Goal: Information Seeking & Learning: Learn about a topic

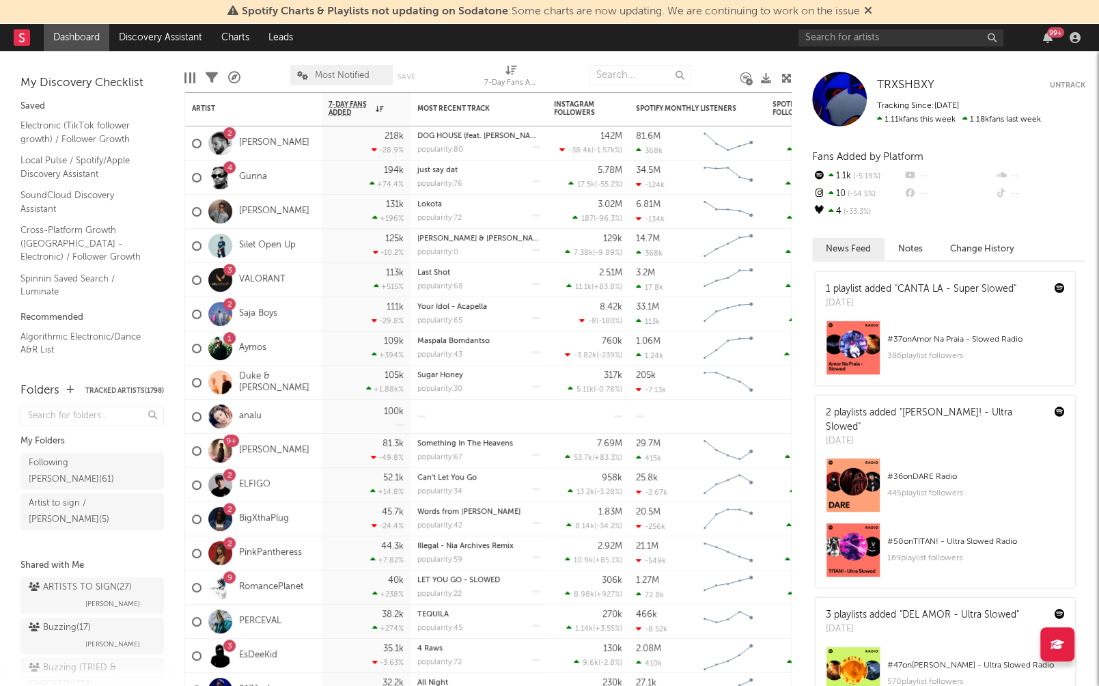
click at [832, 29] on div at bounding box center [901, 37] width 205 height 17
click at [829, 33] on input "text" at bounding box center [901, 37] width 205 height 17
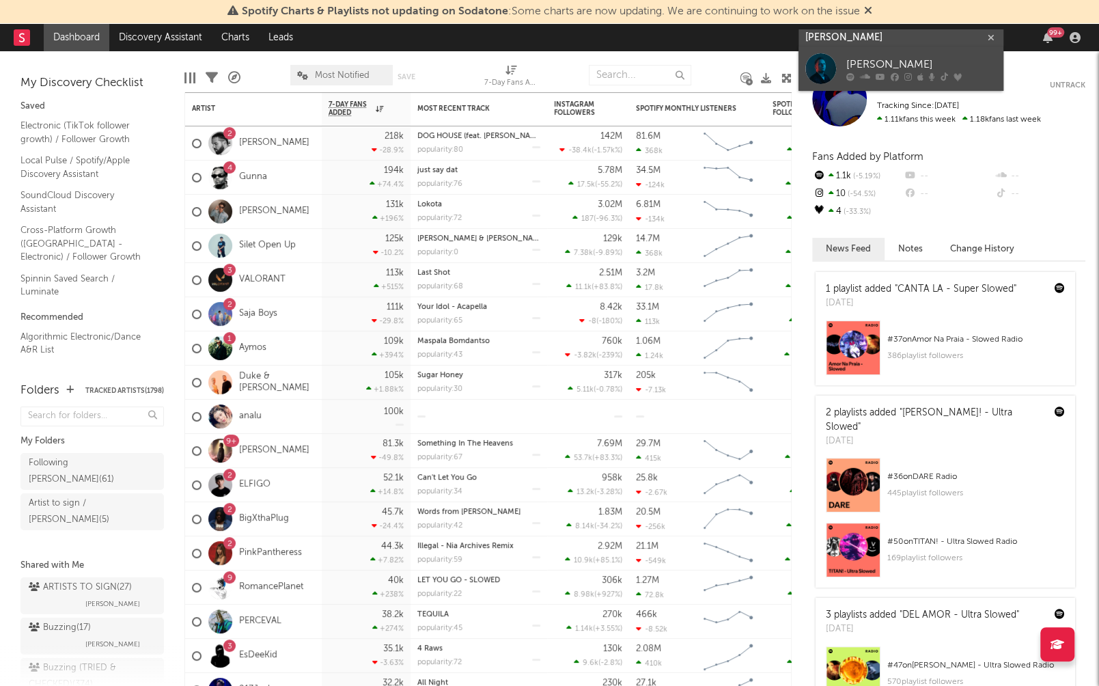
type input "kevin de vries"
click at [866, 66] on div "Kevin de Vries" at bounding box center [922, 65] width 150 height 16
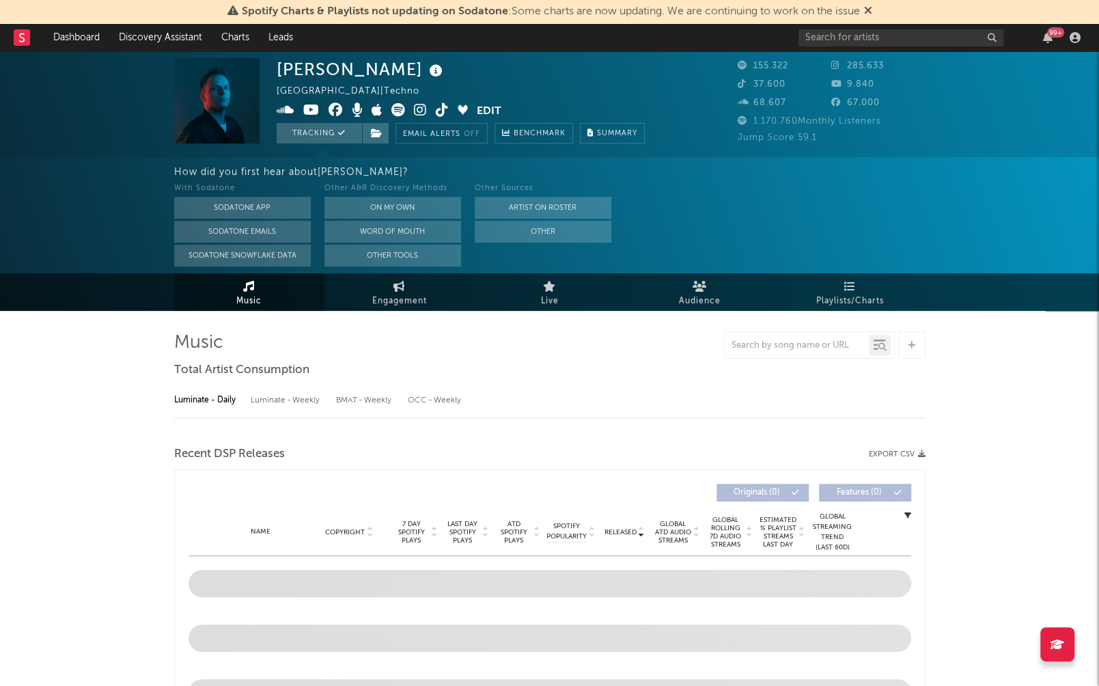
select select "6m"
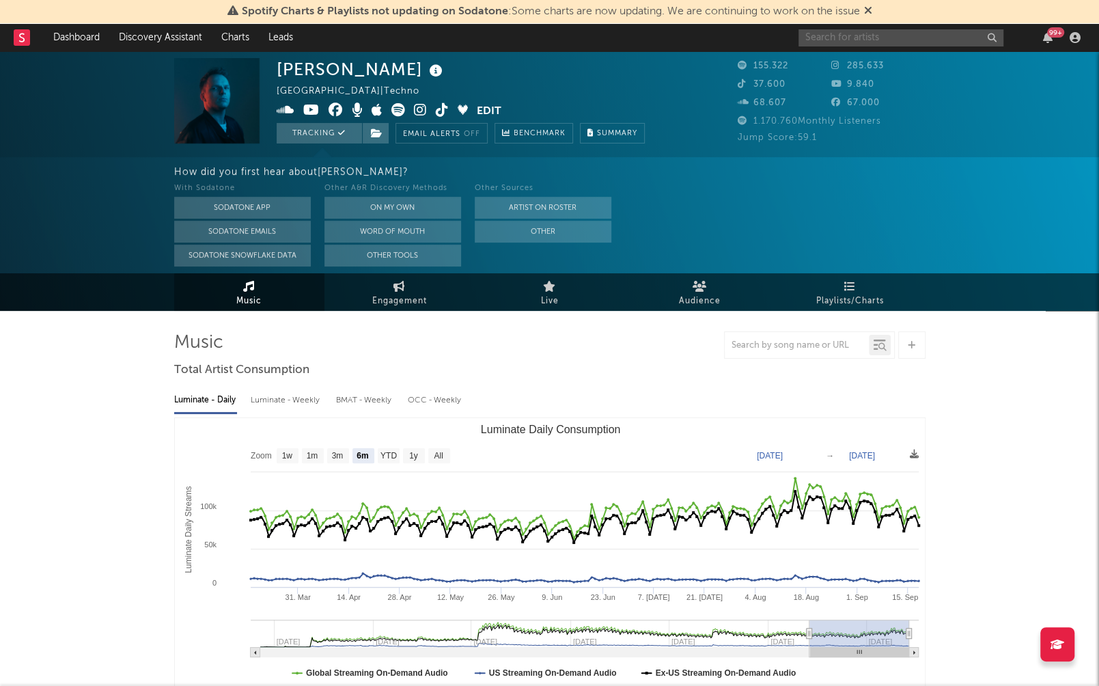
click at [882, 31] on input "text" at bounding box center [901, 37] width 205 height 17
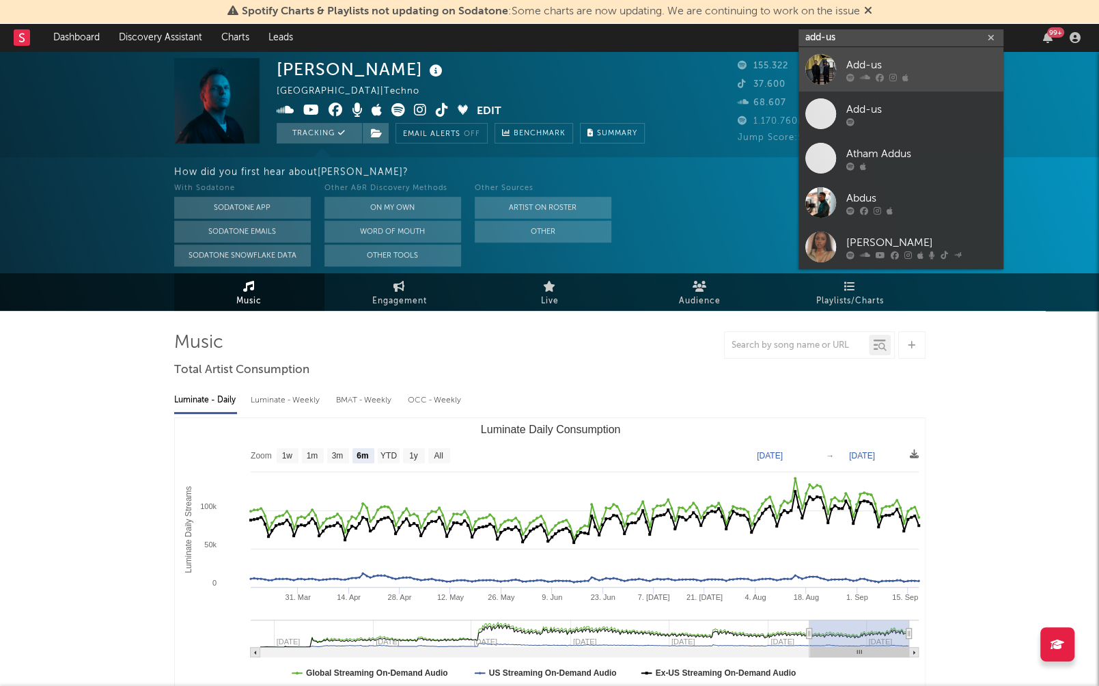
type input "add-us"
click at [894, 81] on icon at bounding box center [894, 77] width 8 height 8
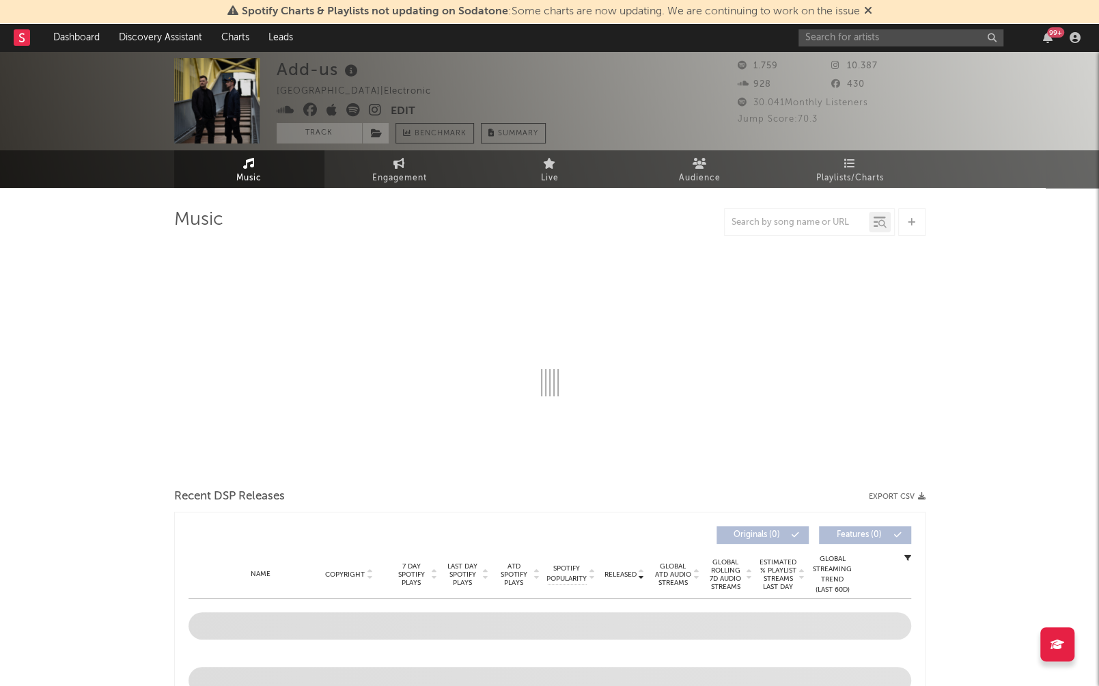
select select "1w"
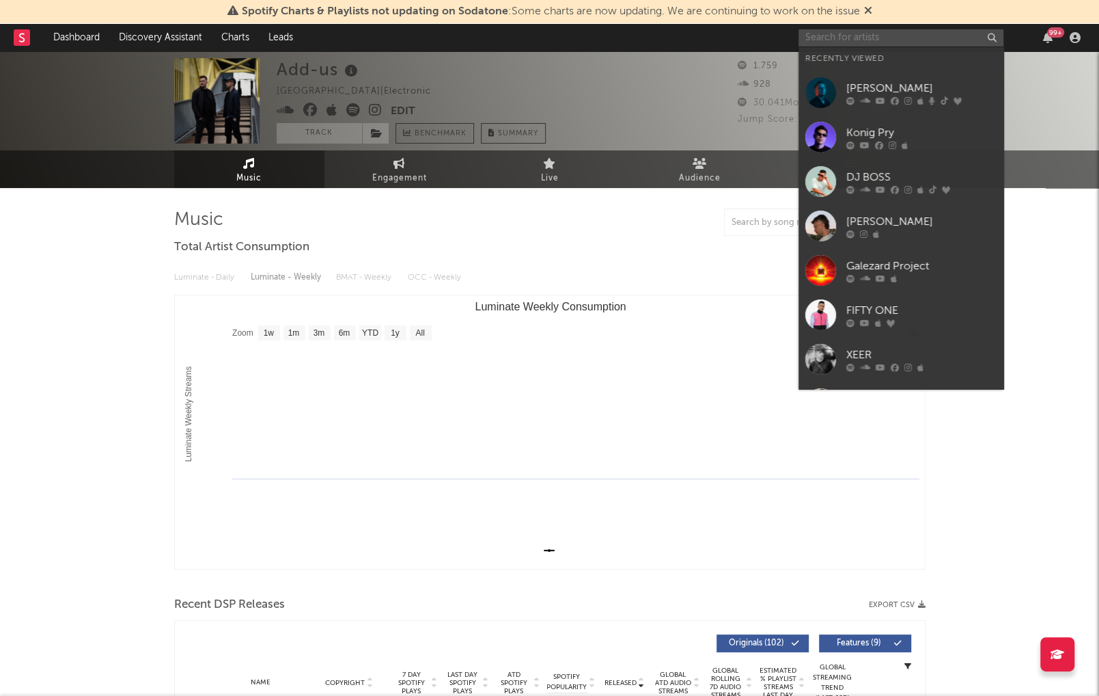
click at [855, 38] on input "text" at bounding box center [901, 37] width 205 height 17
paste input "Acina"
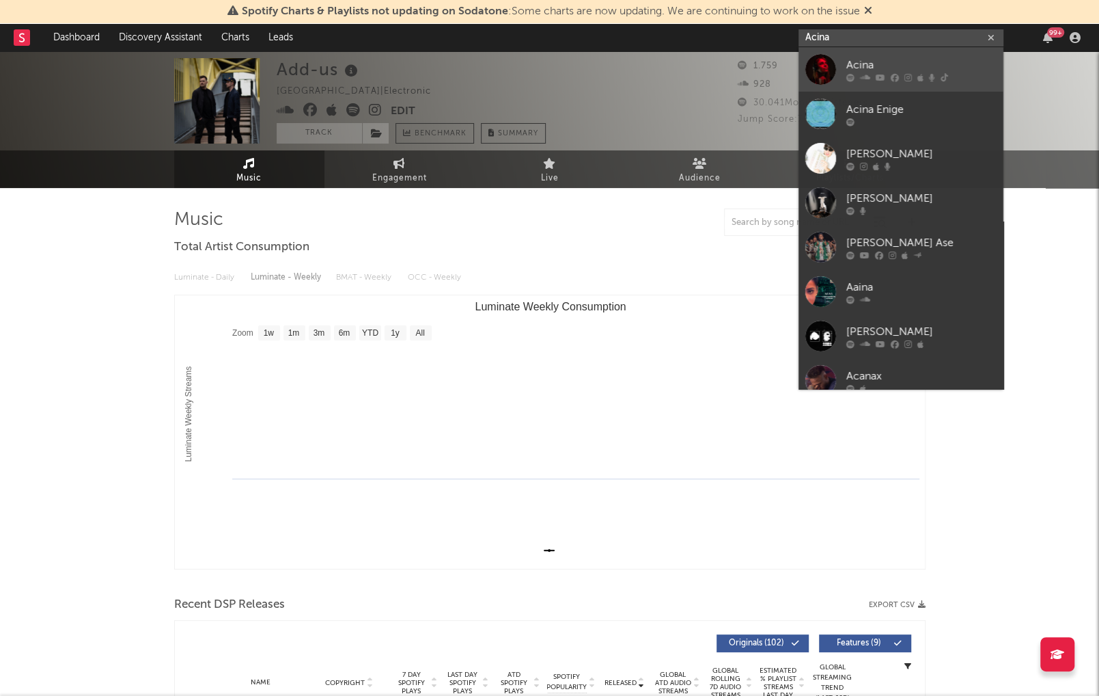
type input "Acina"
click at [848, 70] on div "Acina" at bounding box center [922, 65] width 150 height 16
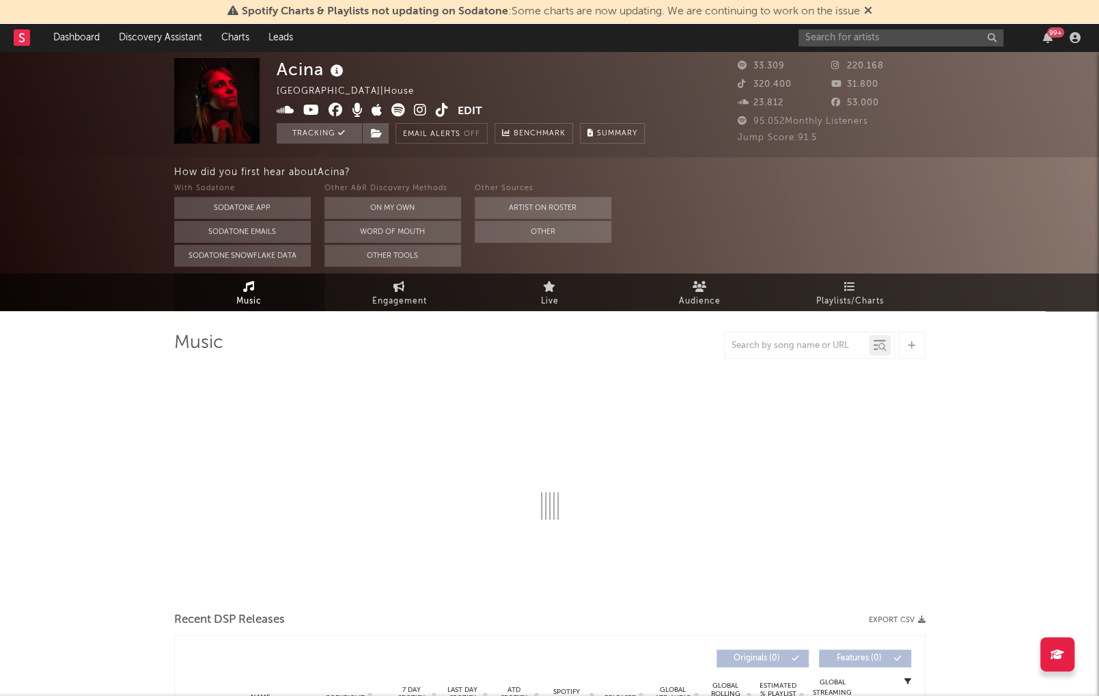
select select "6m"
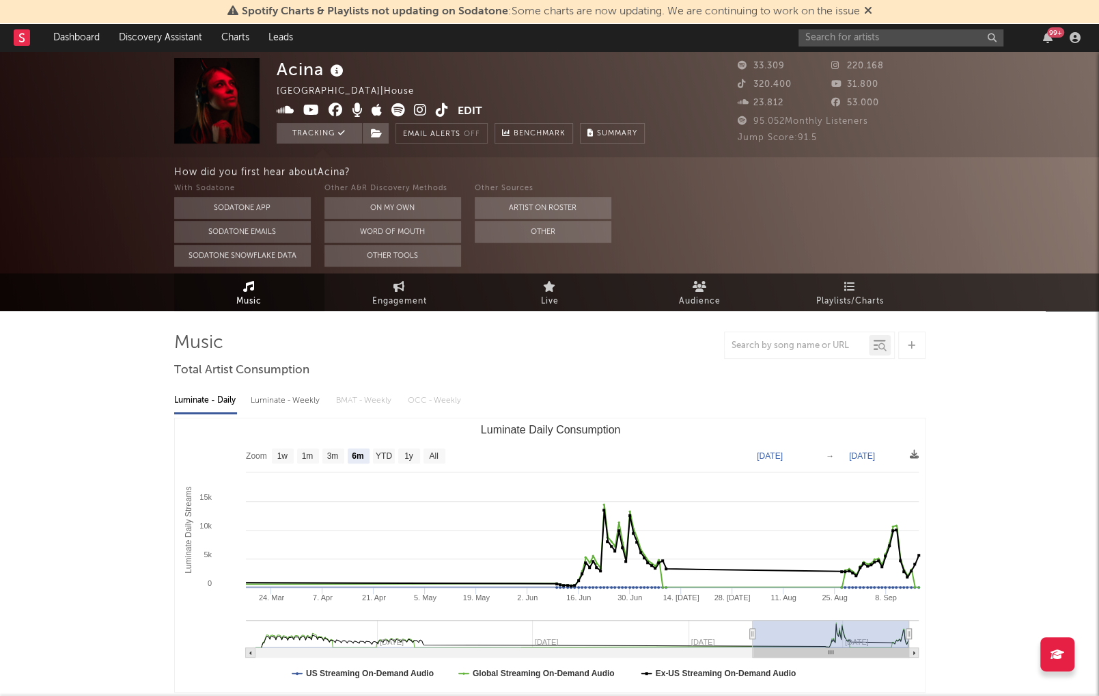
click at [329, 68] on icon at bounding box center [337, 70] width 20 height 19
click at [407, 70] on div "Acina Germany | House Edit Tracking Email Alerts Off Benchmark Summary" at bounding box center [461, 100] width 368 height 85
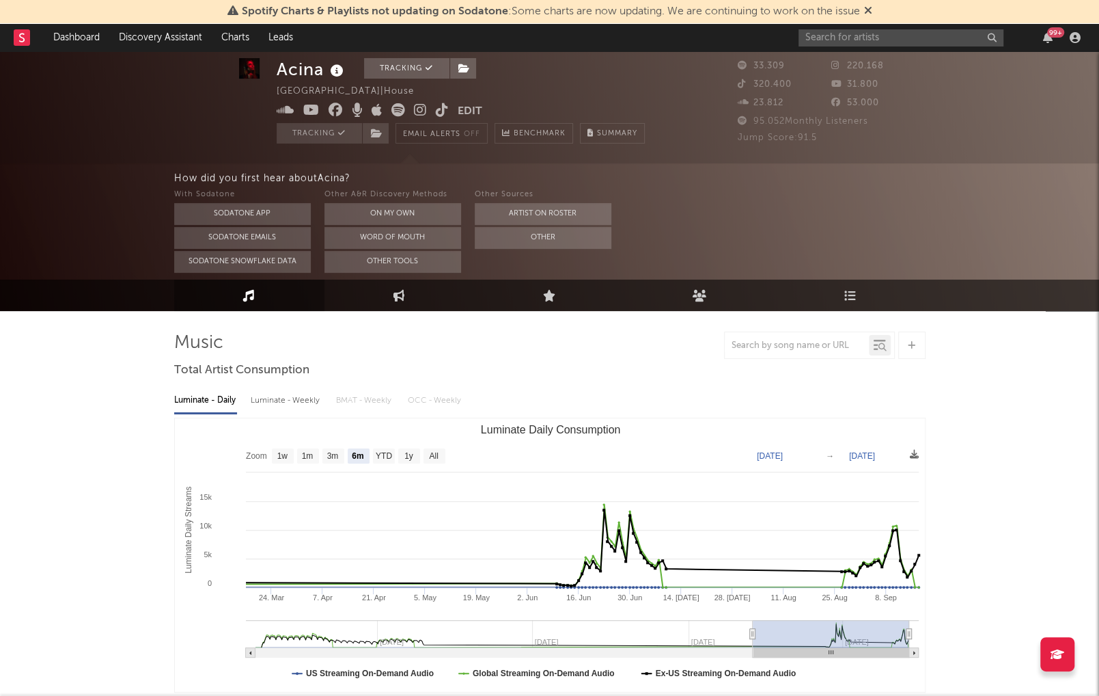
scroll to position [519, 0]
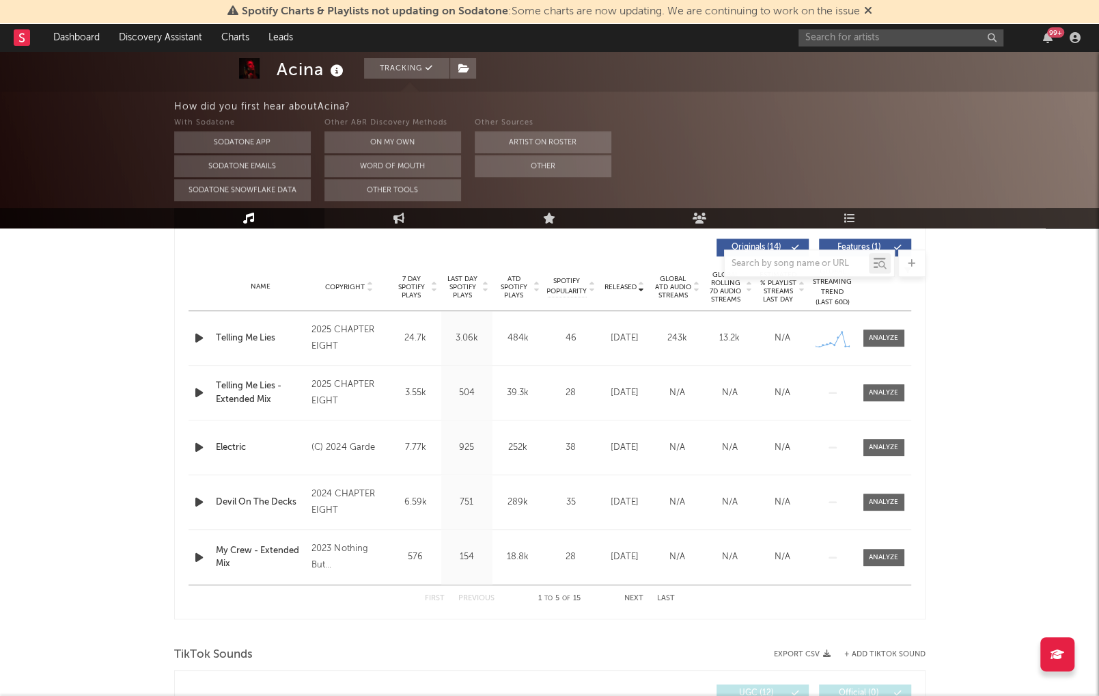
click at [621, 282] on div "Released" at bounding box center [625, 287] width 46 height 10
click at [511, 277] on span "ATD Spotify Plays" at bounding box center [514, 287] width 36 height 25
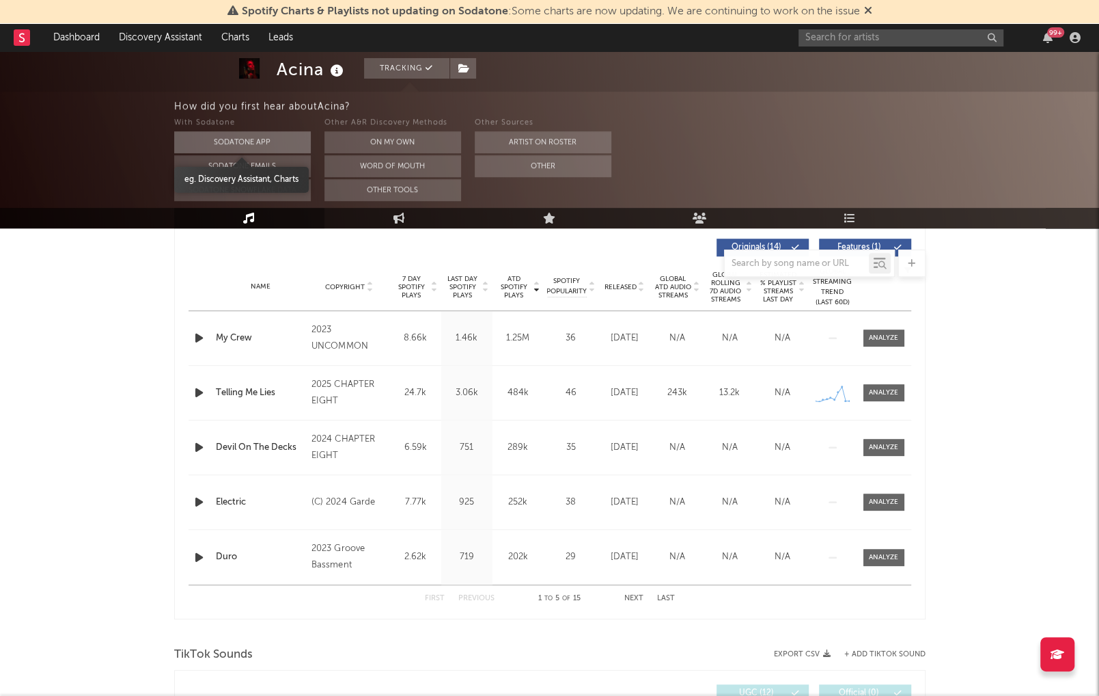
click at [258, 142] on button "Sodatone App" at bounding box center [242, 142] width 137 height 22
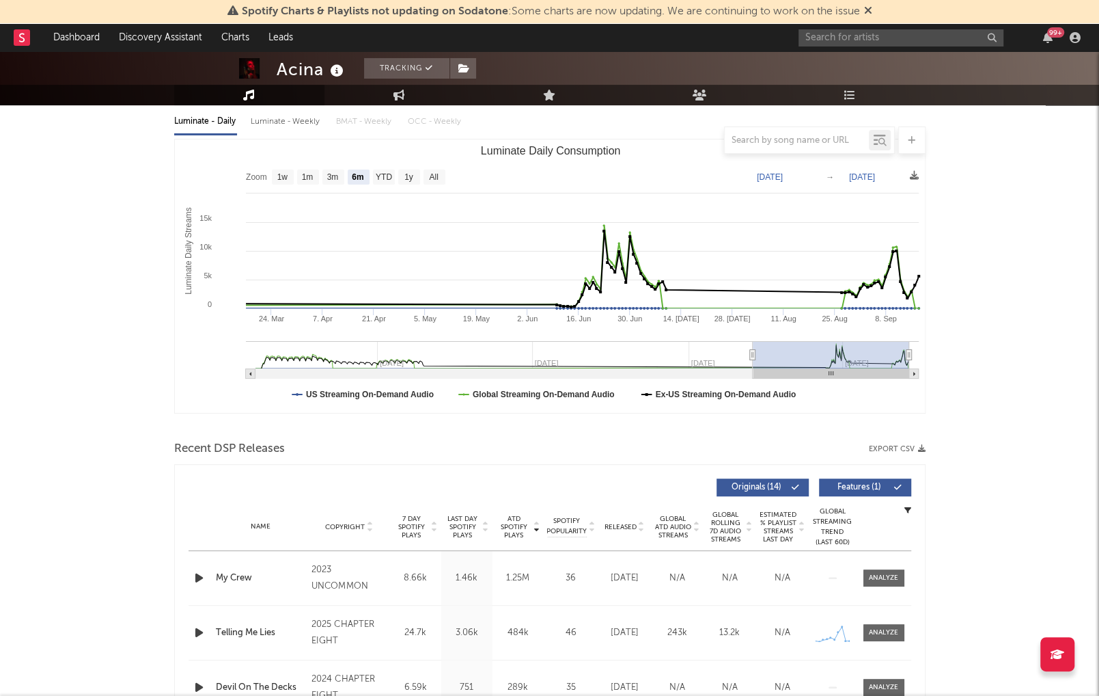
scroll to position [157, 0]
click at [832, 36] on input "text" at bounding box center [901, 37] width 205 height 17
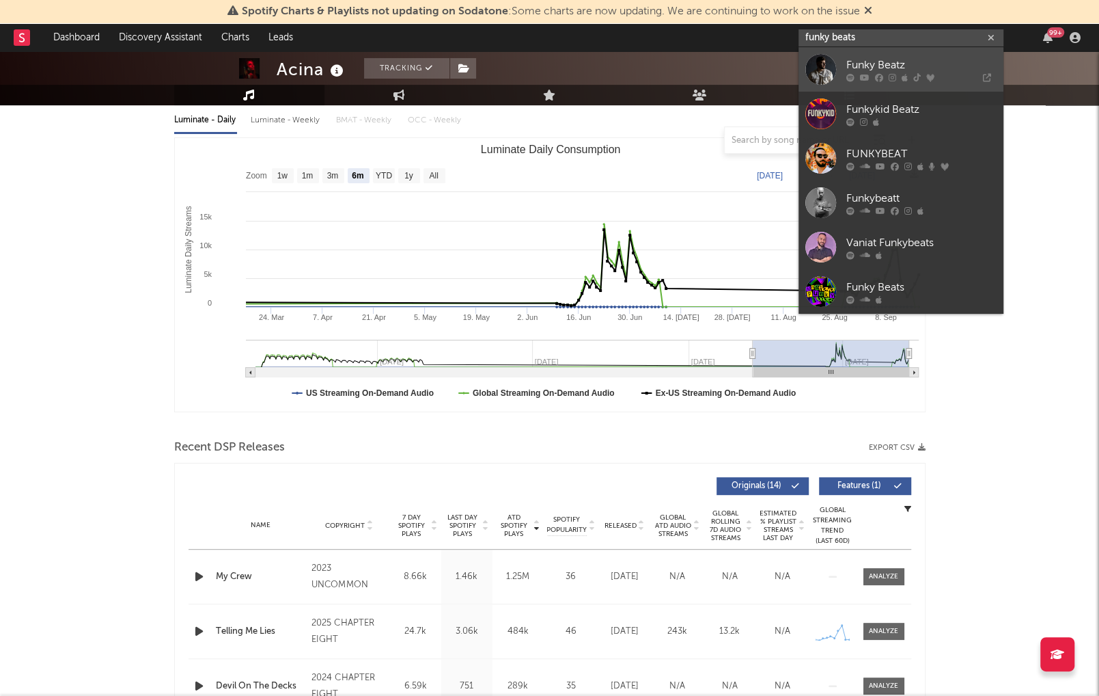
type input "funky beats"
click at [871, 59] on div "Funky Beatz" at bounding box center [922, 65] width 150 height 16
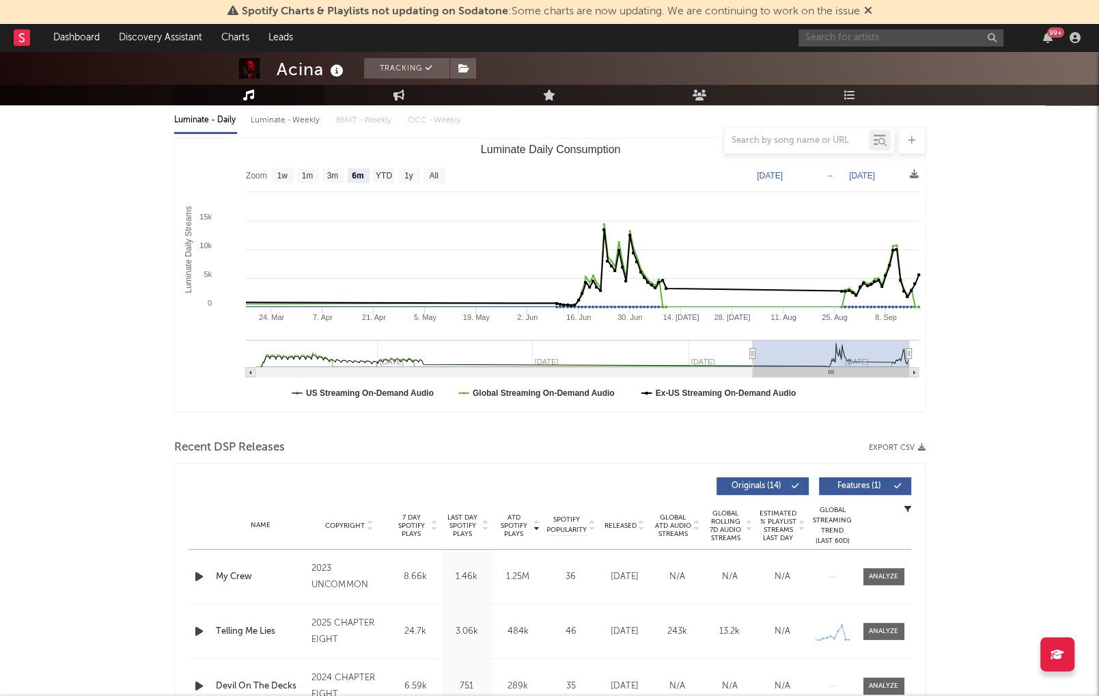
click at [871, 40] on input "text" at bounding box center [901, 37] width 205 height 17
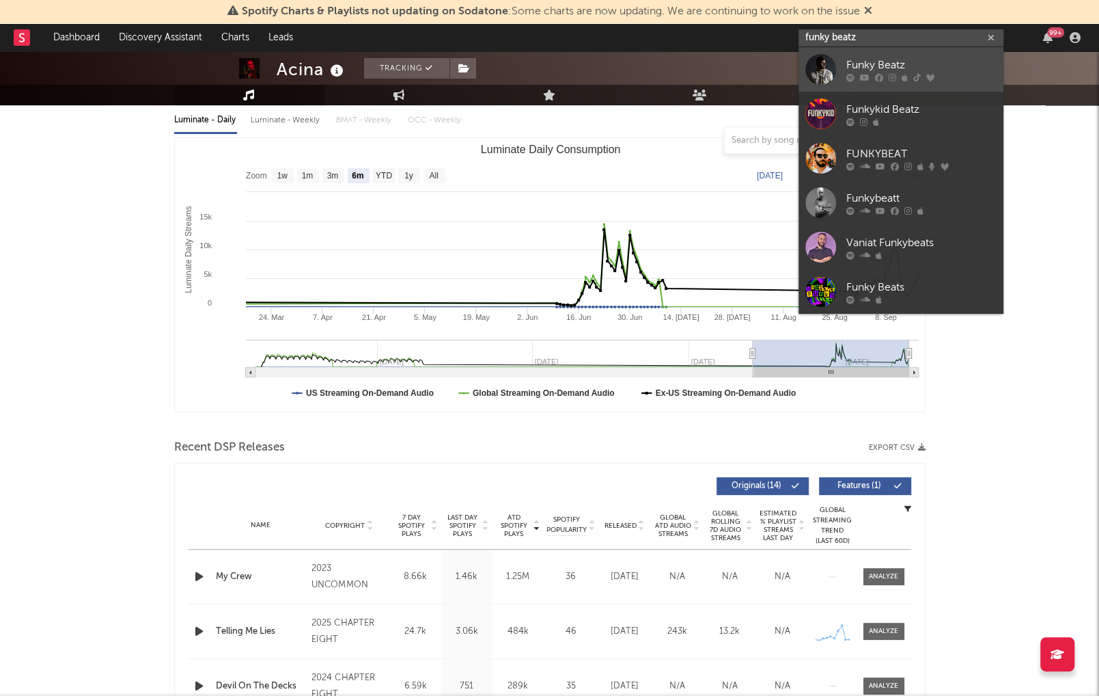
type input "funky beatz"
click at [888, 64] on div "Funky Beatz" at bounding box center [922, 65] width 150 height 16
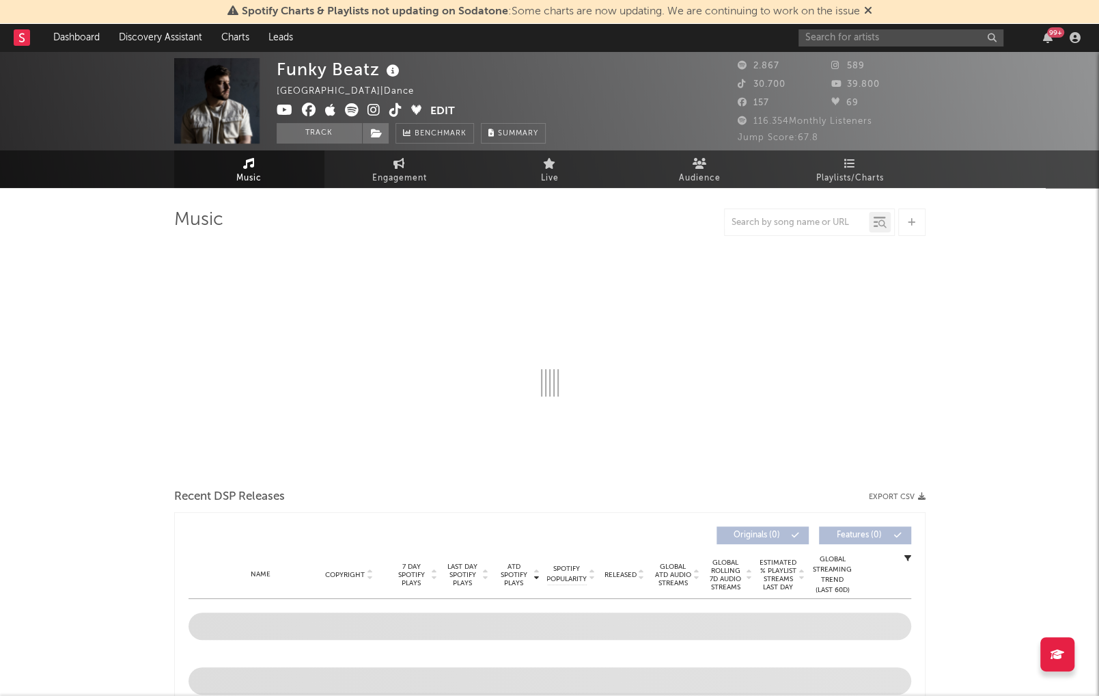
click at [760, 228] on div at bounding box center [797, 222] width 144 height 17
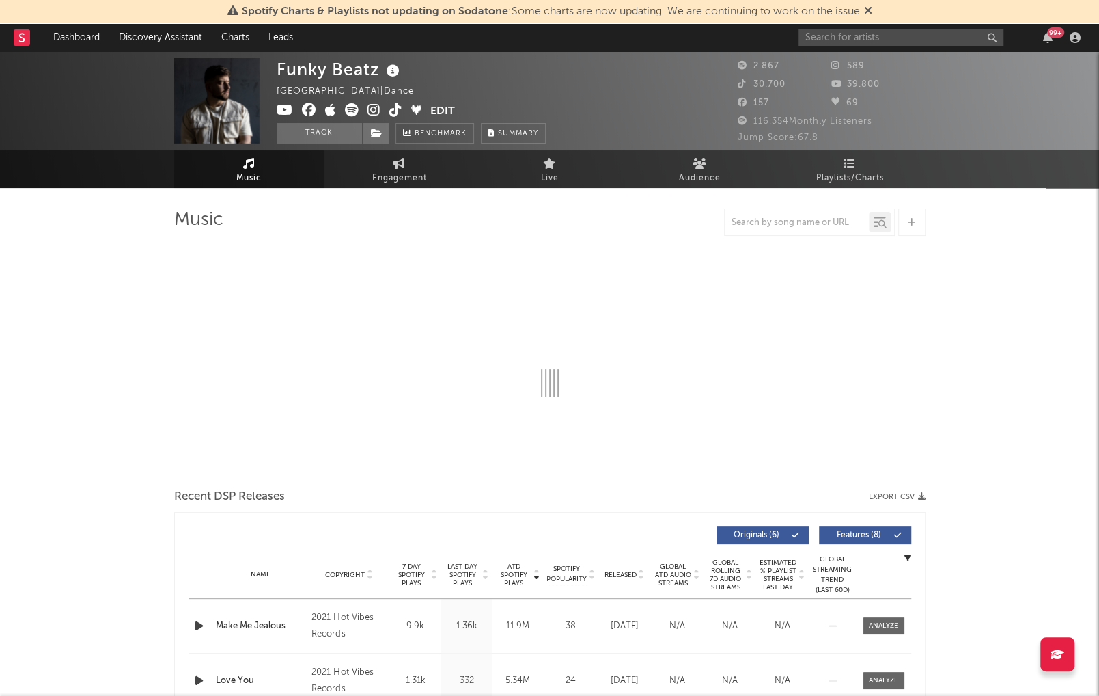
click at [778, 214] on div at bounding box center [797, 222] width 144 height 17
select select "6m"
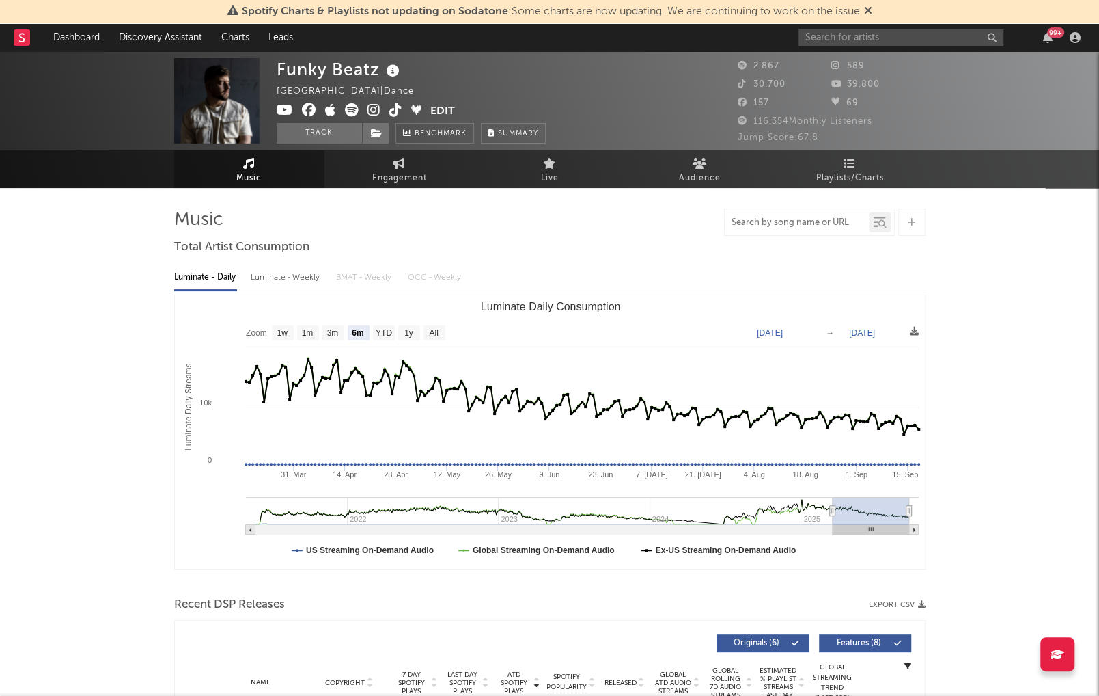
click at [784, 225] on input "text" at bounding box center [797, 222] width 144 height 11
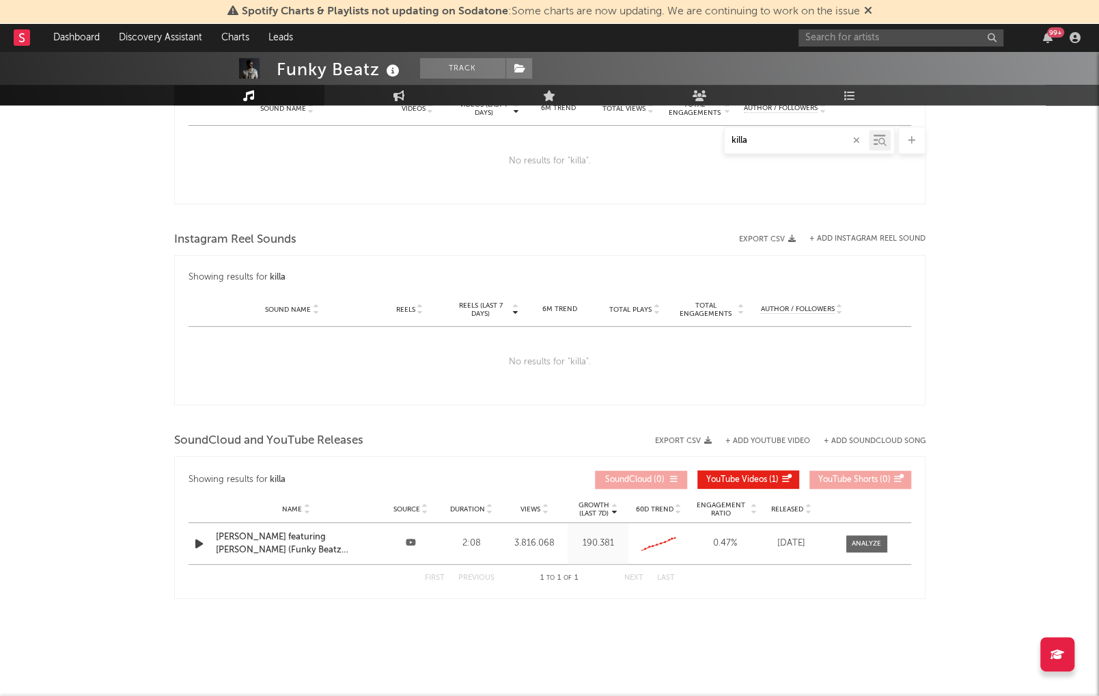
scroll to position [783, 0]
type input "killa"
click at [861, 540] on div at bounding box center [866, 543] width 29 height 10
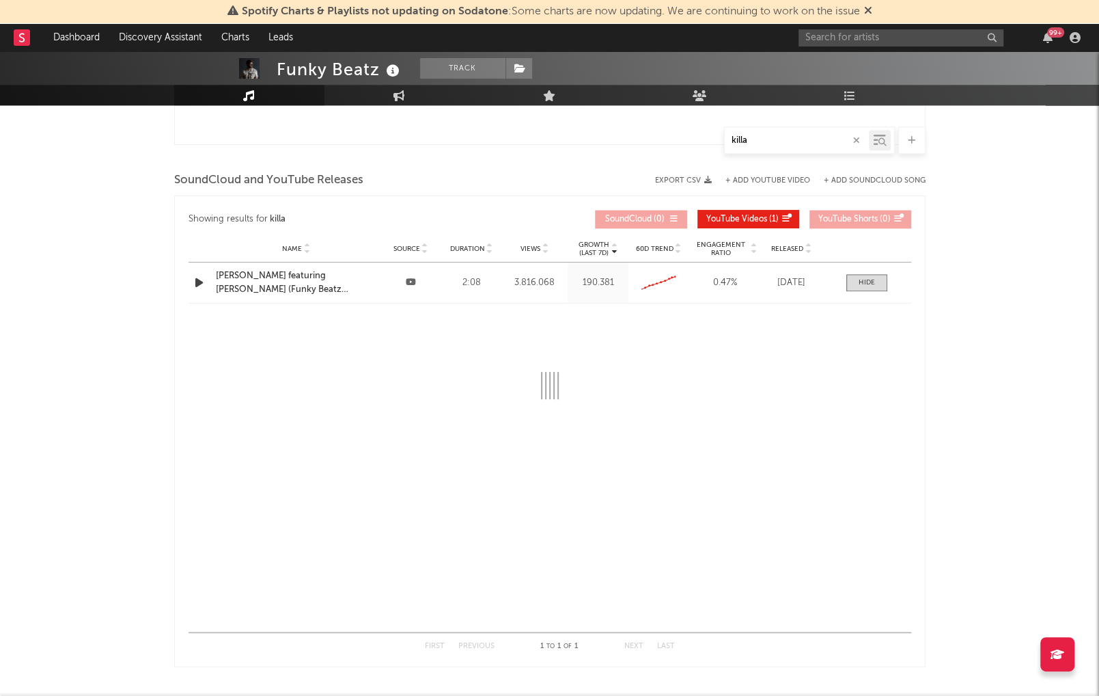
select select "All"
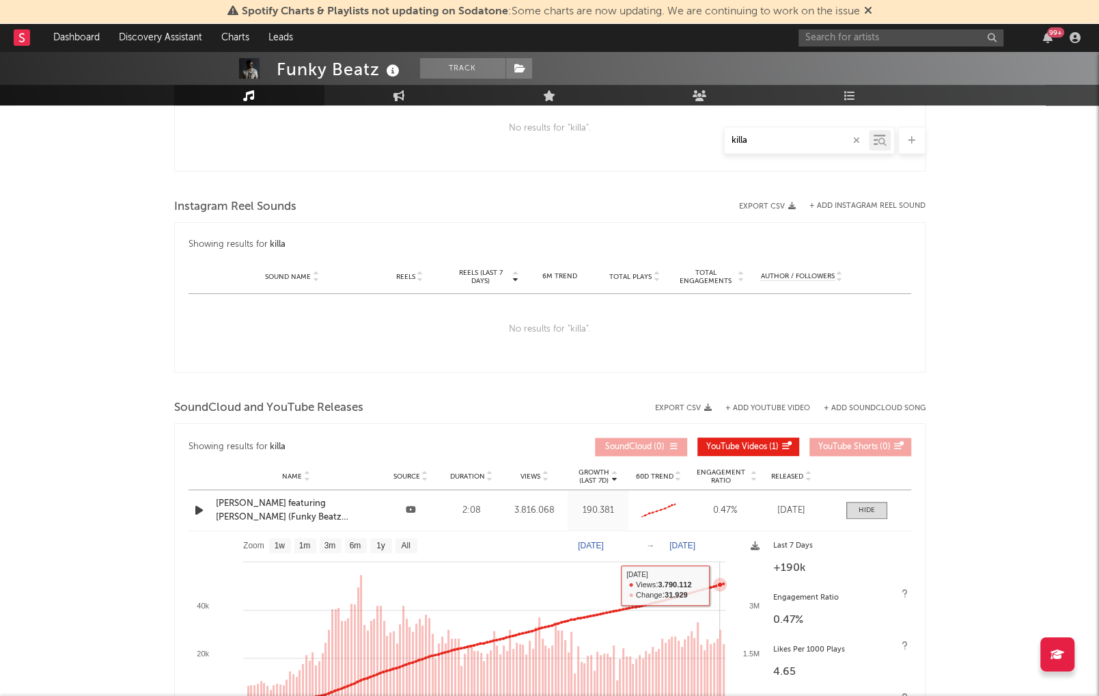
scroll to position [644, 0]
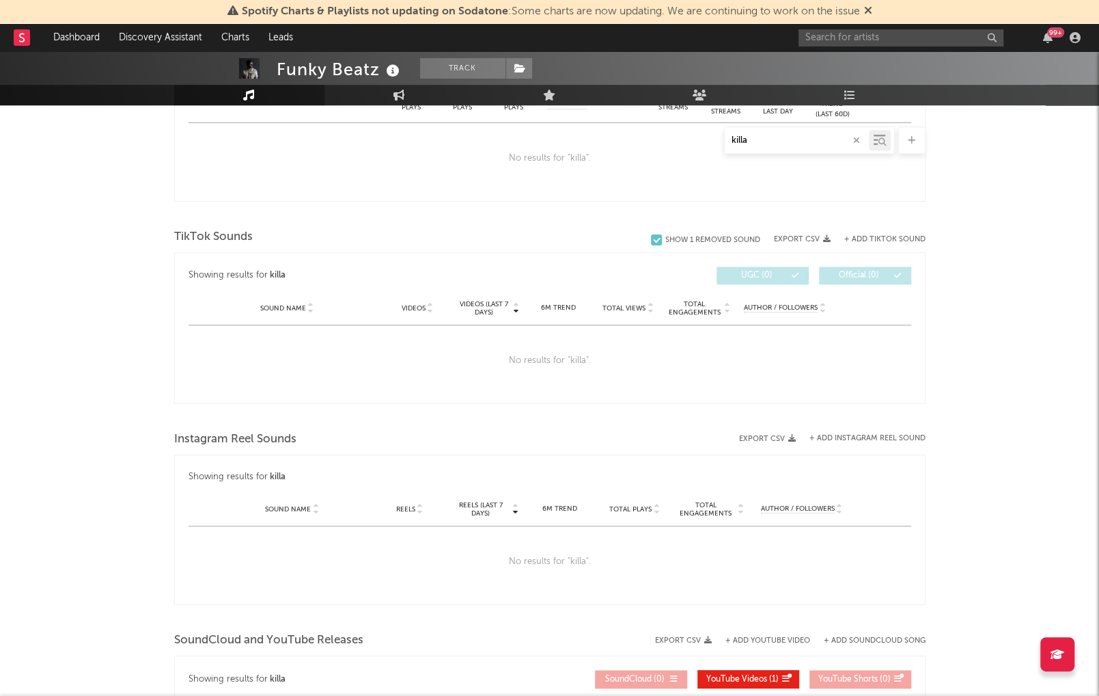
click at [891, 238] on button "+ Add TikTok Sound" at bounding box center [885, 240] width 81 height 8
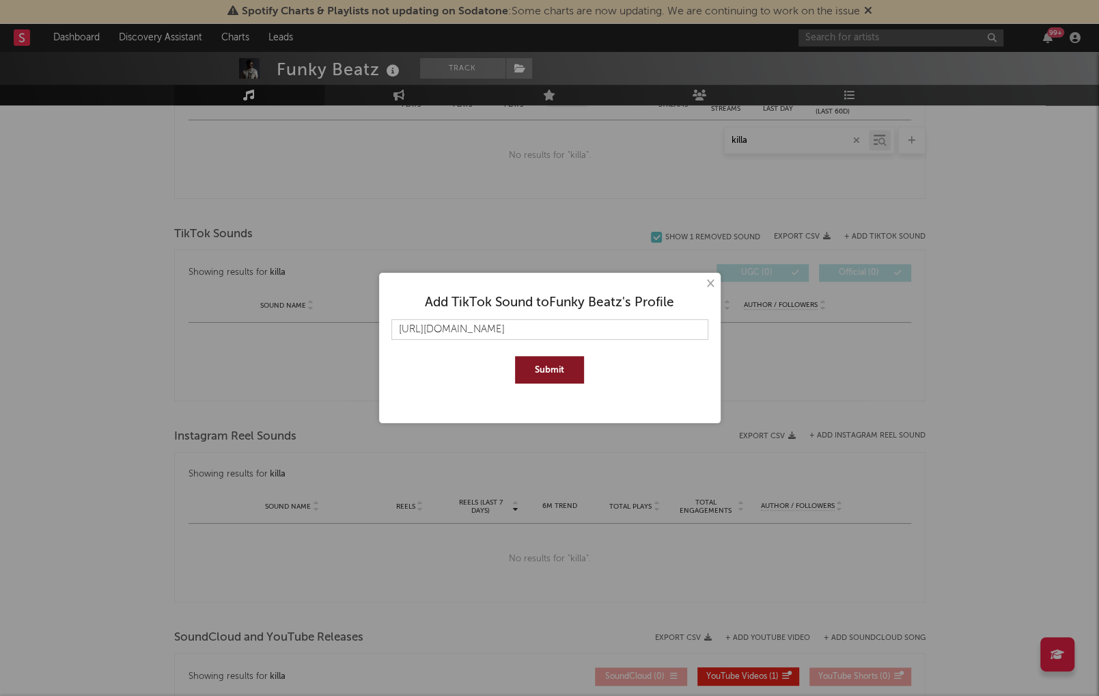
type input "https://www.tiktok.com/music/d%C5%BAwi%C4%99k-oryginalny-7515506120627129111"
click at [556, 366] on button "Submit" at bounding box center [549, 369] width 69 height 27
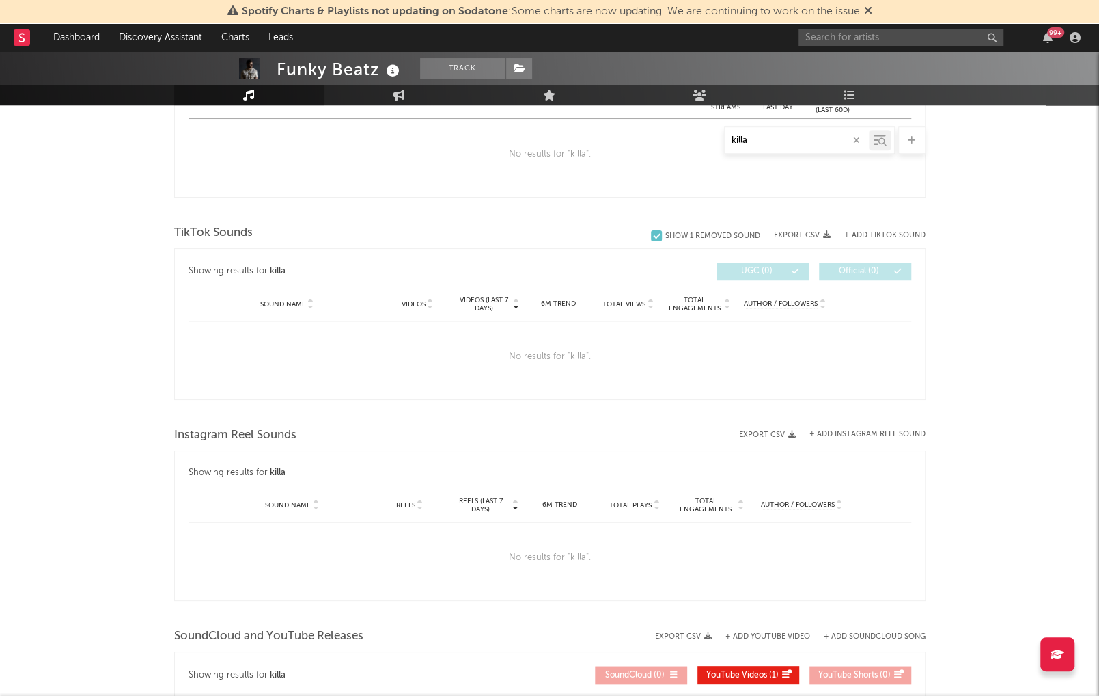
click at [875, 232] on button "+ Add TikTok Sound" at bounding box center [885, 236] width 81 height 8
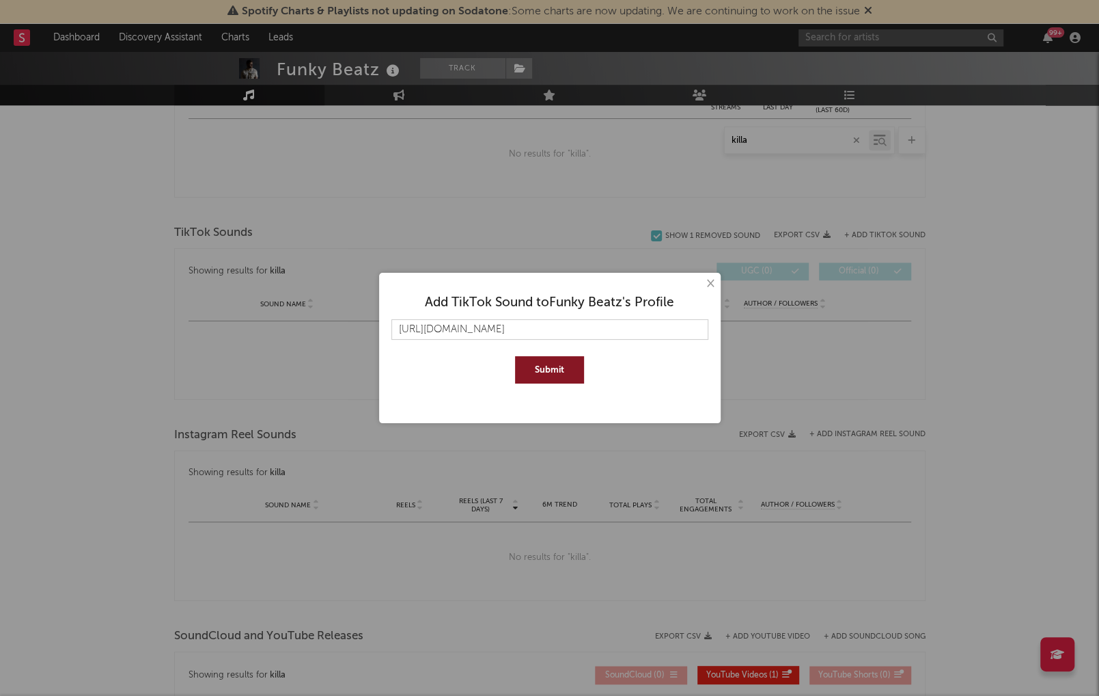
type input "https://www.tiktok.com/music/d%C5%BAwi%C4%99k-oryginalny-7496118928575613718?_d…"
click at [564, 382] on button "Submit" at bounding box center [549, 369] width 69 height 27
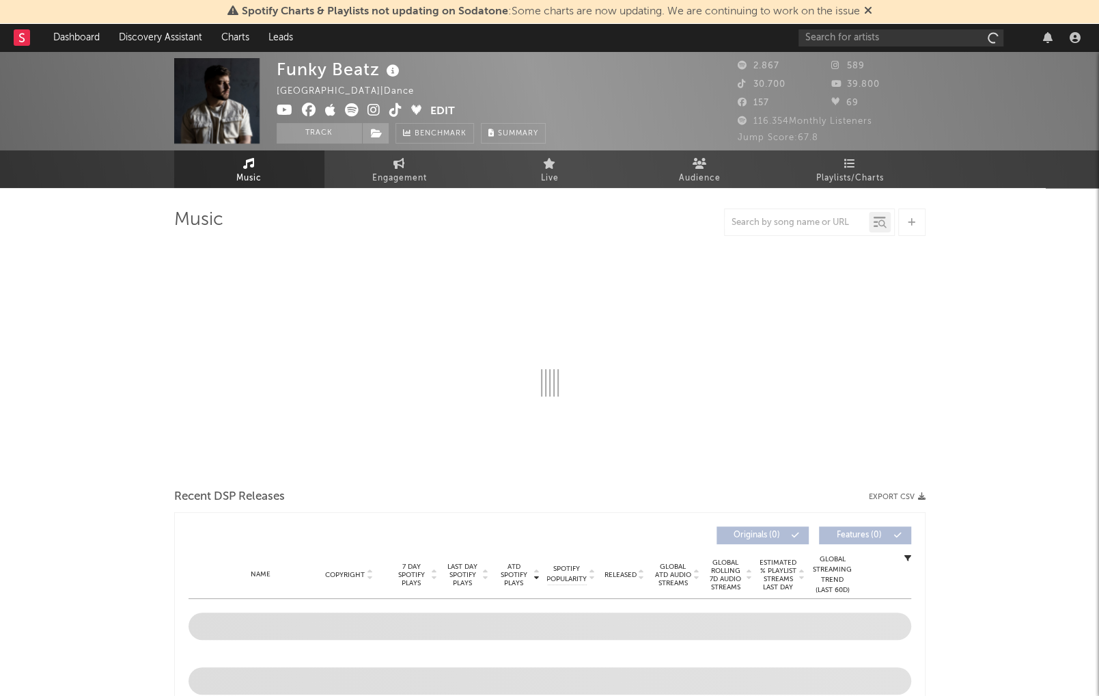
scroll to position [588, 0]
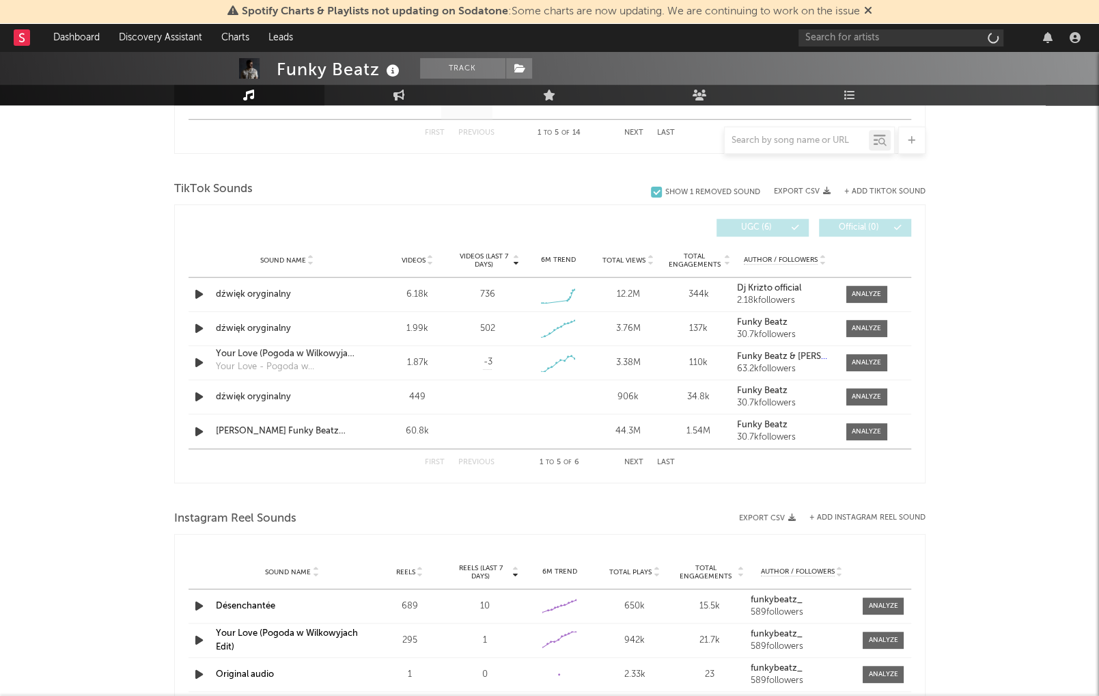
select select "6m"
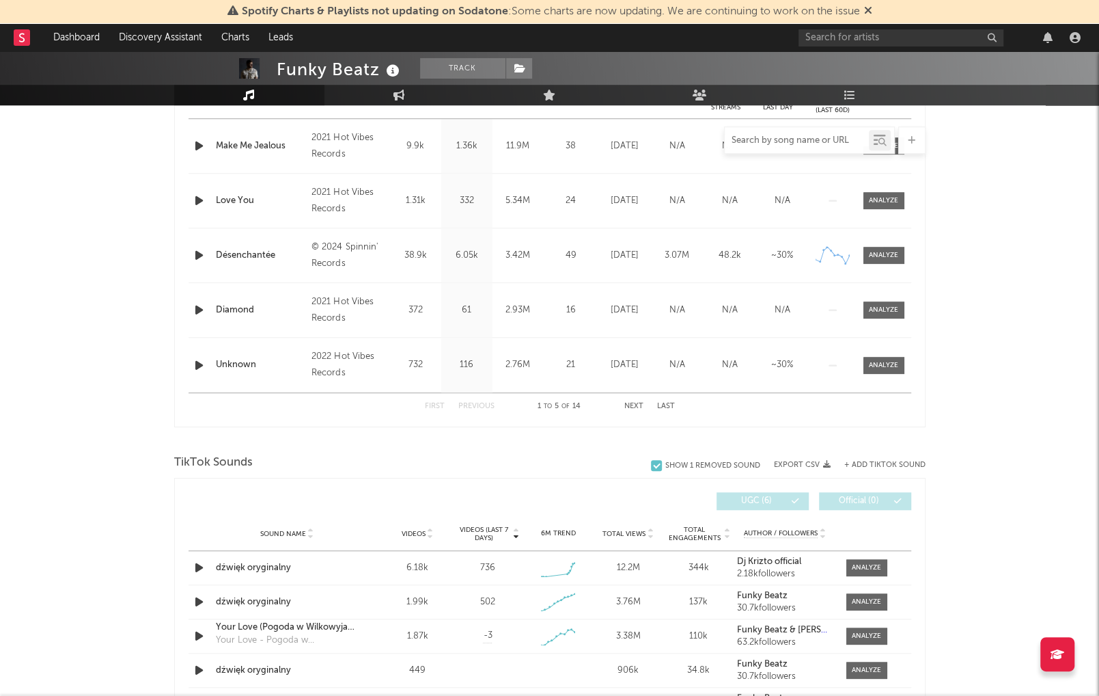
click at [788, 138] on input "text" at bounding box center [797, 140] width 144 height 11
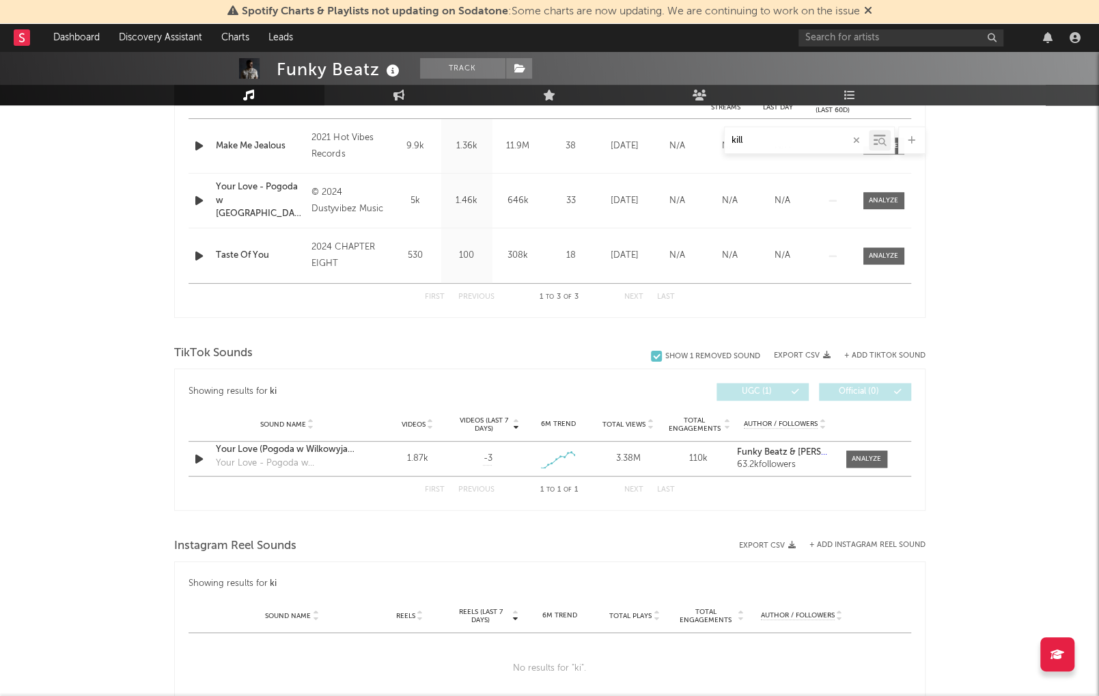
type input "killa"
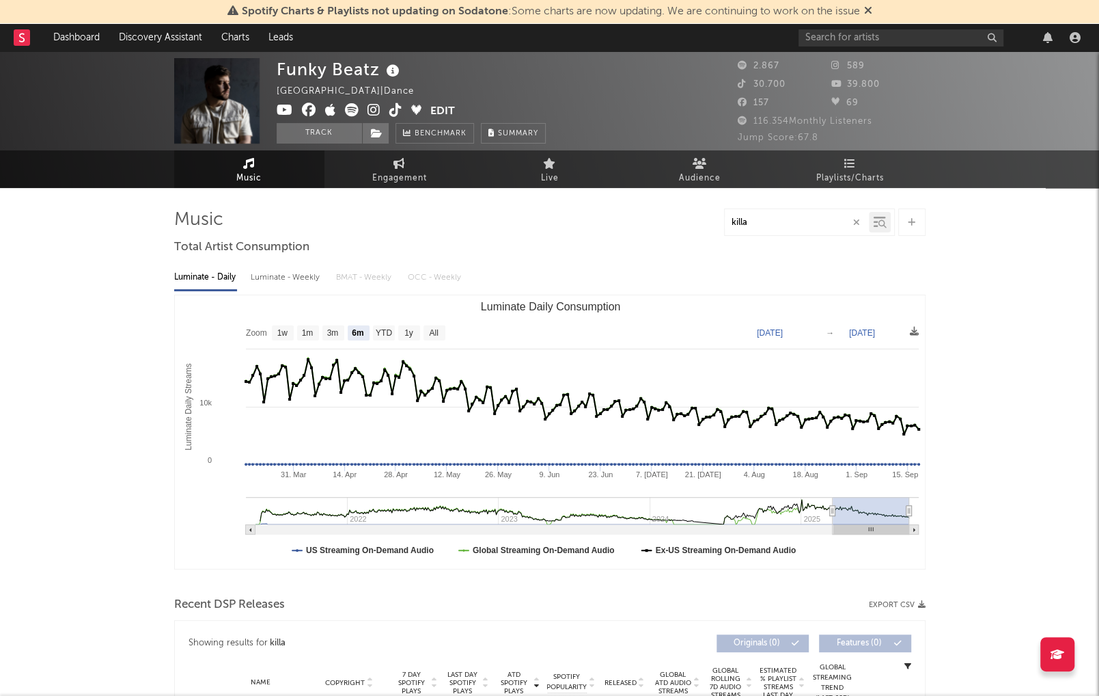
scroll to position [0, 0]
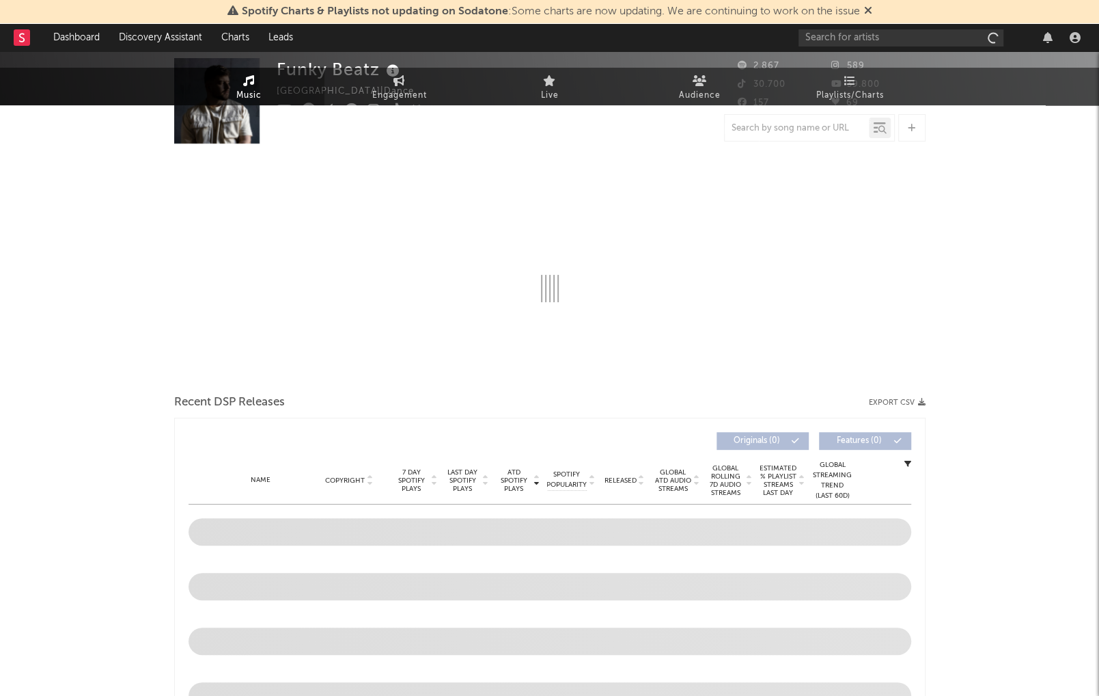
select select "6m"
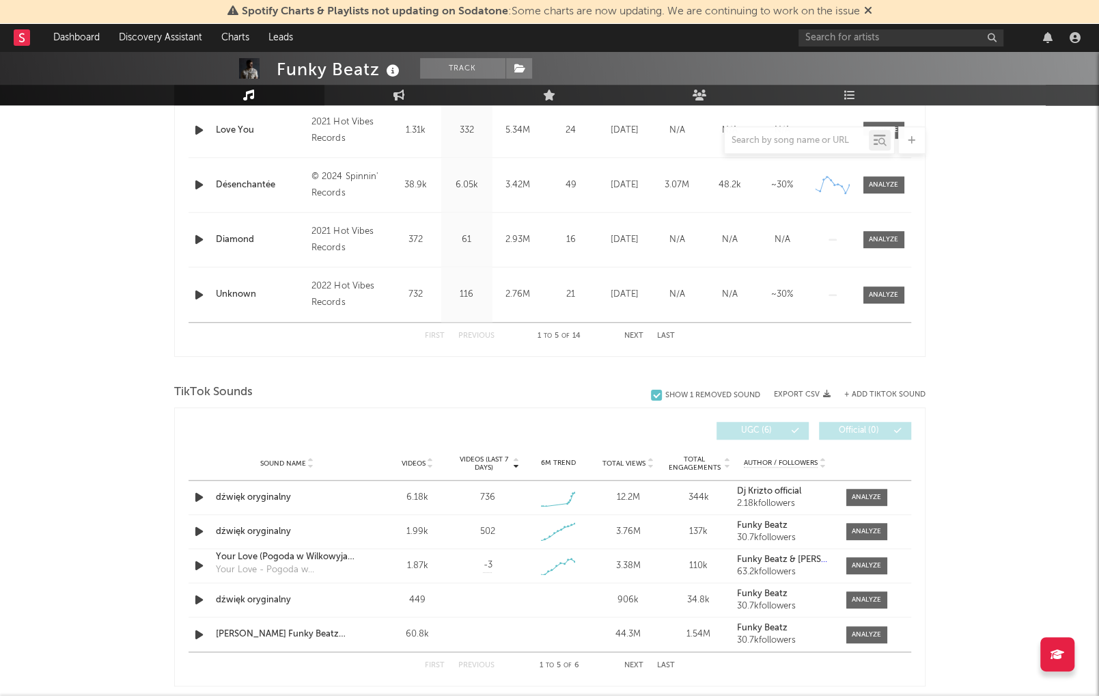
scroll to position [661, 0]
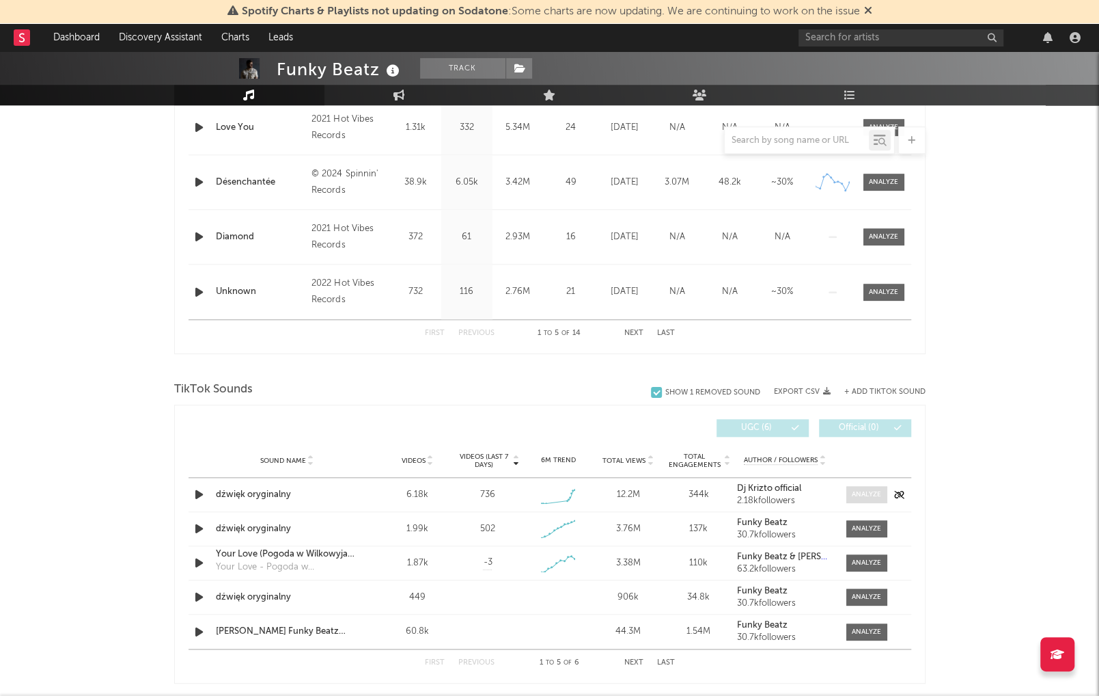
click at [865, 493] on div at bounding box center [866, 494] width 29 height 10
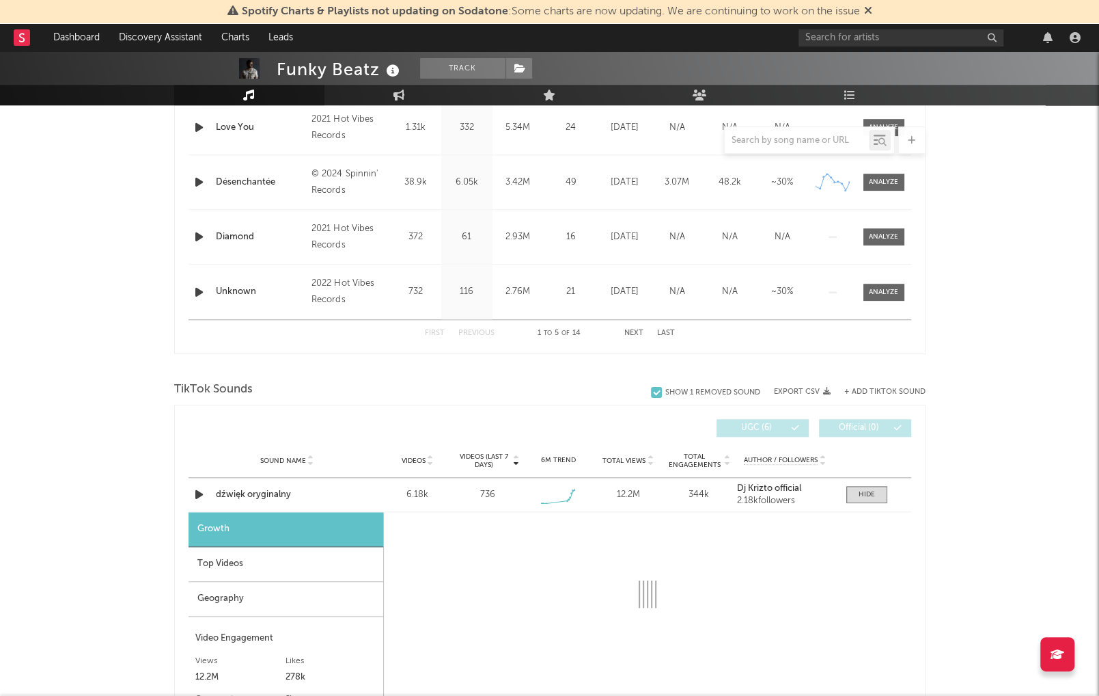
select select "1w"
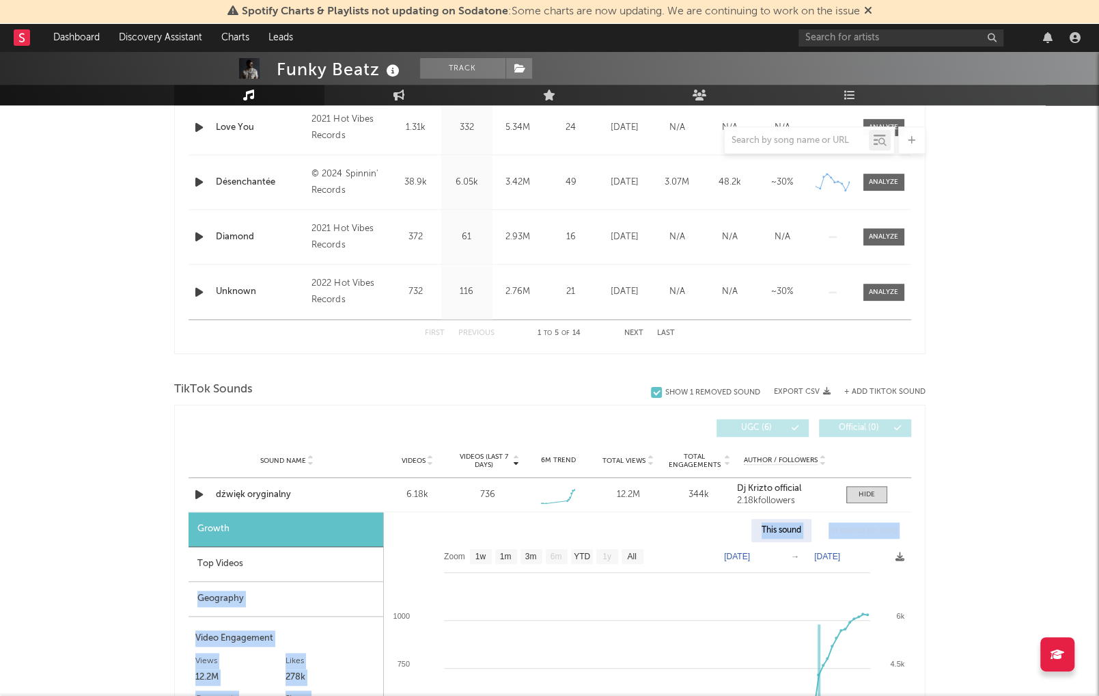
drag, startPoint x: 182, startPoint y: 576, endPoint x: 959, endPoint y: 542, distance: 777.0
click at [959, 542] on div "Funky Beatz Track Poland | Dance Edit Track Benchmark Summary 2.867 589 30.700 …" at bounding box center [549, 611] width 1099 height 2441
click at [974, 542] on div "Funky Beatz Track Poland | Dance Edit Track Benchmark Summary 2.867 589 30.700 …" at bounding box center [549, 611] width 1099 height 2441
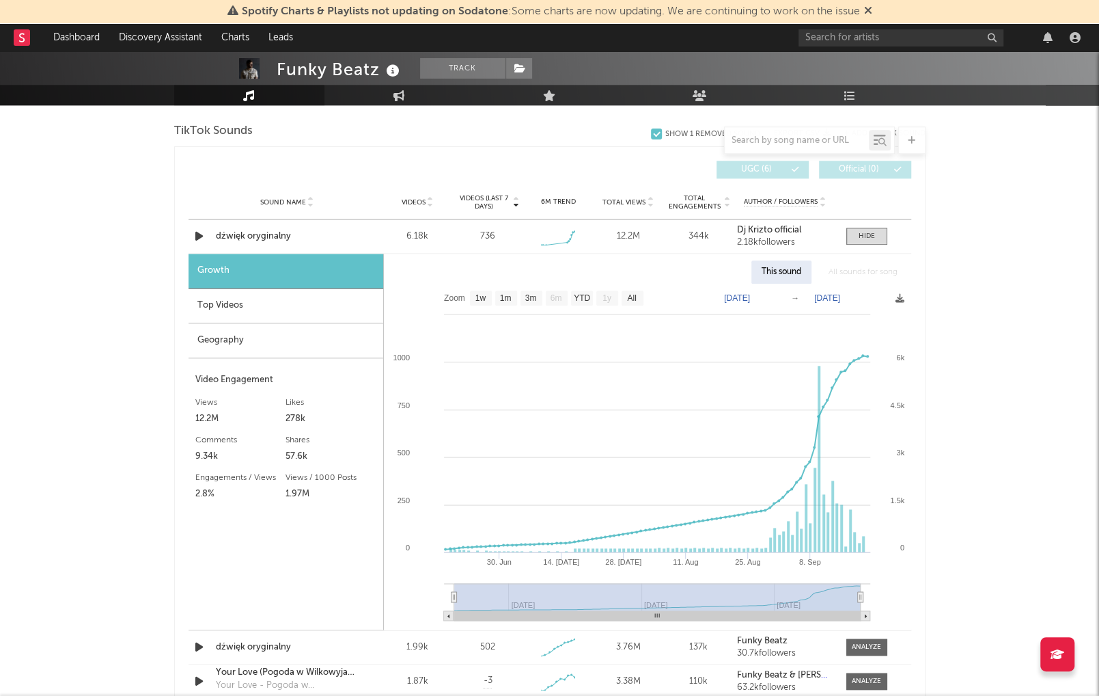
scroll to position [925, 0]
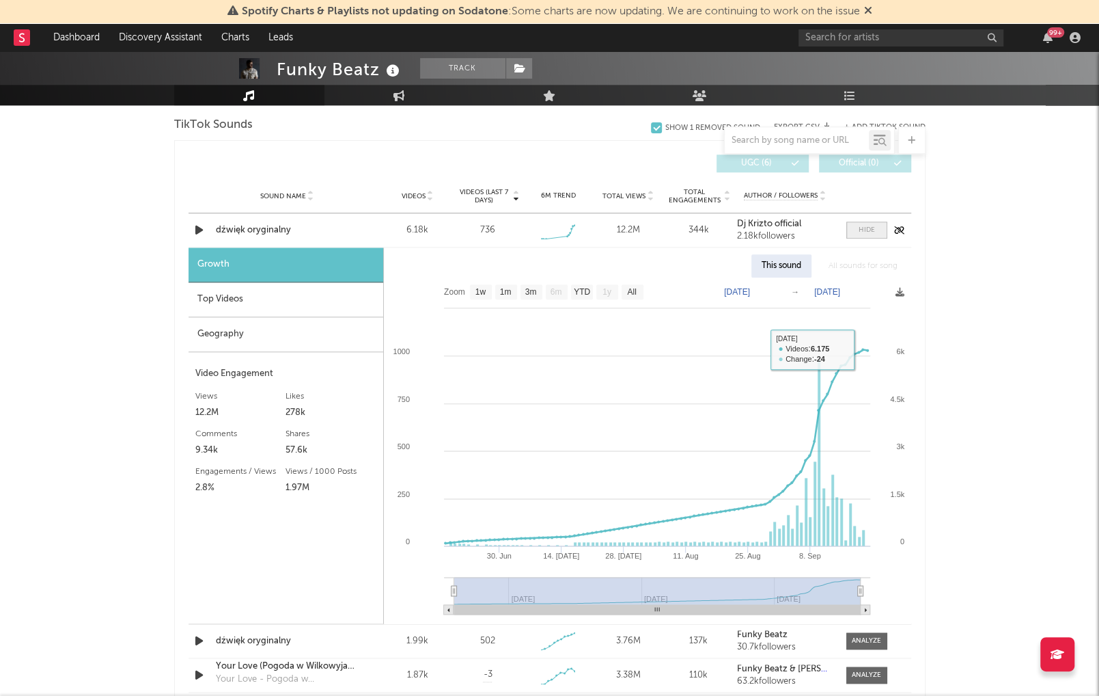
drag, startPoint x: 880, startPoint y: 259, endPoint x: 880, endPoint y: 232, distance: 27.3
click at [881, 241] on div "Sound Name dźwięk oryginalny Videos 6.18k Videos (last 7 days) 736 Weekly Growt…" at bounding box center [550, 486] width 723 height 547
click at [880, 223] on span at bounding box center [867, 229] width 41 height 17
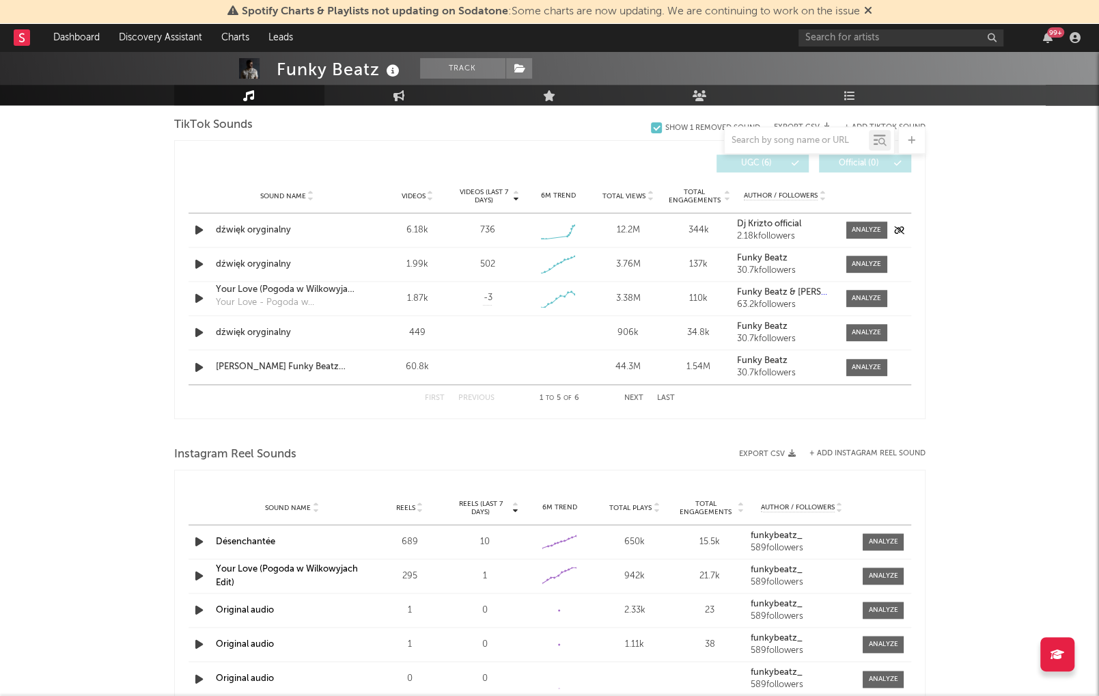
click at [193, 221] on icon "button" at bounding box center [199, 229] width 14 height 17
click at [194, 258] on icon "button" at bounding box center [199, 264] width 14 height 17
click at [195, 328] on icon "button" at bounding box center [199, 332] width 14 height 17
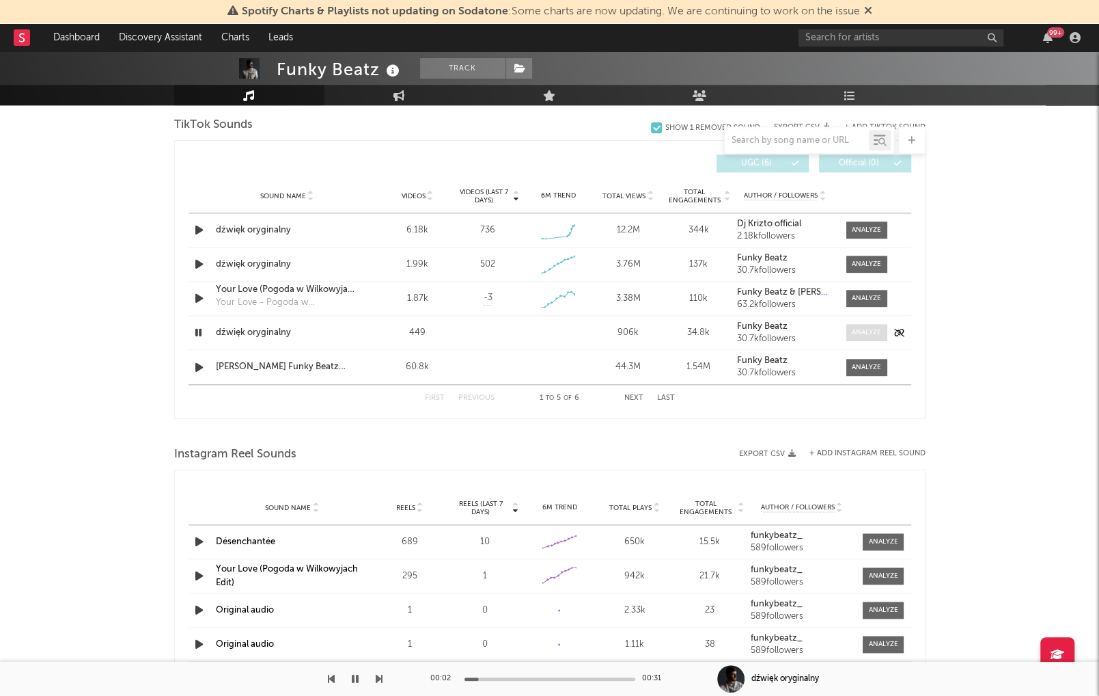
click at [869, 327] on div at bounding box center [866, 332] width 29 height 10
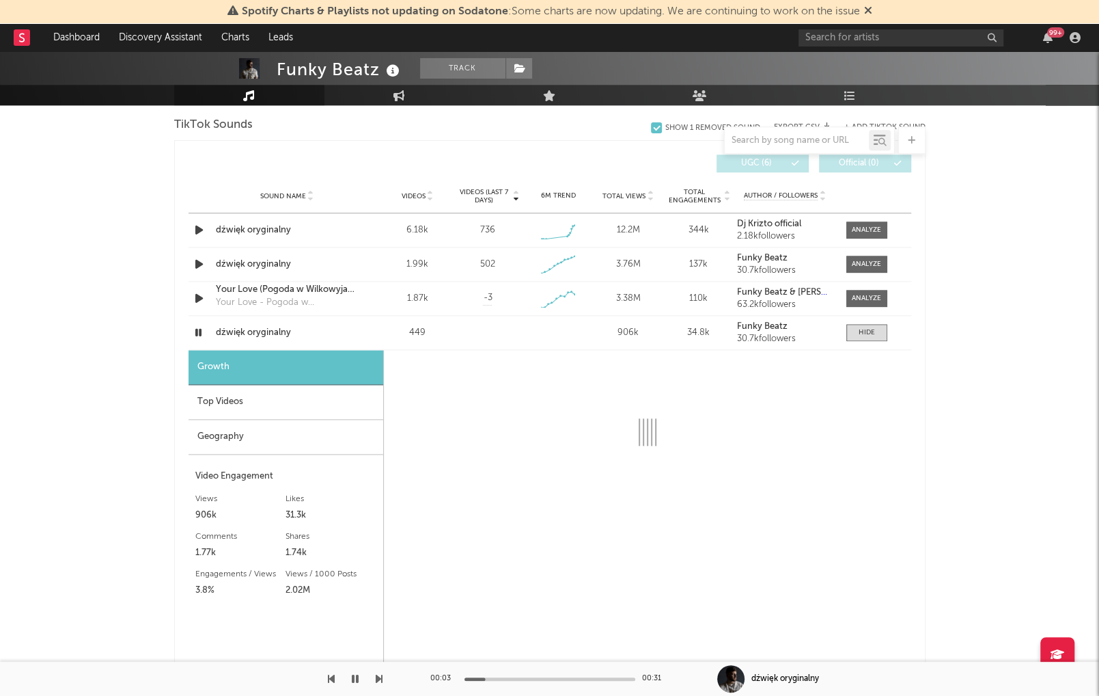
select select "1w"
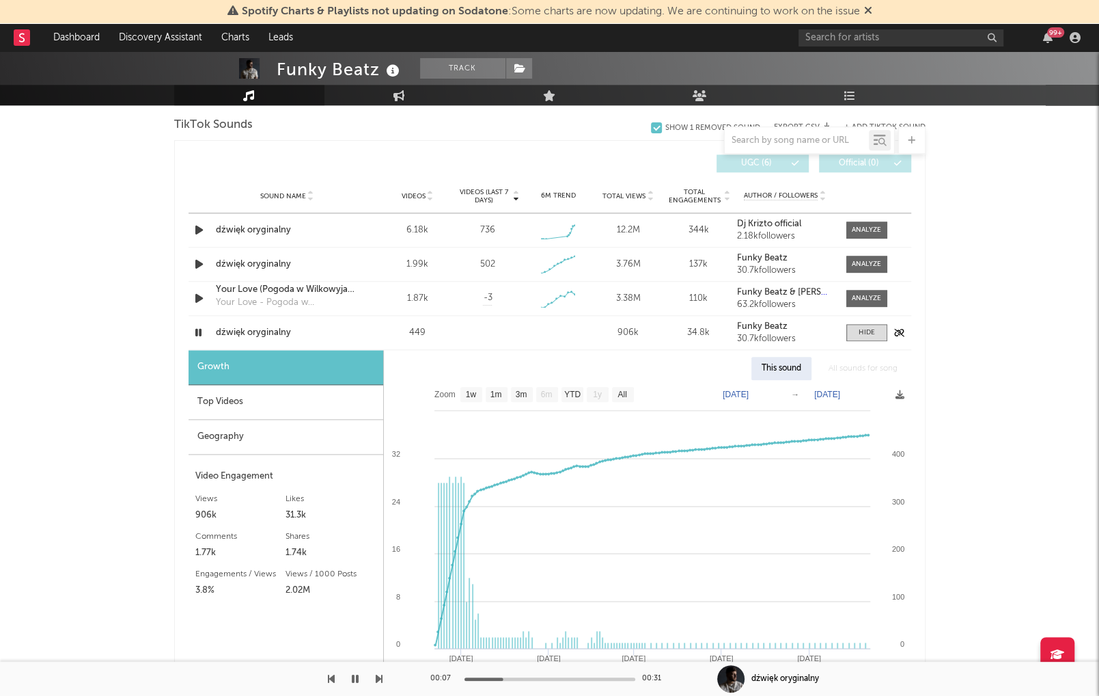
drag, startPoint x: 200, startPoint y: 327, endPoint x: 188, endPoint y: 329, distance: 12.5
click at [200, 327] on icon "button" at bounding box center [198, 332] width 13 height 17
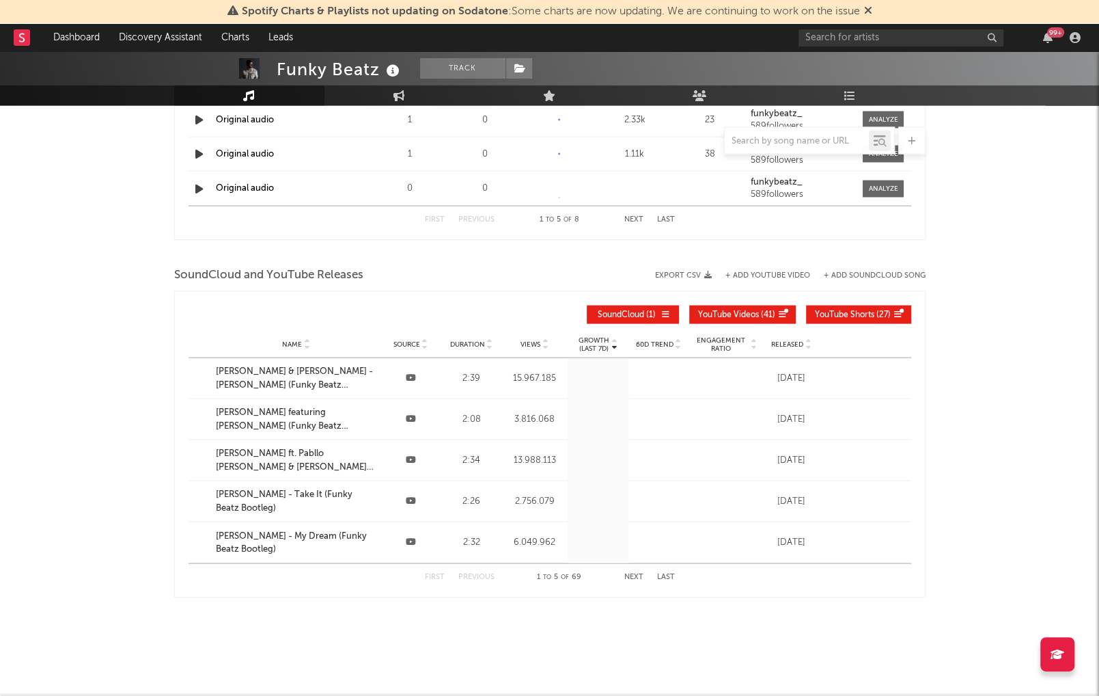
scroll to position [1792, 0]
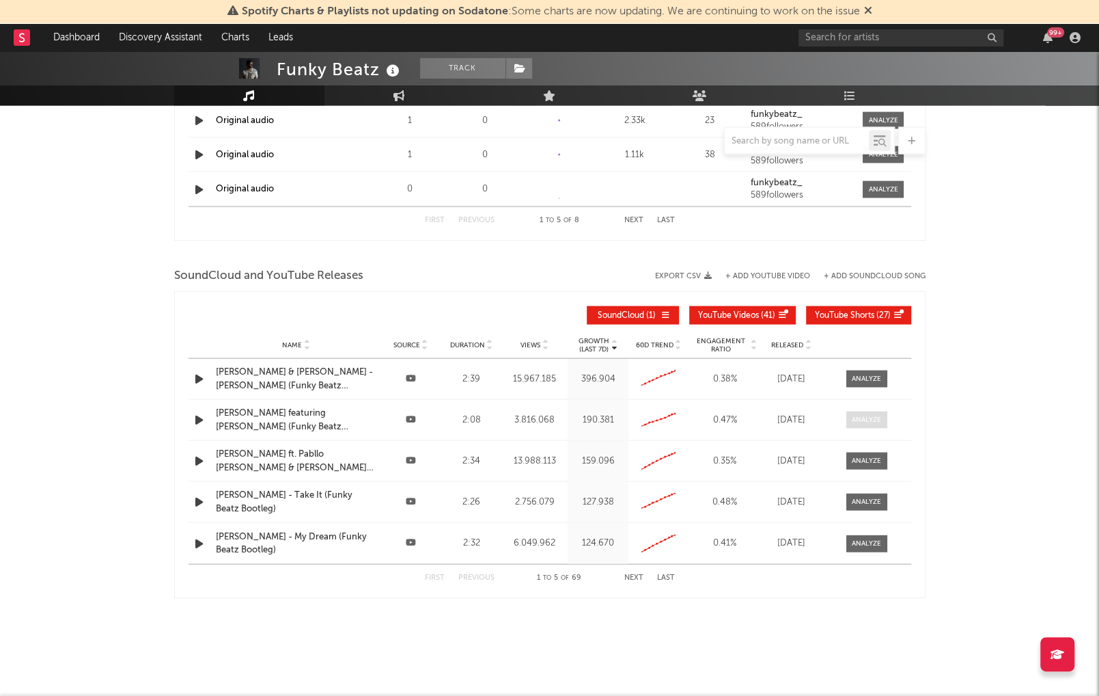
click at [867, 414] on div at bounding box center [866, 419] width 29 height 10
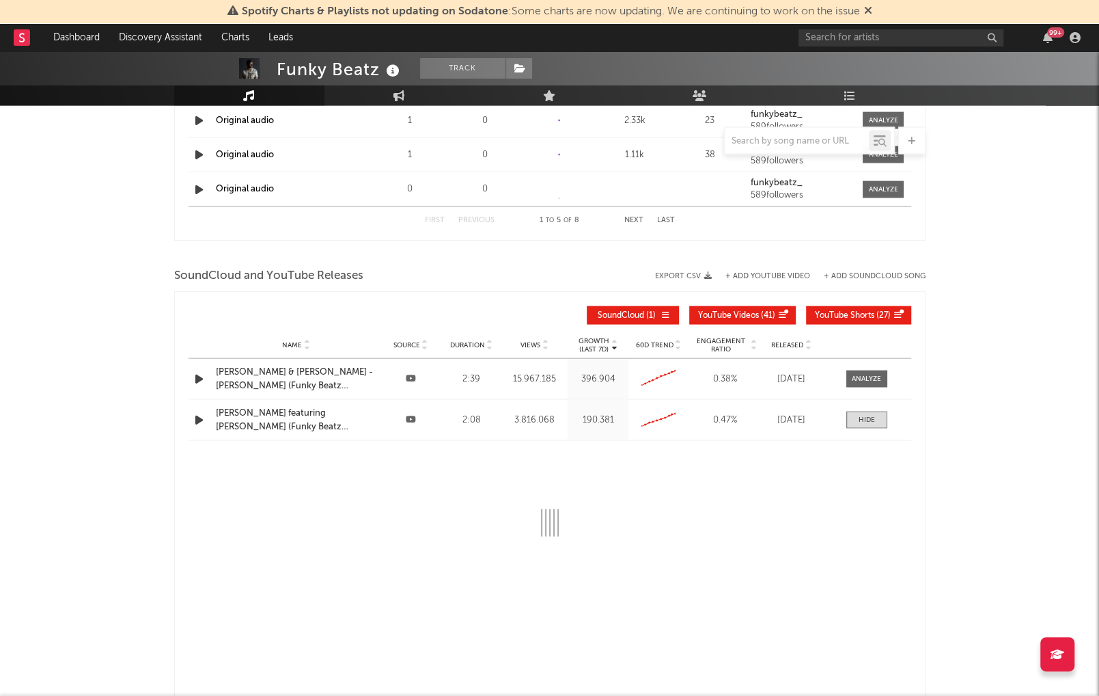
select select "All"
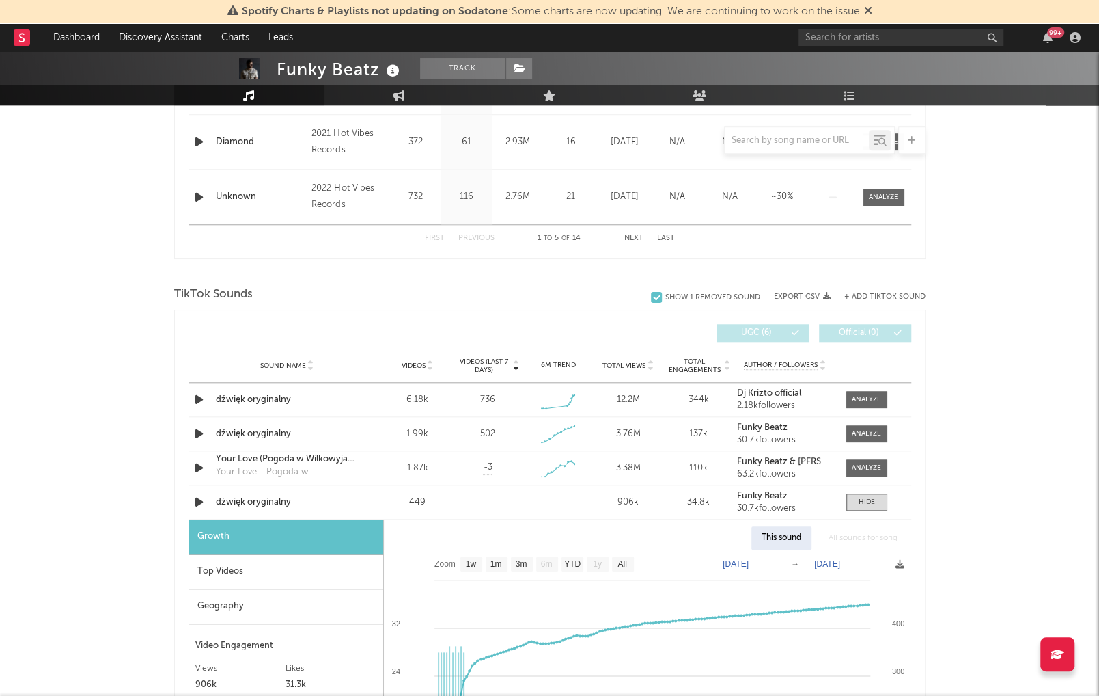
scroll to position [247, 0]
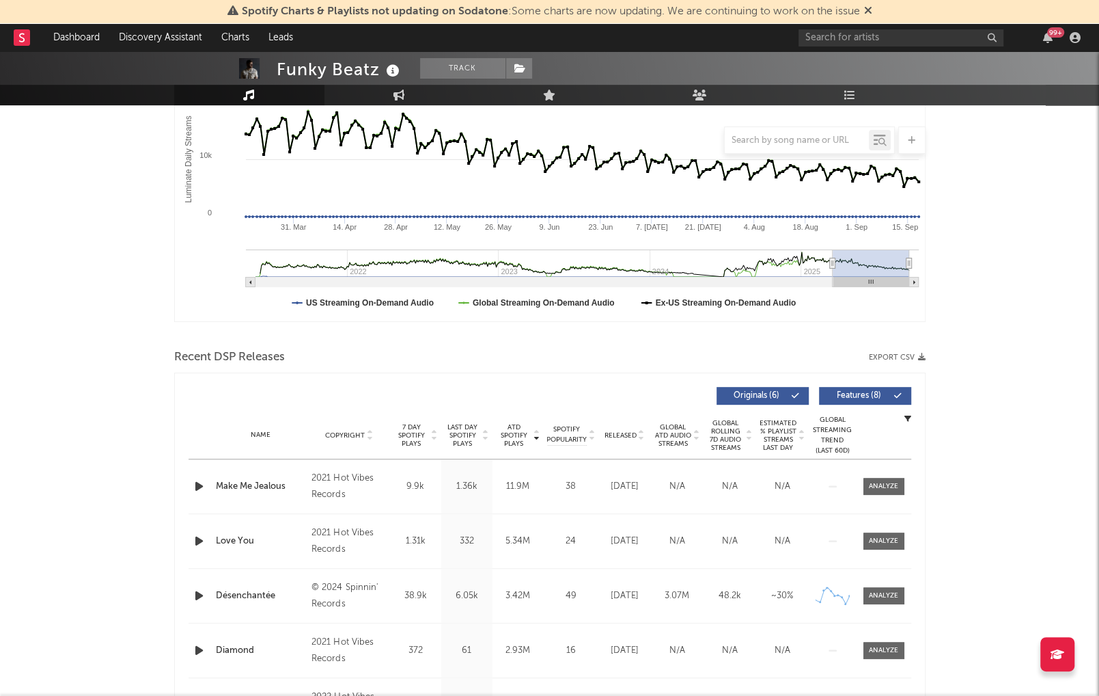
click at [515, 431] on span "ATD Spotify Plays" at bounding box center [514, 435] width 36 height 25
click at [519, 428] on span "ATD Spotify Plays" at bounding box center [514, 435] width 36 height 25
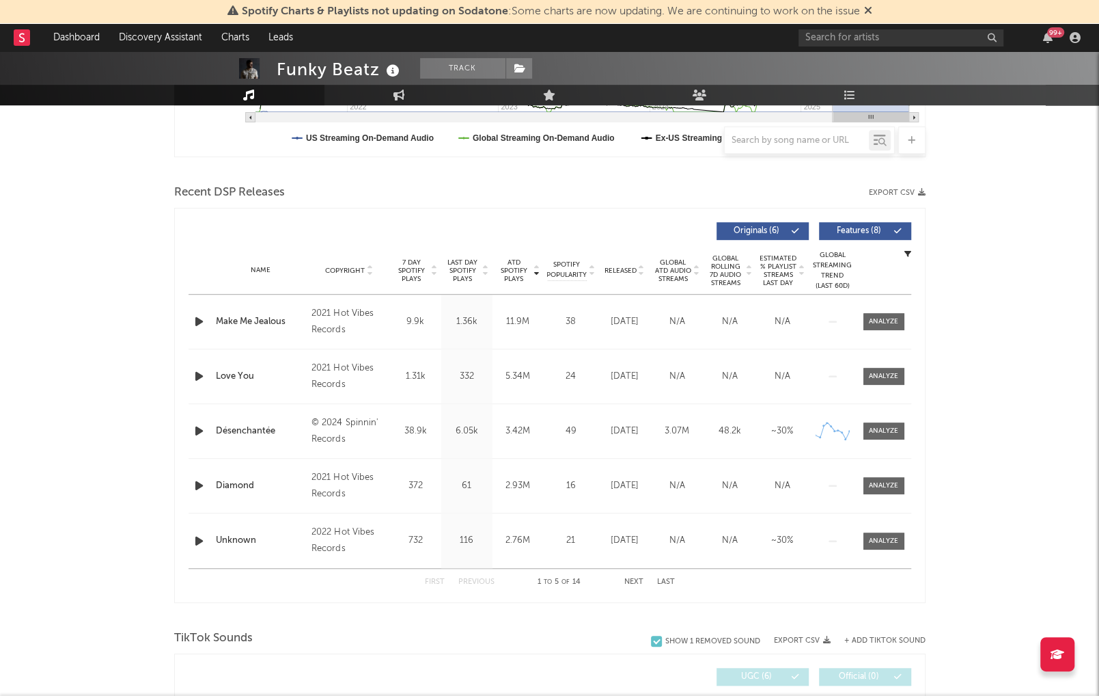
scroll to position [437, 0]
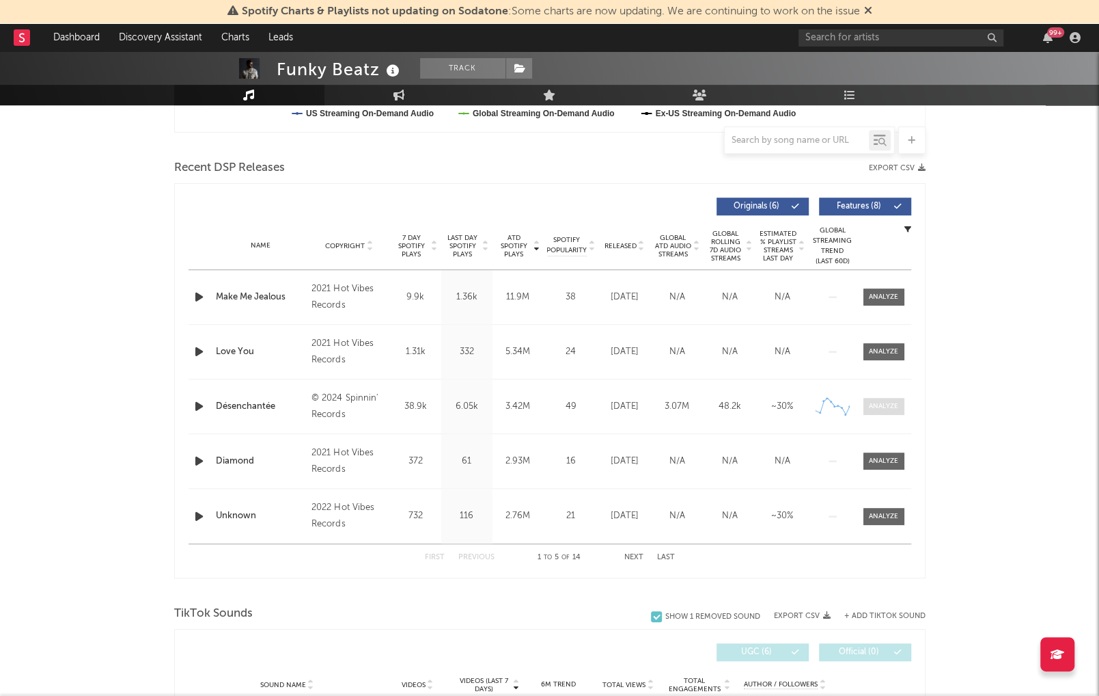
click at [879, 409] on div at bounding box center [883, 406] width 29 height 10
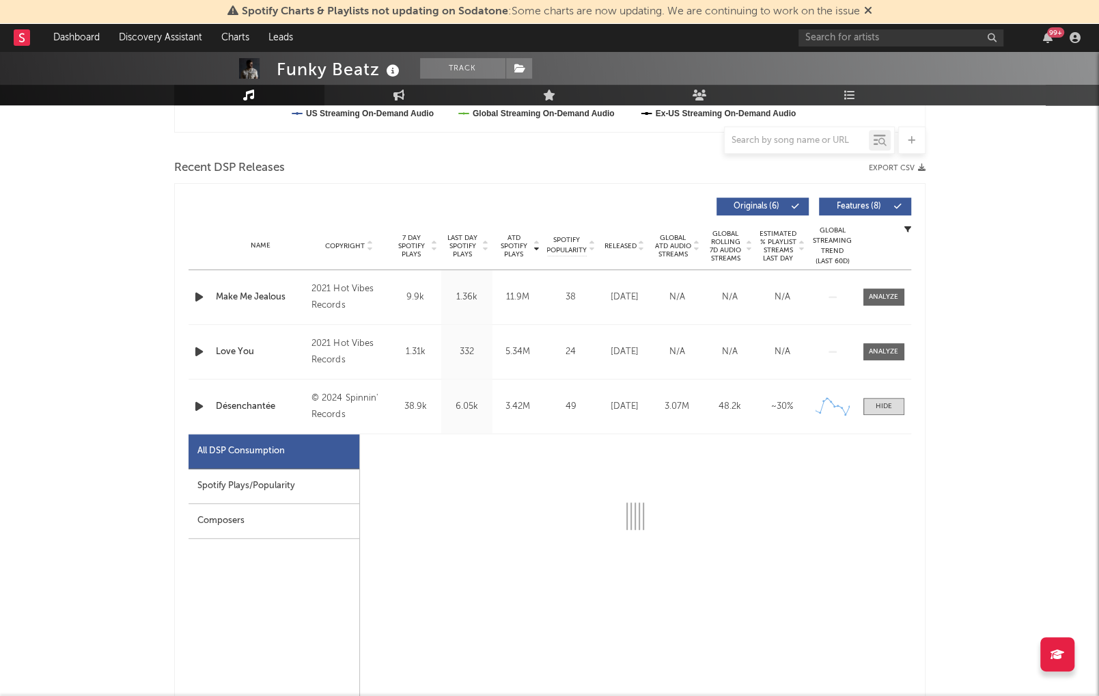
select select "6m"
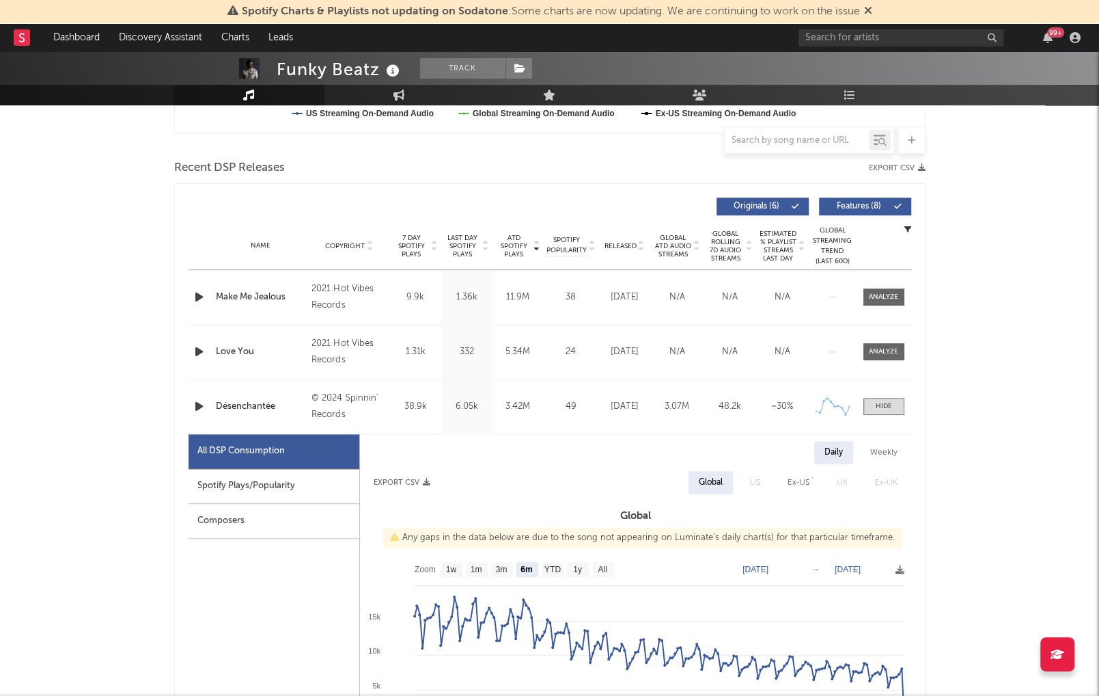
click at [239, 488] on div "Spotify Plays/Popularity" at bounding box center [274, 486] width 171 height 35
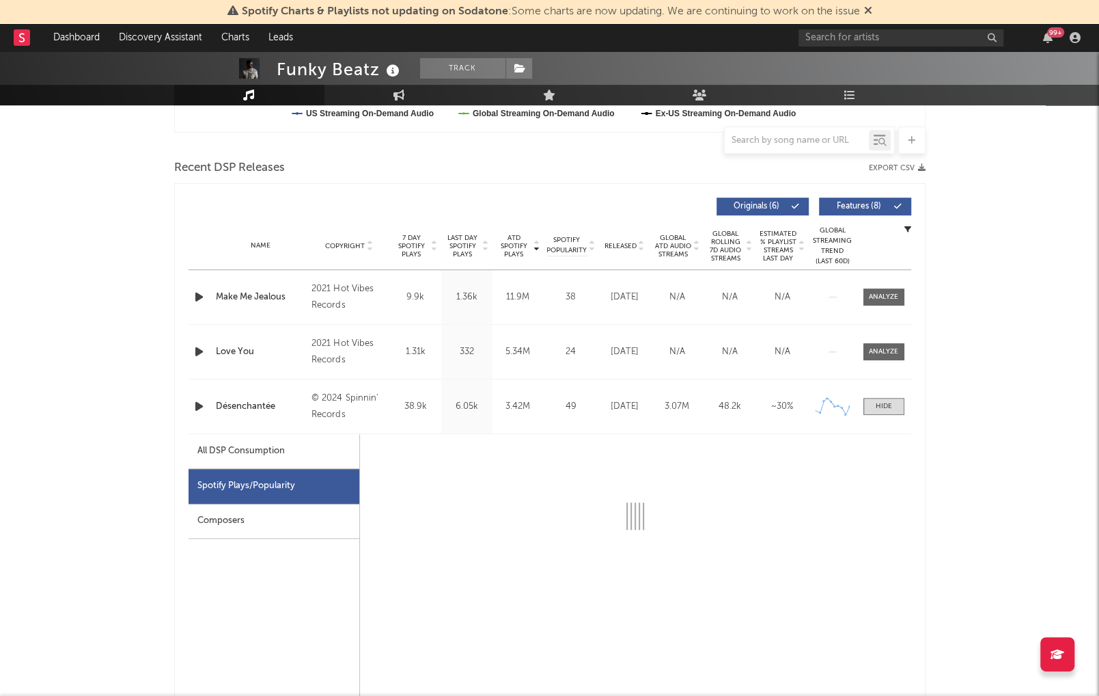
scroll to position [436, 0]
click at [888, 413] on span at bounding box center [884, 406] width 41 height 17
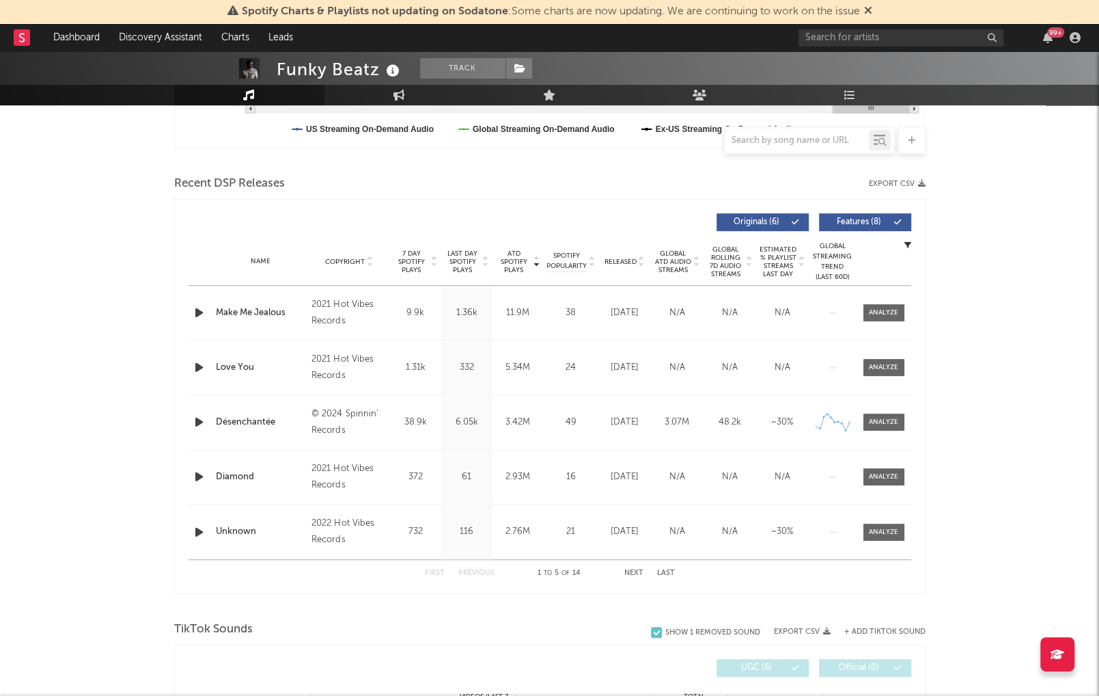
scroll to position [421, 0]
drag, startPoint x: 218, startPoint y: 419, endPoint x: 277, endPoint y: 420, distance: 58.8
click at [277, 420] on div "Name Désenchantée Copyright © 2024 Spinnin' Records Label Spinnin' Records Albu…" at bounding box center [550, 422] width 723 height 54
copy div "Name Désenchantée"
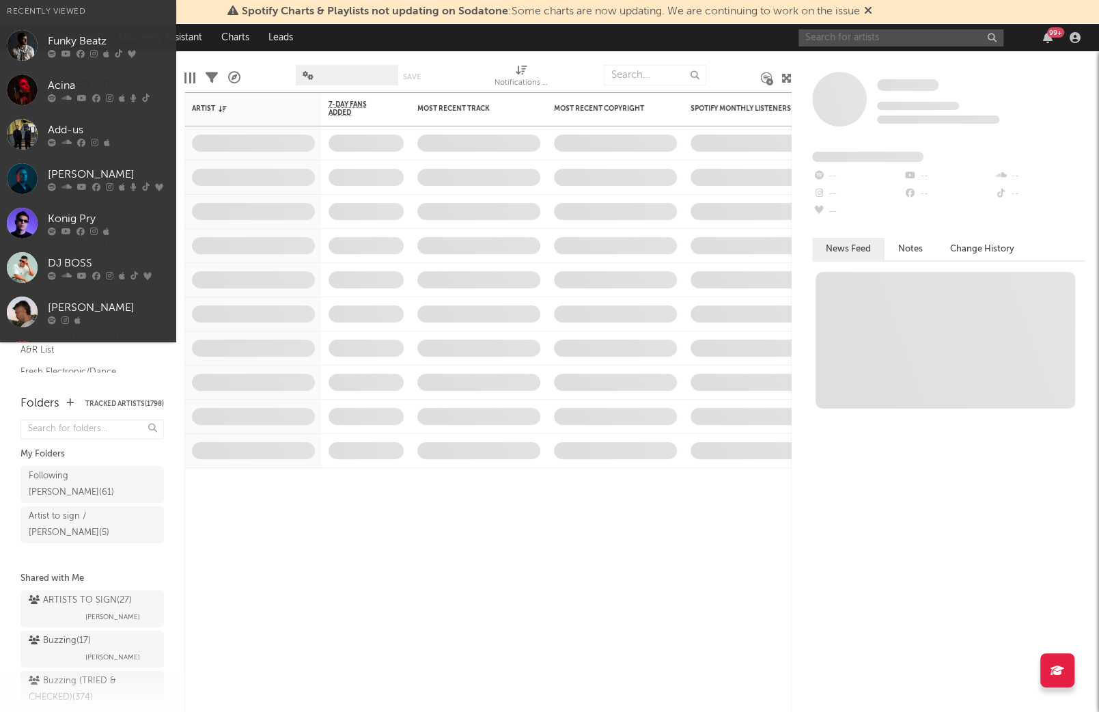
click at [871, 33] on input "text" at bounding box center [901, 37] width 205 height 17
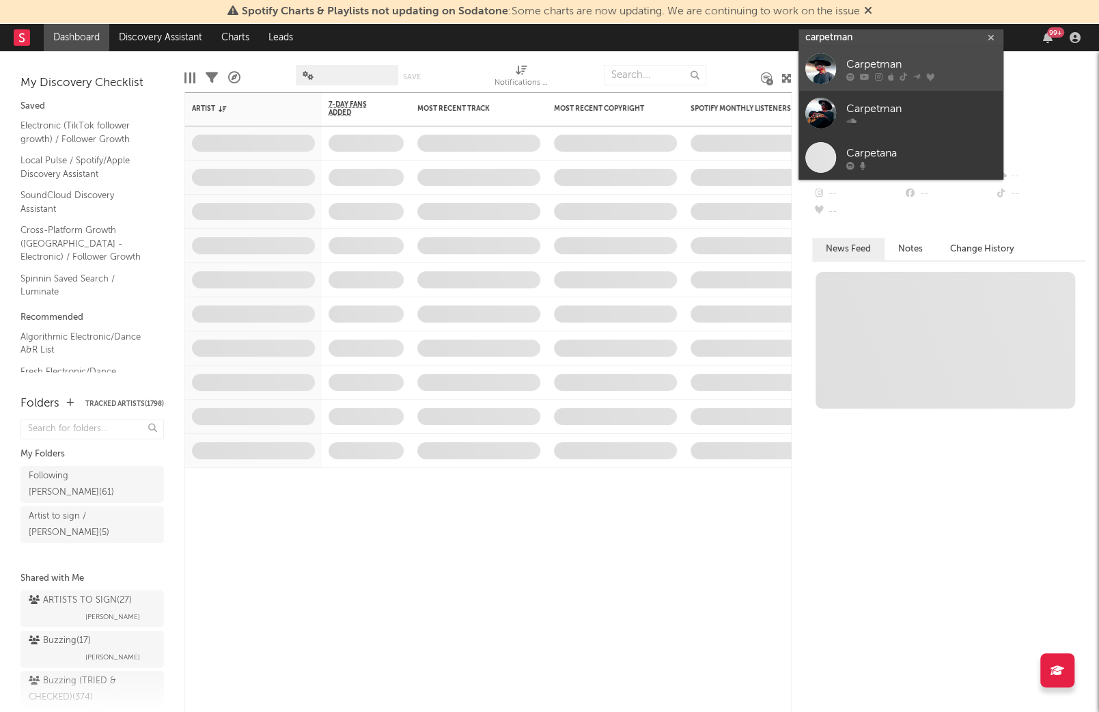
type input "carpetman"
click at [873, 59] on div "Carpetman" at bounding box center [922, 65] width 150 height 16
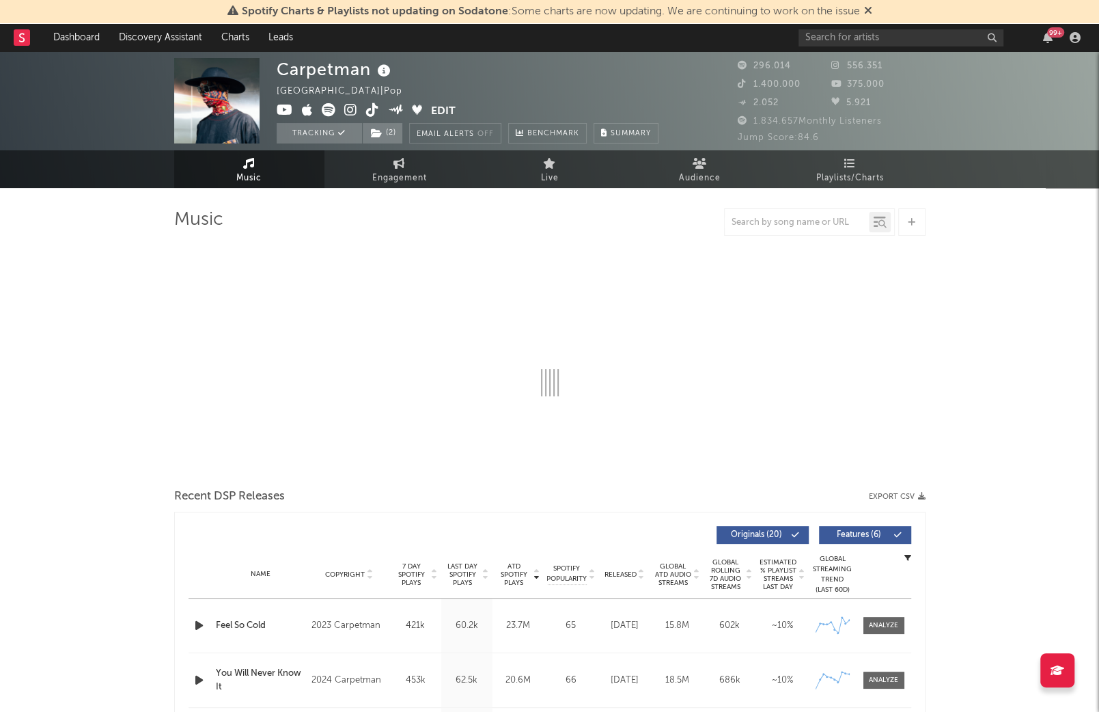
select select "6m"
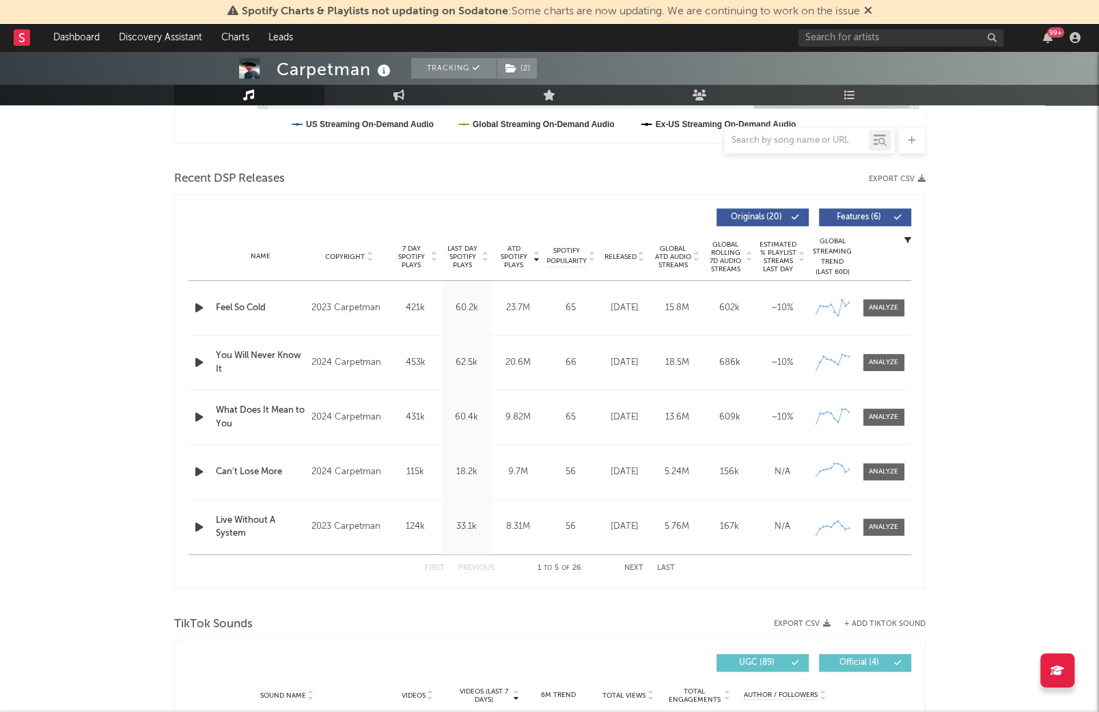
scroll to position [426, 0]
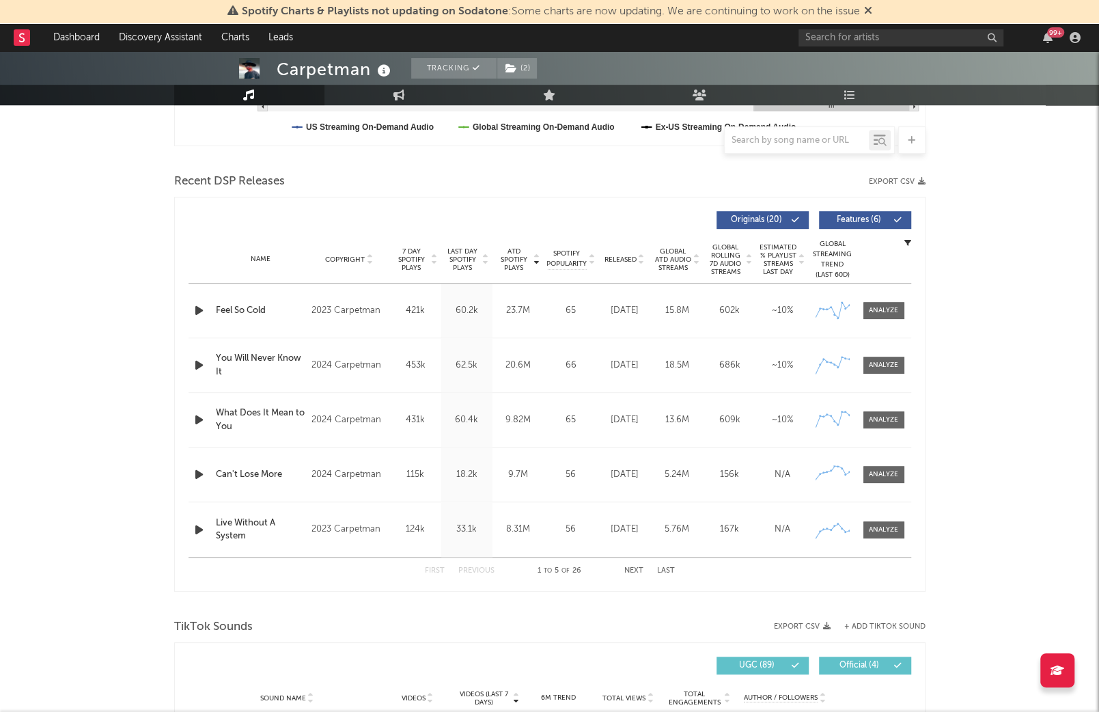
click at [633, 567] on button "Next" at bounding box center [634, 571] width 19 height 8
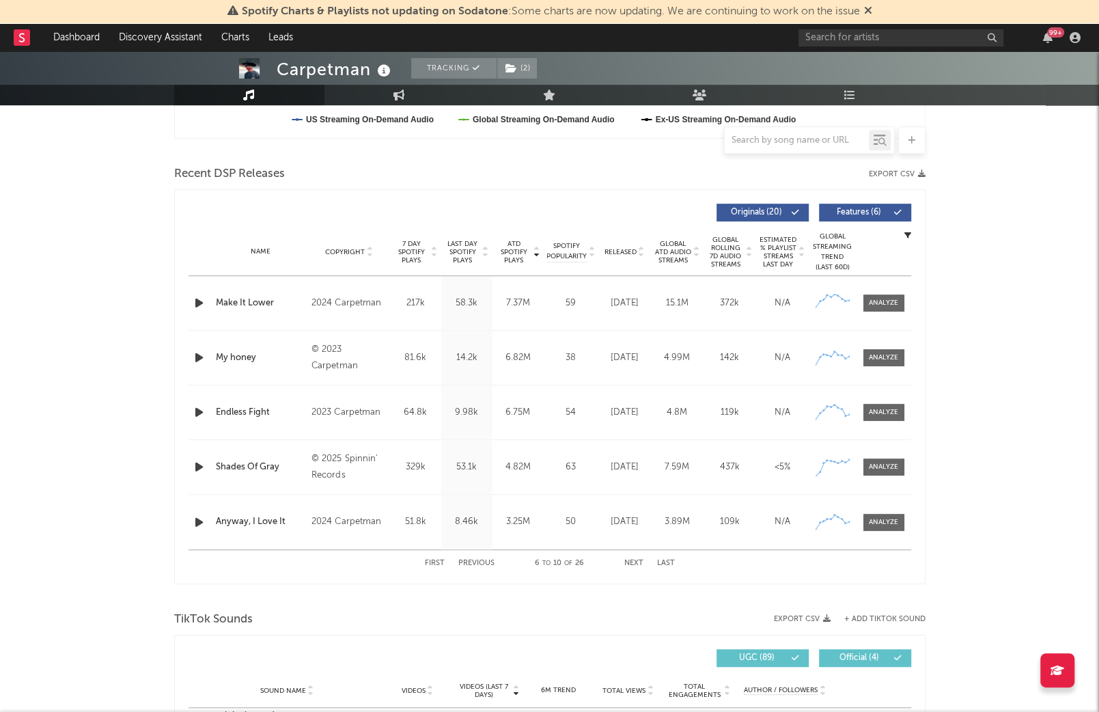
scroll to position [436, 0]
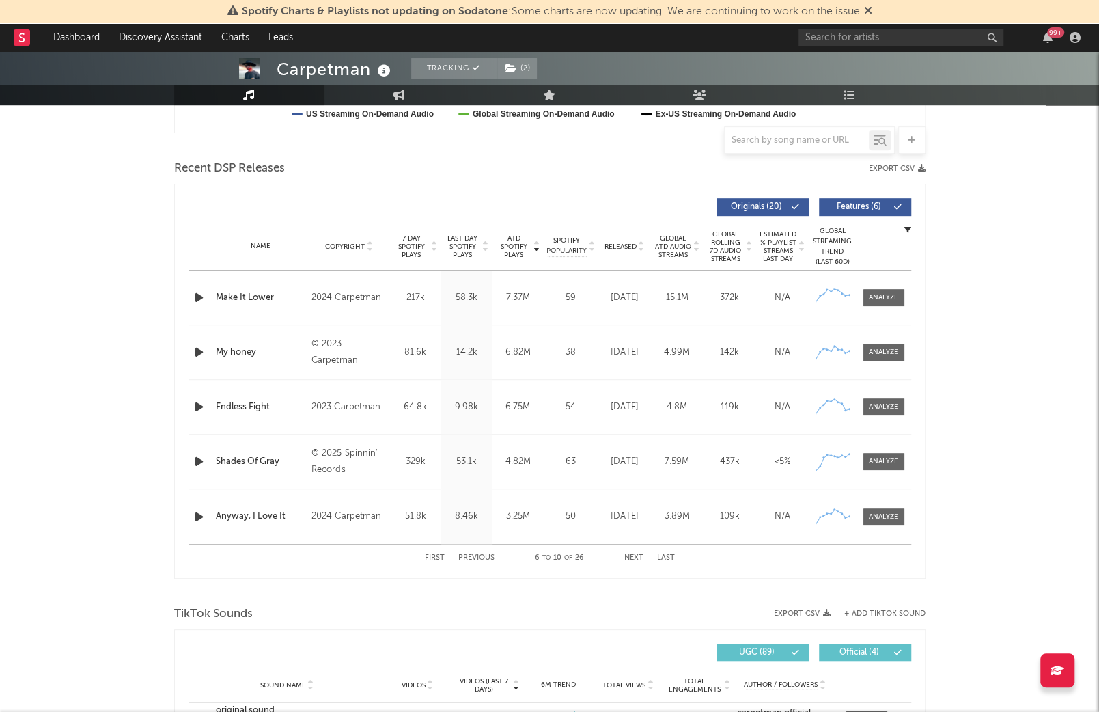
click at [437, 555] on button "First" at bounding box center [435, 558] width 20 height 8
click at [459, 245] on span "Last Day Spotify Plays" at bounding box center [463, 246] width 36 height 25
click at [887, 519] on span at bounding box center [884, 516] width 41 height 17
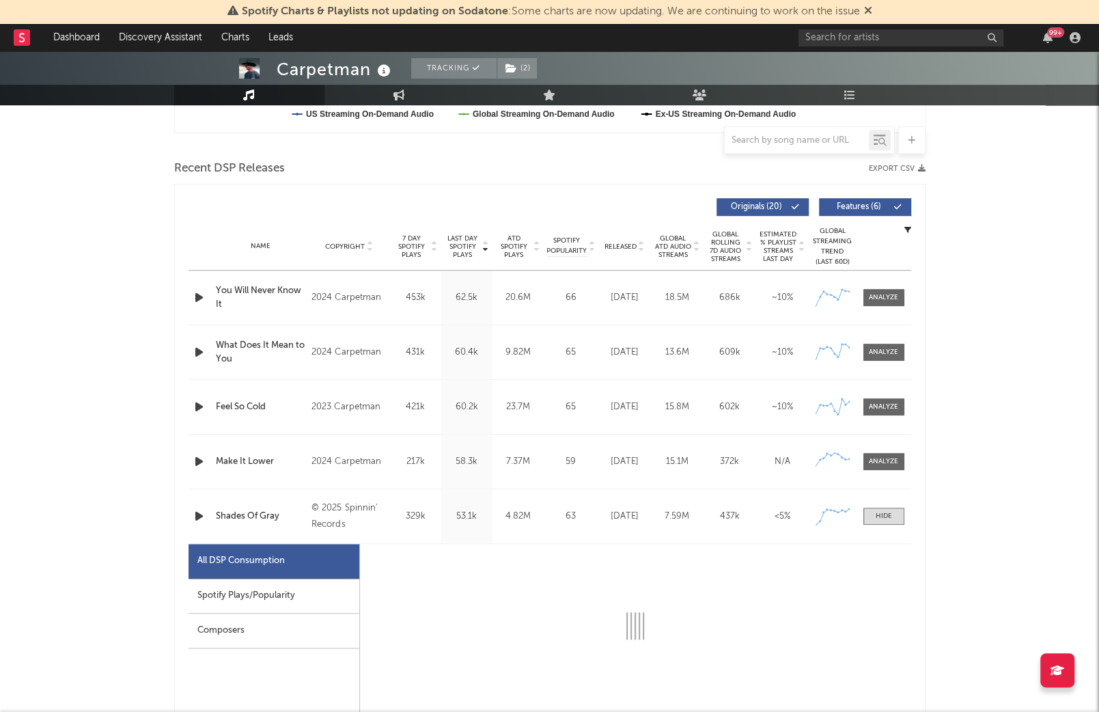
select select "6m"
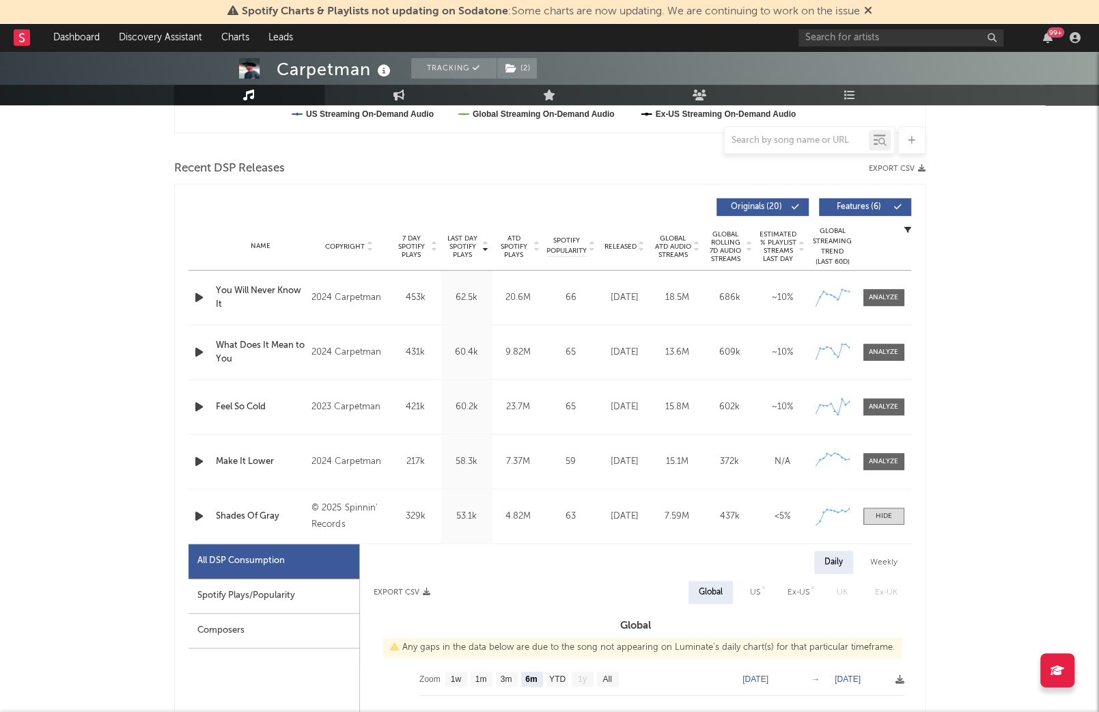
click at [320, 587] on div "Spotify Plays/Popularity" at bounding box center [274, 596] width 171 height 35
select select "6m"
select select "1w"
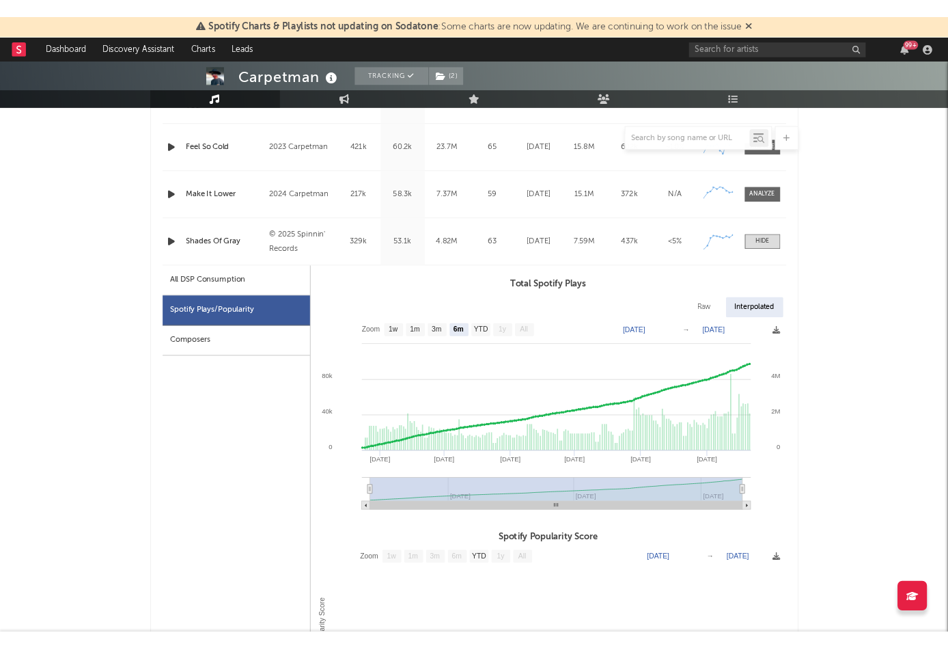
scroll to position [713, 0]
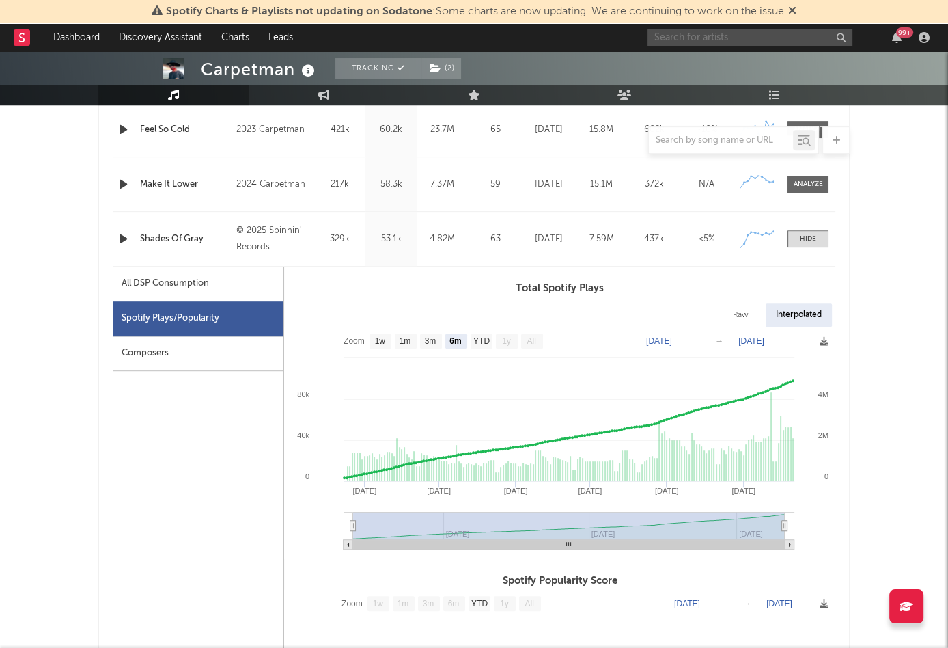
click at [694, 42] on input "text" at bounding box center [750, 37] width 205 height 17
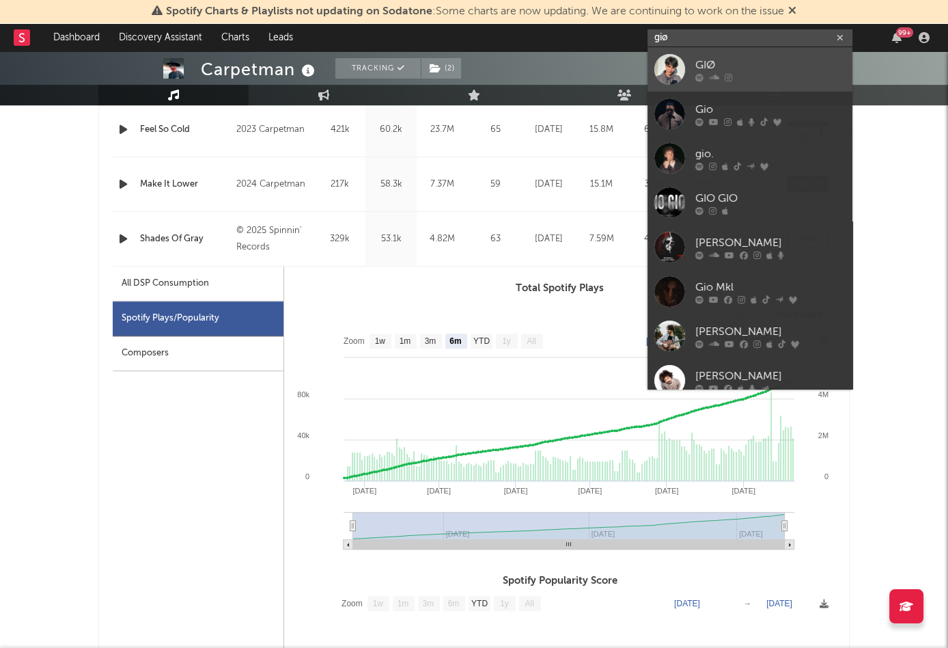
type input "giø"
click at [722, 75] on div at bounding box center [771, 77] width 150 height 8
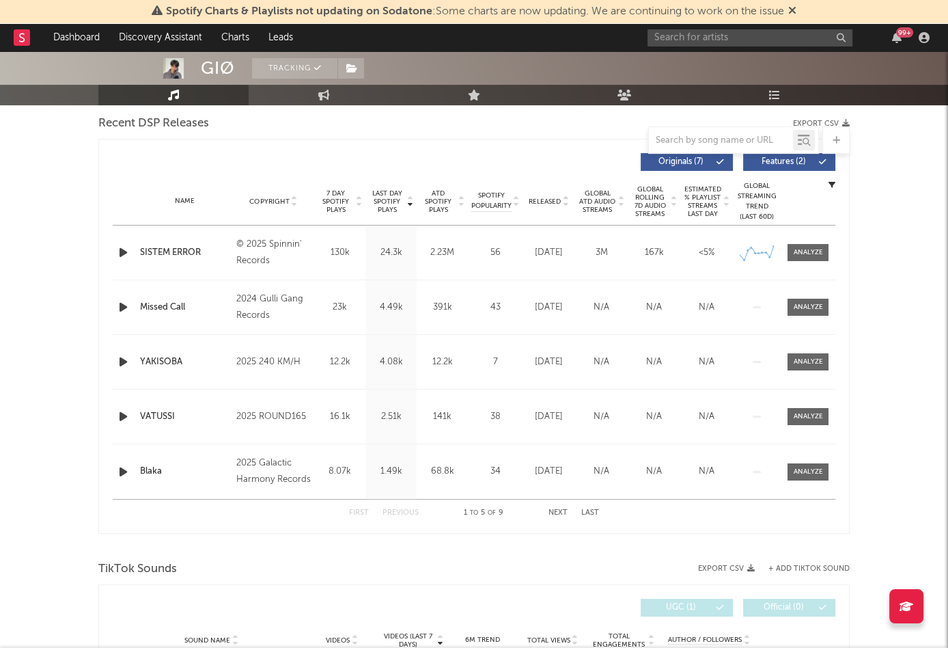
select select "1w"
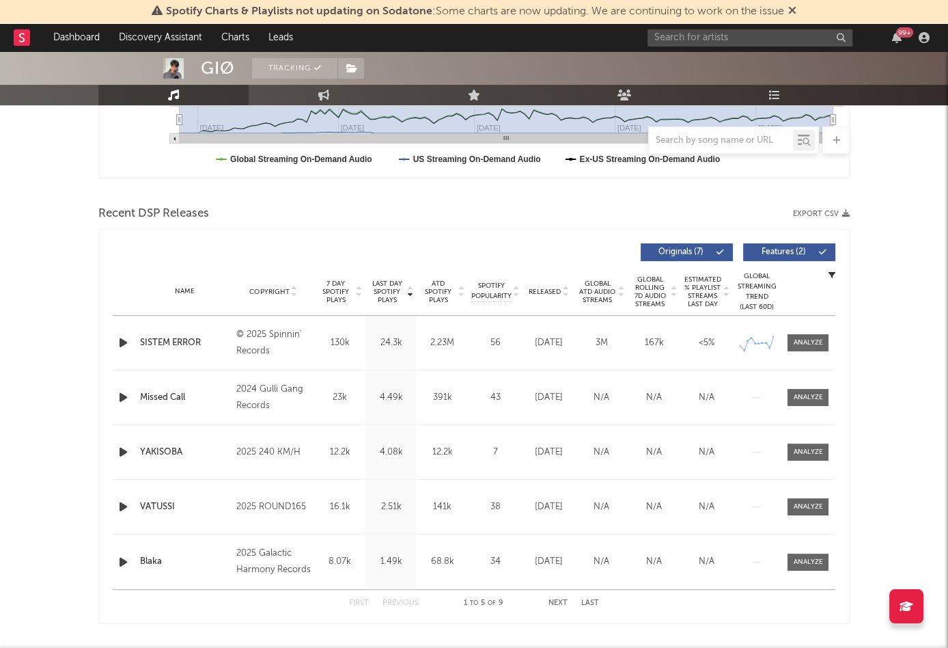
scroll to position [413, 0]
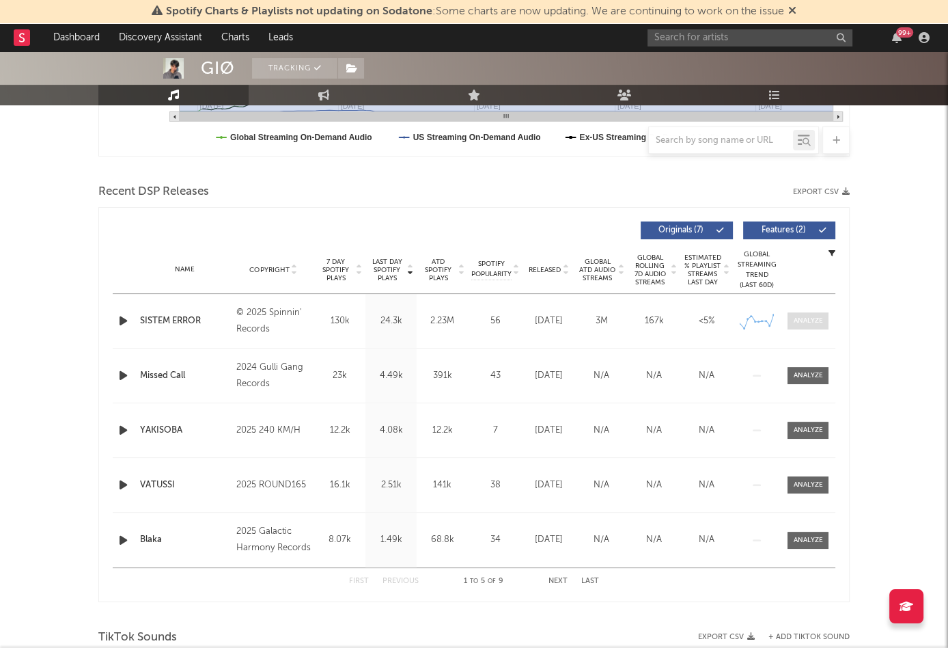
click at [814, 323] on div at bounding box center [808, 321] width 29 height 10
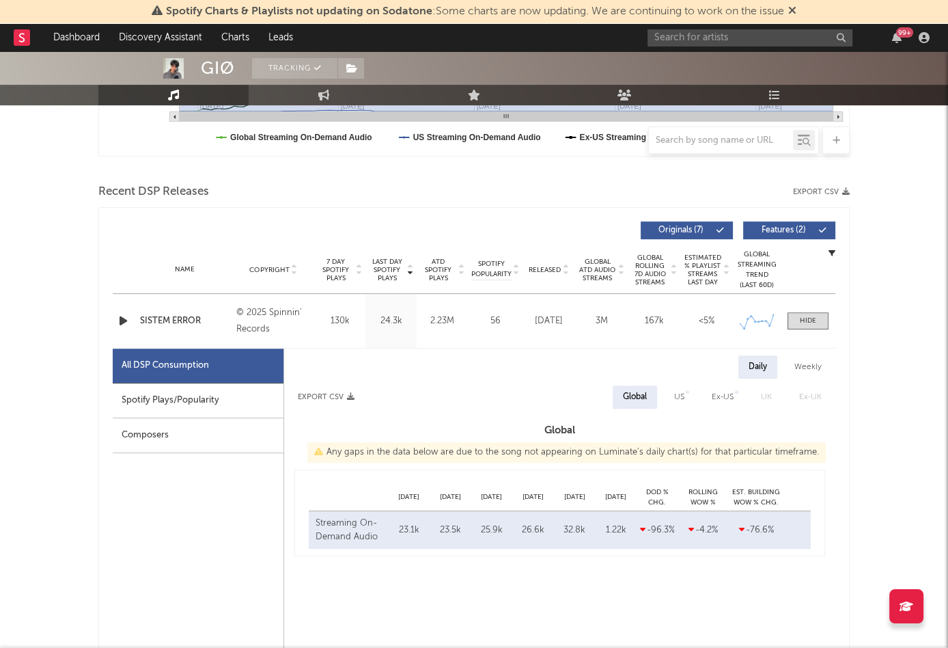
click at [180, 393] on div "Spotify Plays/Popularity" at bounding box center [198, 400] width 171 height 35
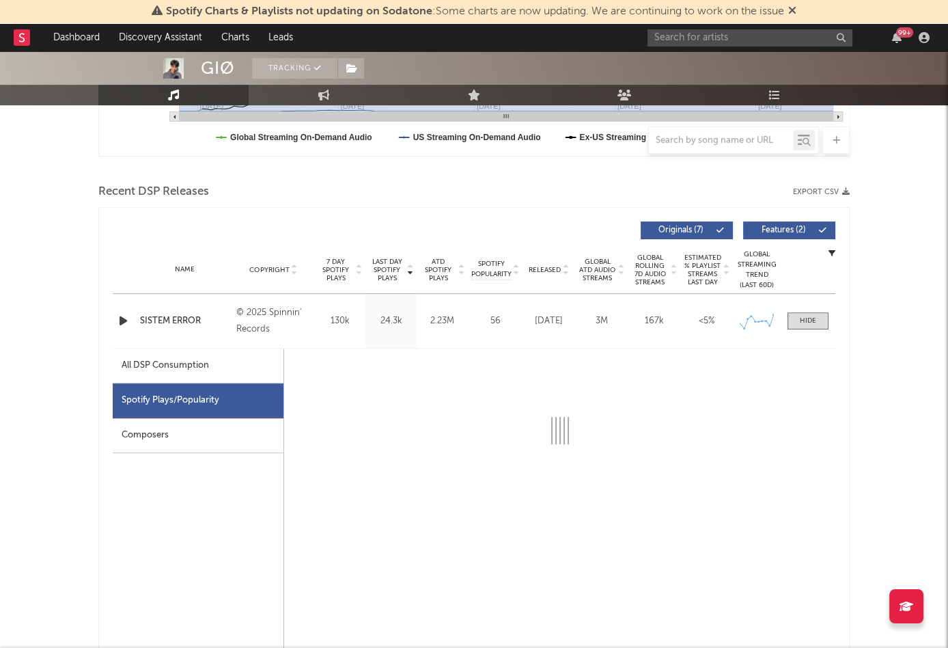
select select "1w"
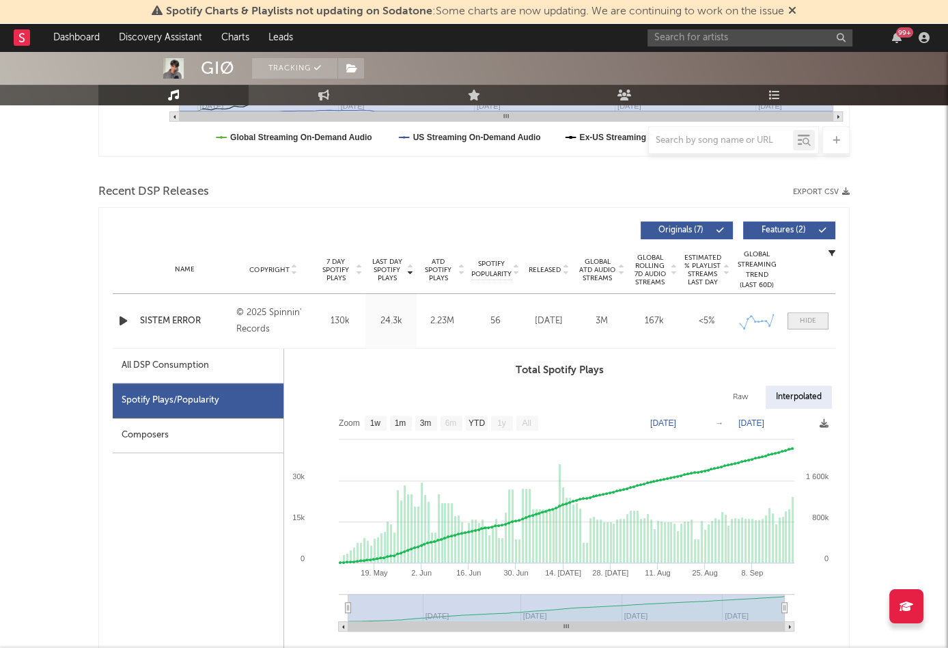
click at [803, 321] on div at bounding box center [808, 321] width 16 height 10
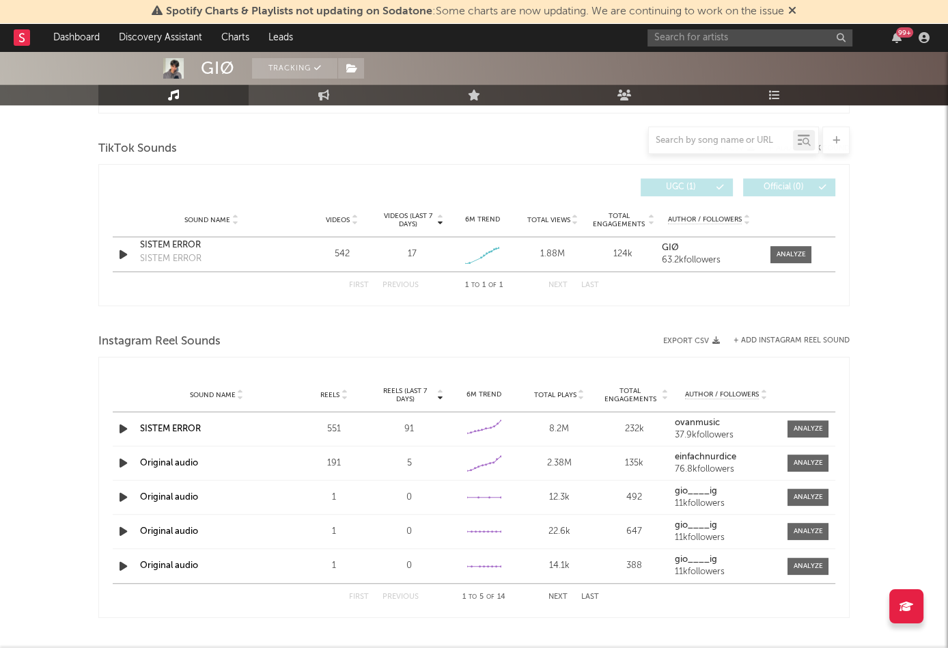
scroll to position [902, 0]
click at [182, 424] on link "SISTEM ERROR" at bounding box center [170, 428] width 61 height 9
click at [178, 241] on div "SISTEM ERROR" at bounding box center [211, 245] width 143 height 14
click at [809, 245] on span at bounding box center [791, 253] width 41 height 17
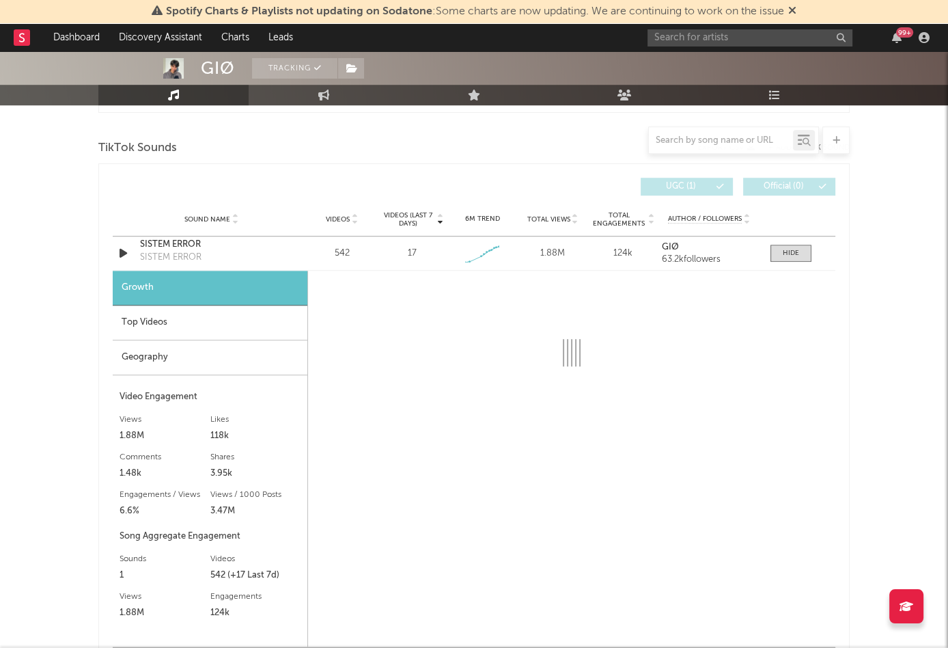
click at [105, 312] on div "Videos (last 7 days) Sound Name Videos Videos (last 7 days) Total Views Total E…" at bounding box center [474, 422] width 752 height 519
select select "1w"
click at [165, 333] on div "Top Videos" at bounding box center [210, 322] width 195 height 35
click span "Post Date"
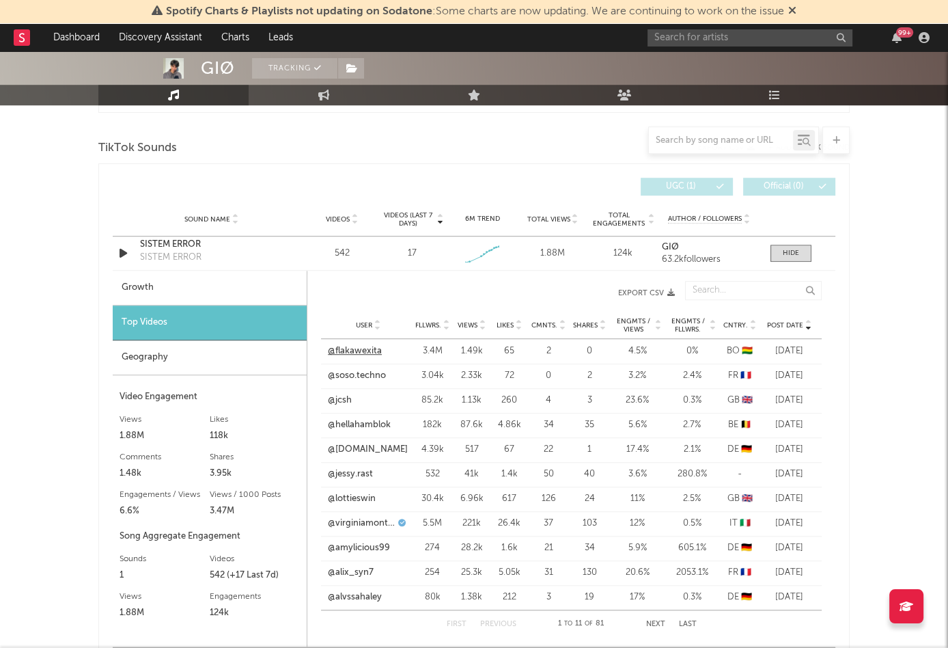
click at [355, 346] on link "@flakawexita" at bounding box center [355, 351] width 54 height 14
click at [366, 517] on link "@virginiamontemaggi" at bounding box center [361, 524] width 67 height 14
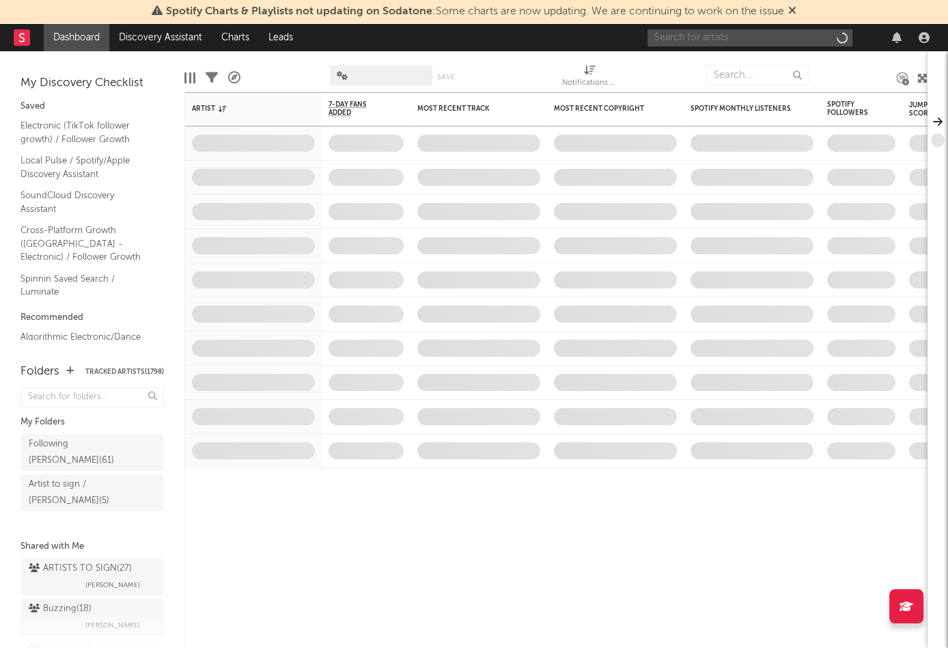
click at [730, 36] on input "text" at bounding box center [750, 37] width 205 height 17
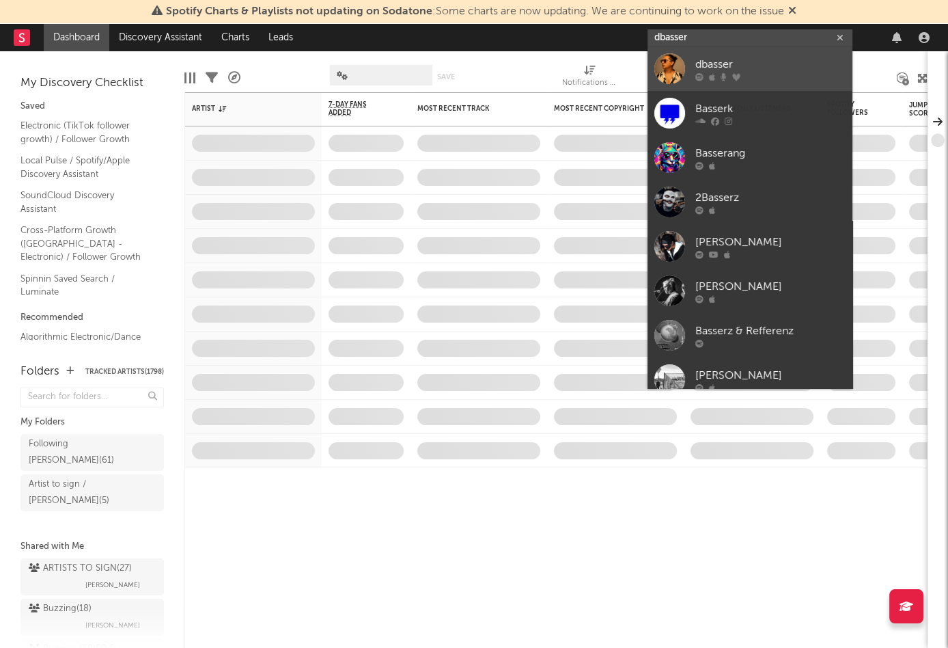
type input "dbasser"
click at [725, 69] on div "dbasser" at bounding box center [771, 65] width 150 height 16
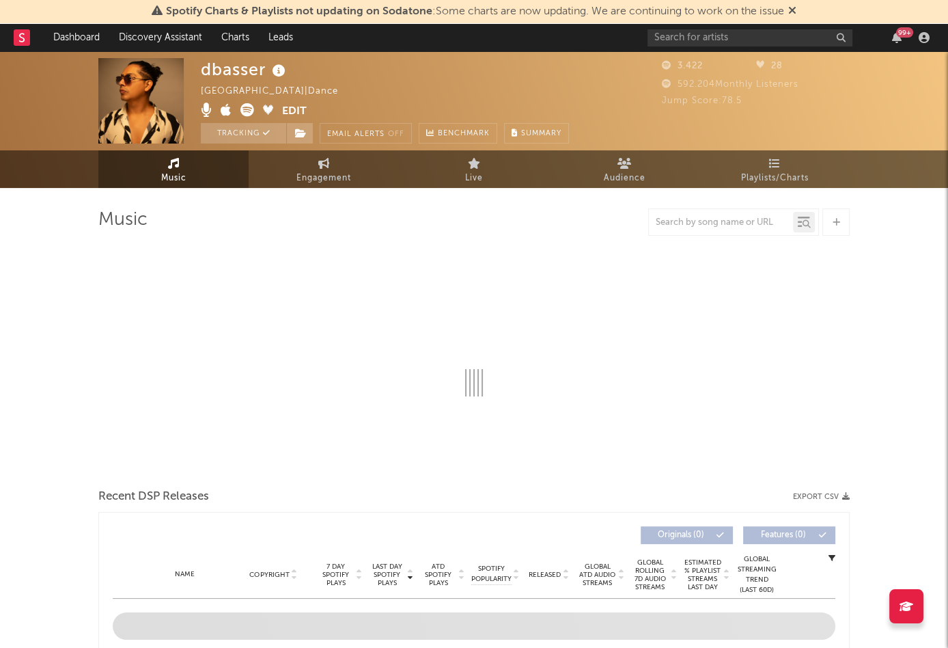
select select "1w"
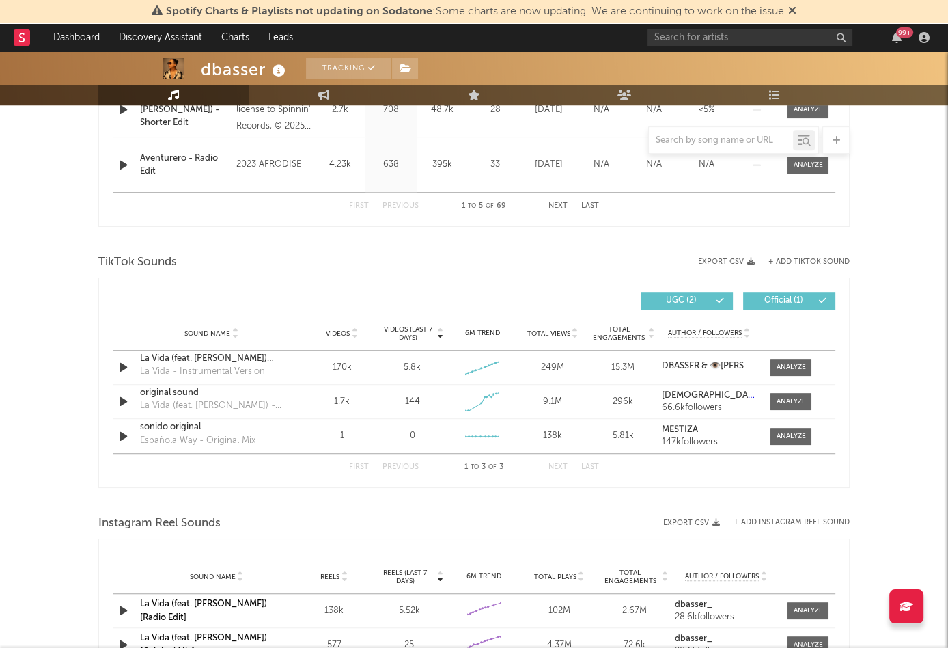
scroll to position [821, 0]
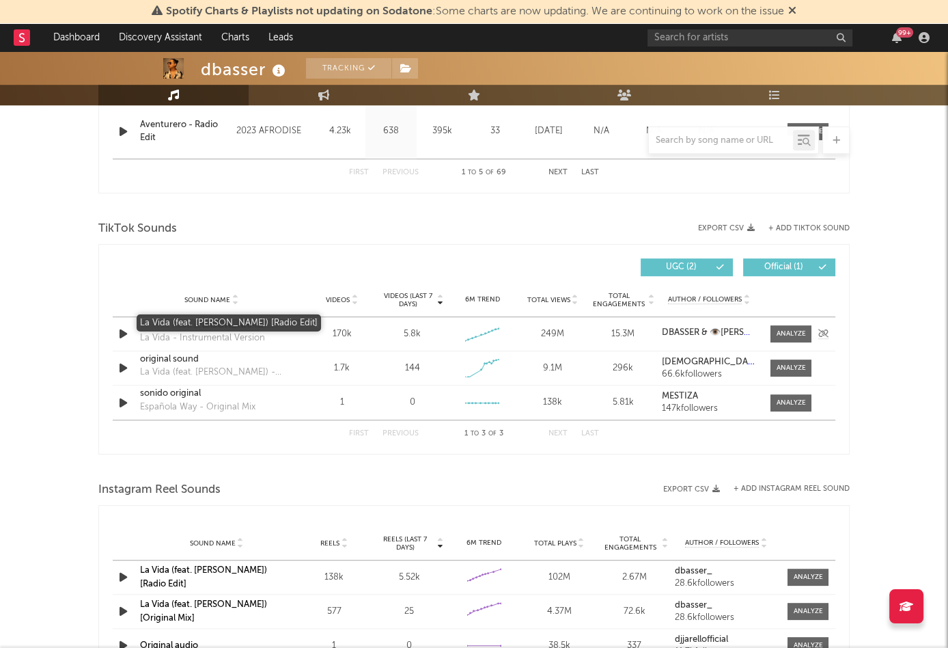
click at [221, 321] on div "La Vida (feat. [PERSON_NAME]) [Radio Edit]" at bounding box center [211, 325] width 143 height 14
click at [260, 575] on link "La Vida (feat. [PERSON_NAME]) [Radio Edit]" at bounding box center [203, 577] width 127 height 23
click at [779, 329] on div at bounding box center [791, 334] width 29 height 10
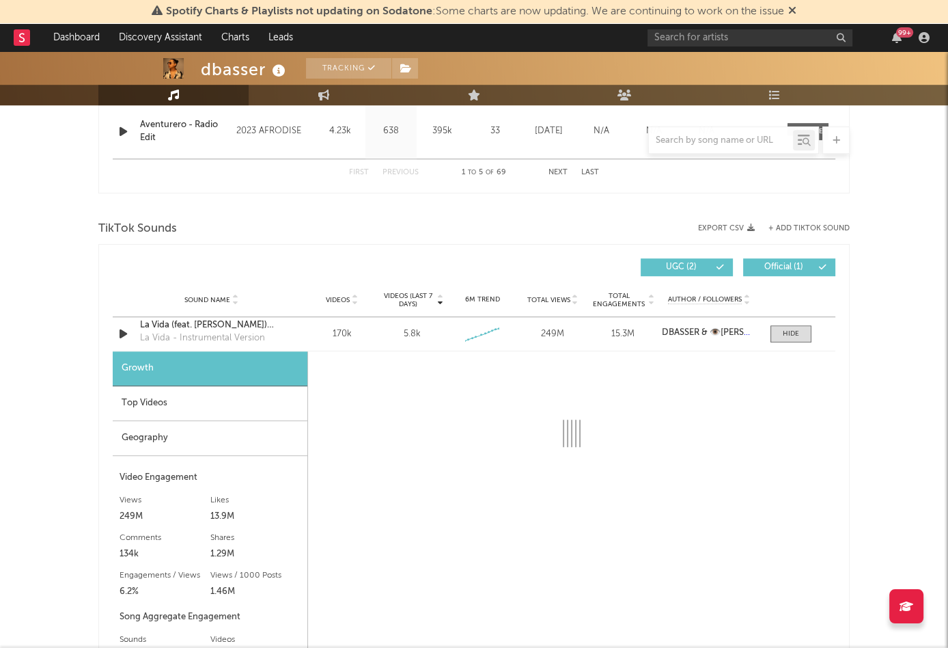
click at [175, 406] on div "Top Videos" at bounding box center [210, 403] width 195 height 35
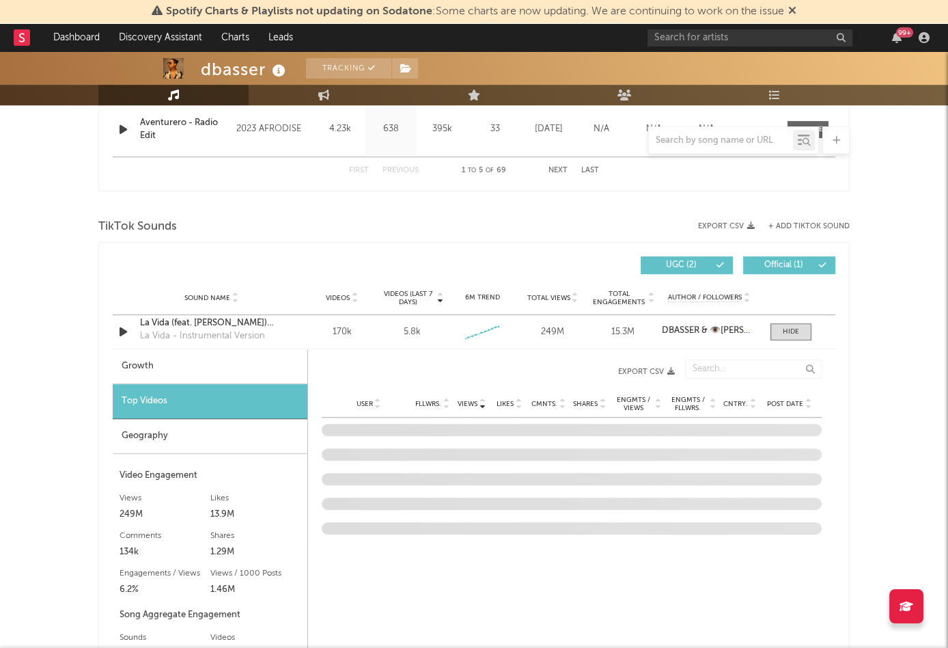
click at [775, 401] on span "Post Date" at bounding box center [785, 404] width 36 height 8
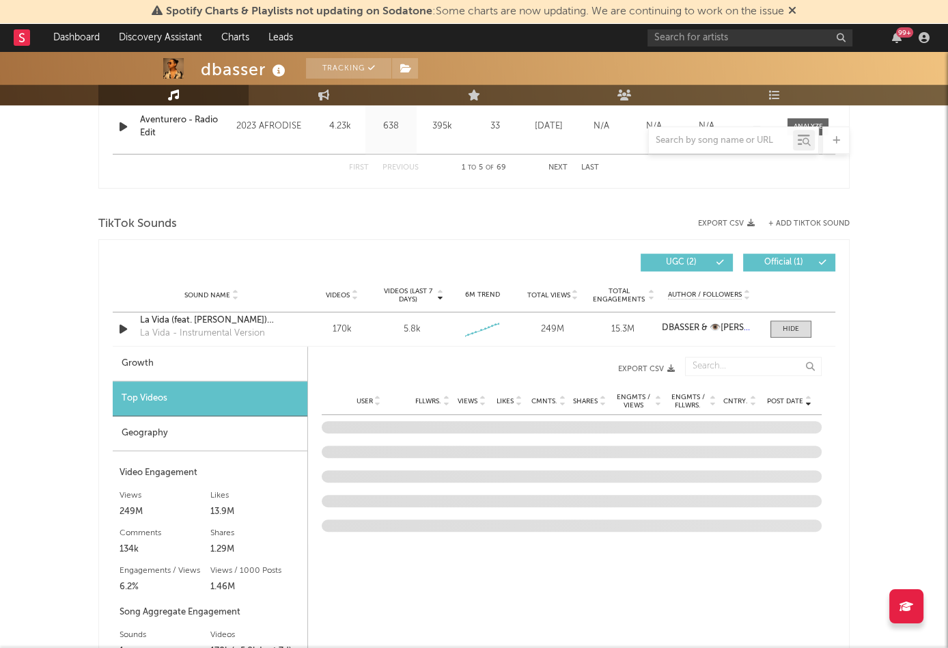
scroll to position [826, 0]
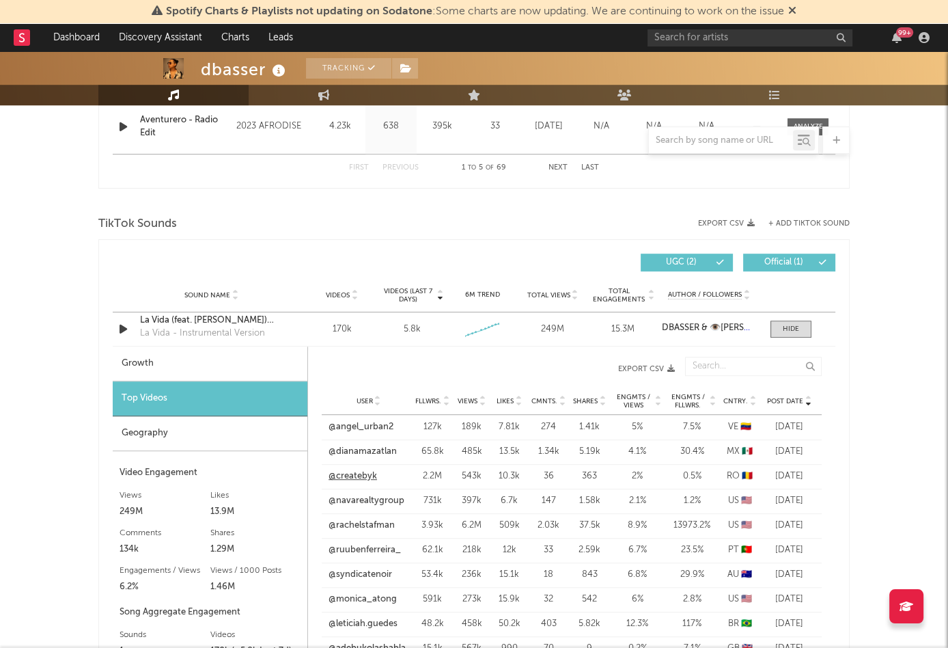
click at [346, 474] on link "@createbyk" at bounding box center [353, 476] width 49 height 14
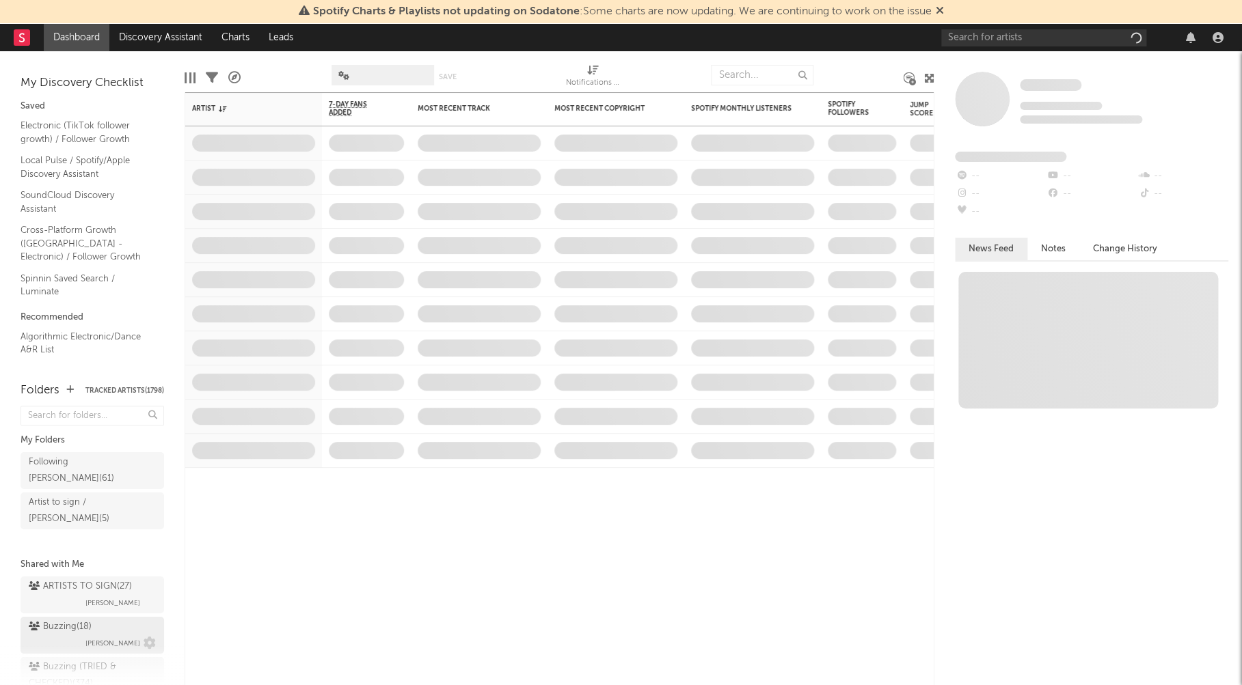
click at [66, 619] on div "Buzzing ( 18 )" at bounding box center [60, 627] width 63 height 16
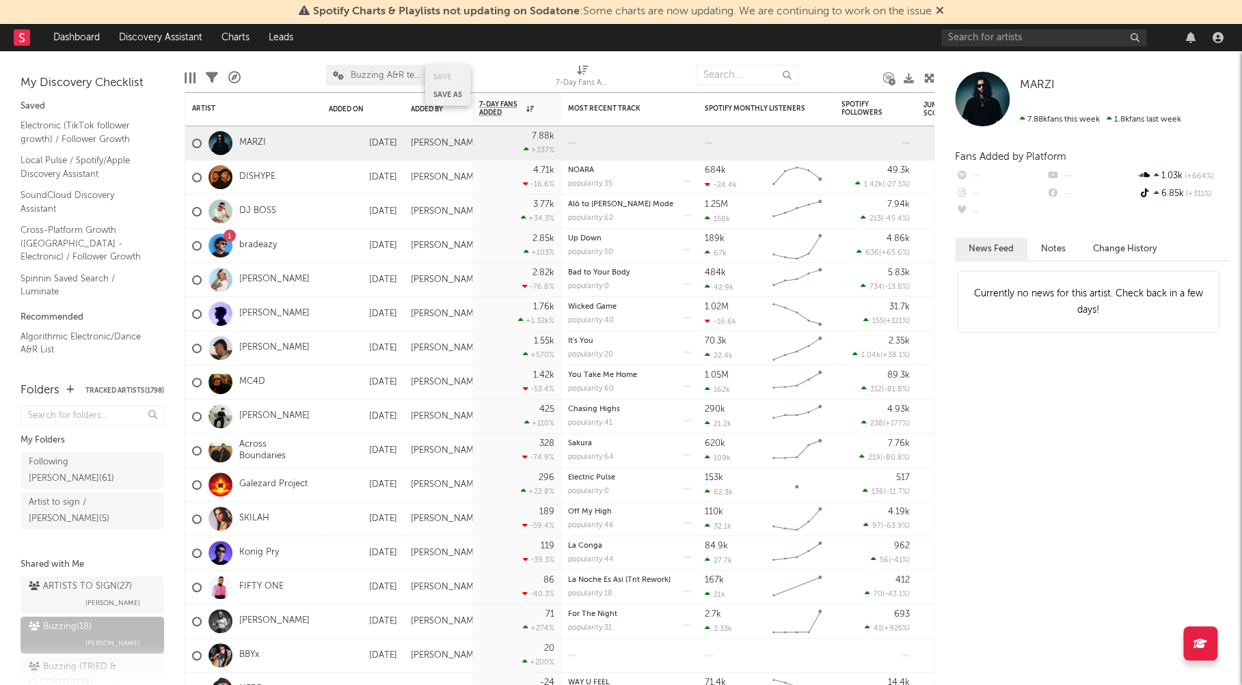
click at [428, 90] on div "Save Save as" at bounding box center [447, 85] width 45 height 41
click at [424, 108] on div "Added By" at bounding box center [428, 109] width 34 height 8
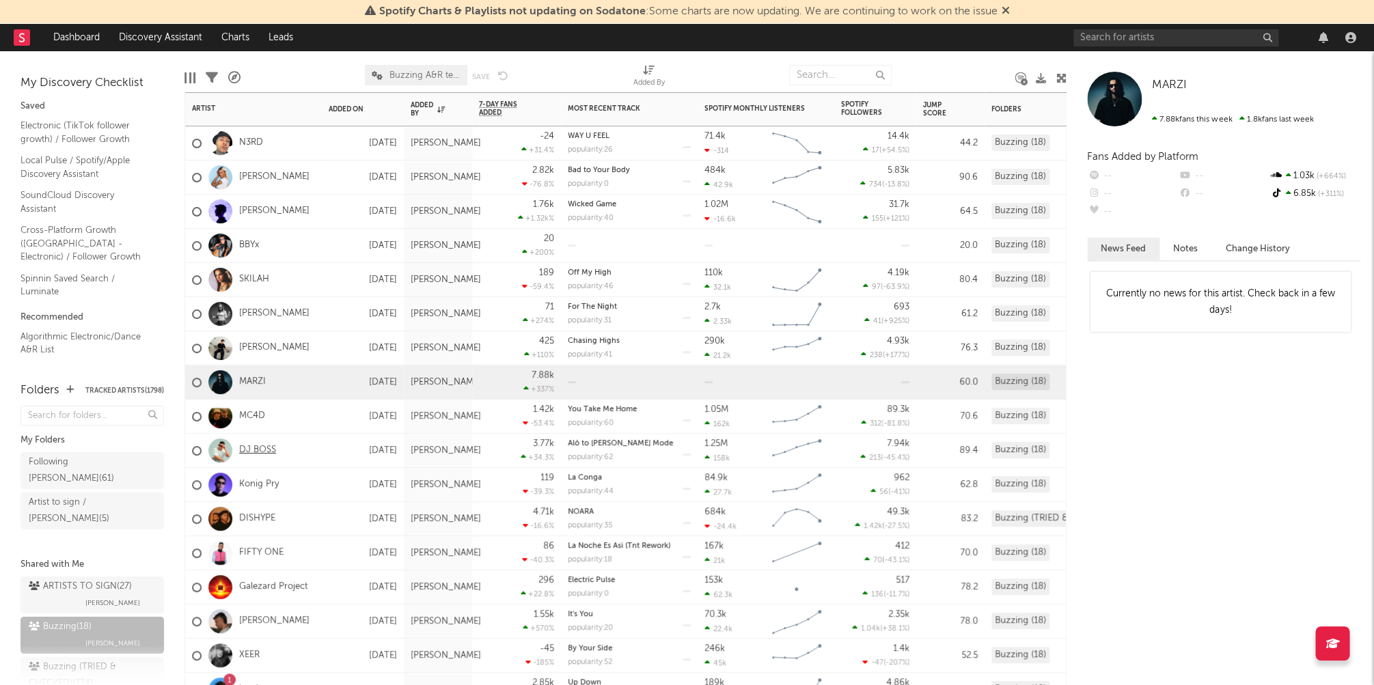
click at [258, 446] on link "DJ BOSS" at bounding box center [257, 451] width 37 height 12
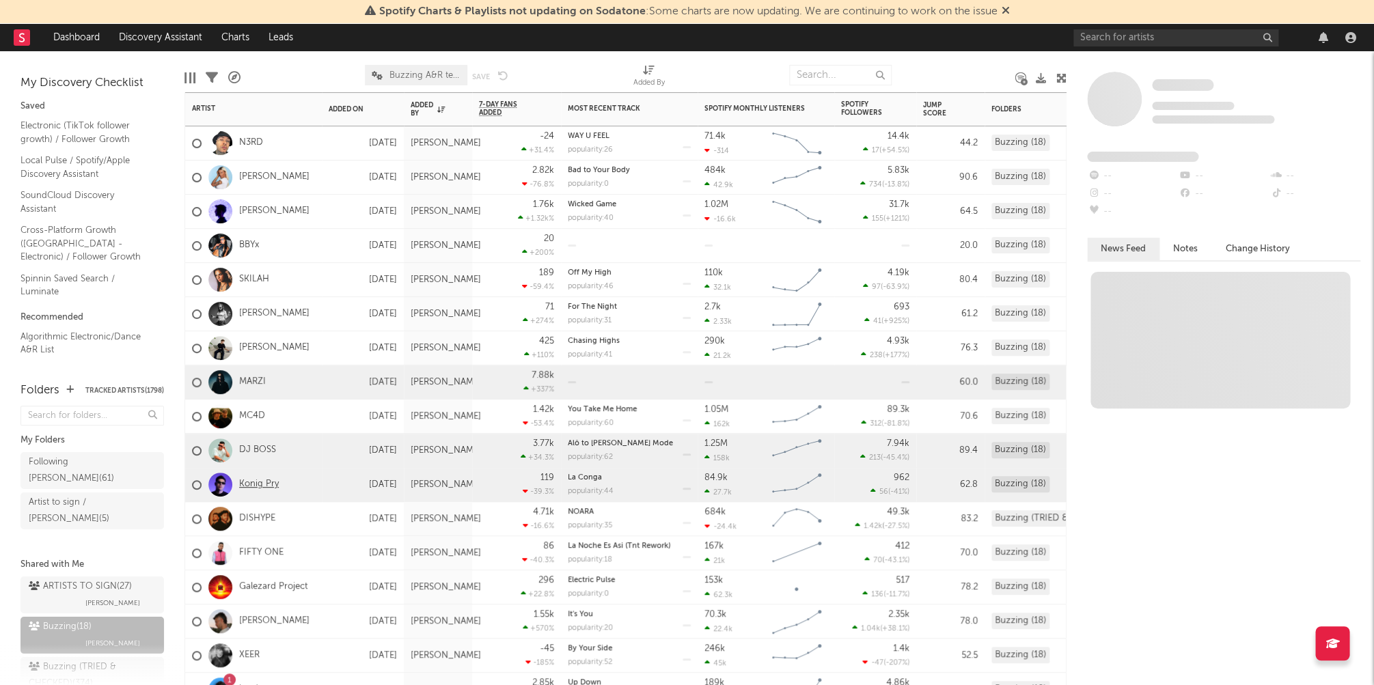
click at [262, 482] on link "Konig Pry" at bounding box center [259, 485] width 40 height 12
click at [260, 551] on link "FIFTY ONE" at bounding box center [261, 553] width 44 height 12
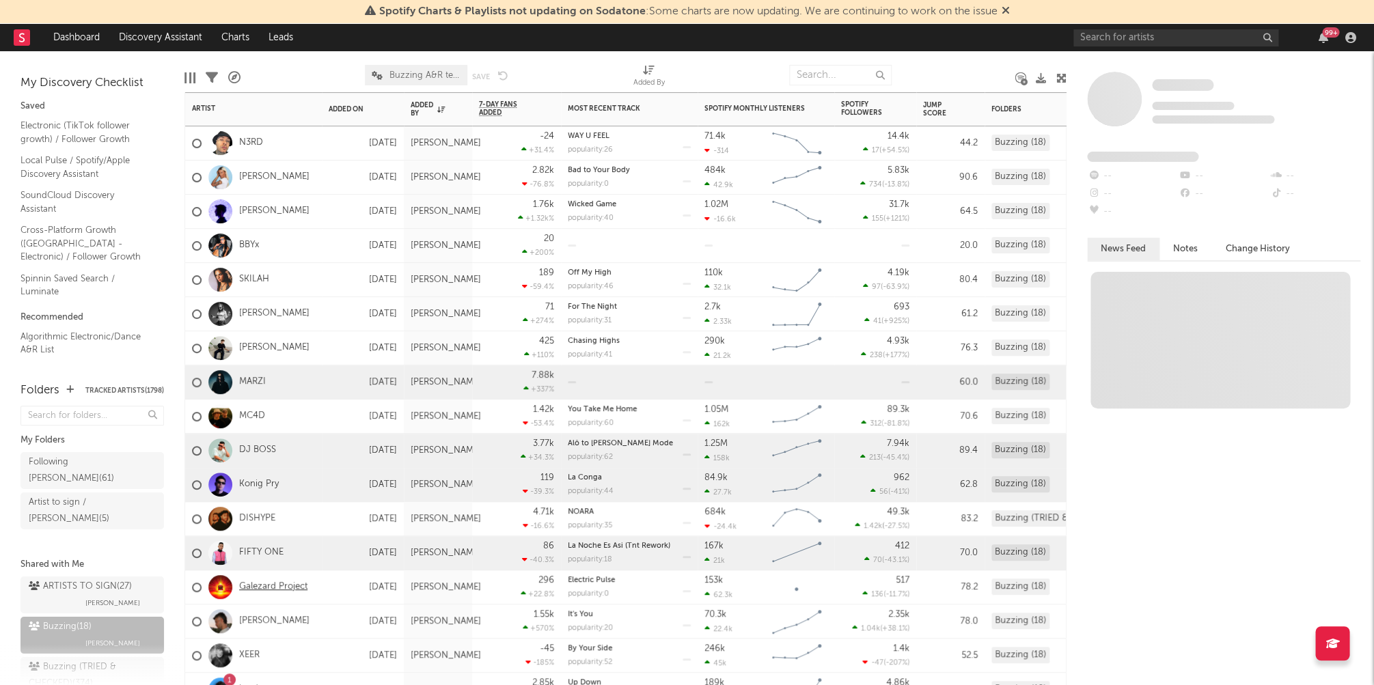
click at [268, 588] on link "Galezard Project" at bounding box center [273, 587] width 68 height 12
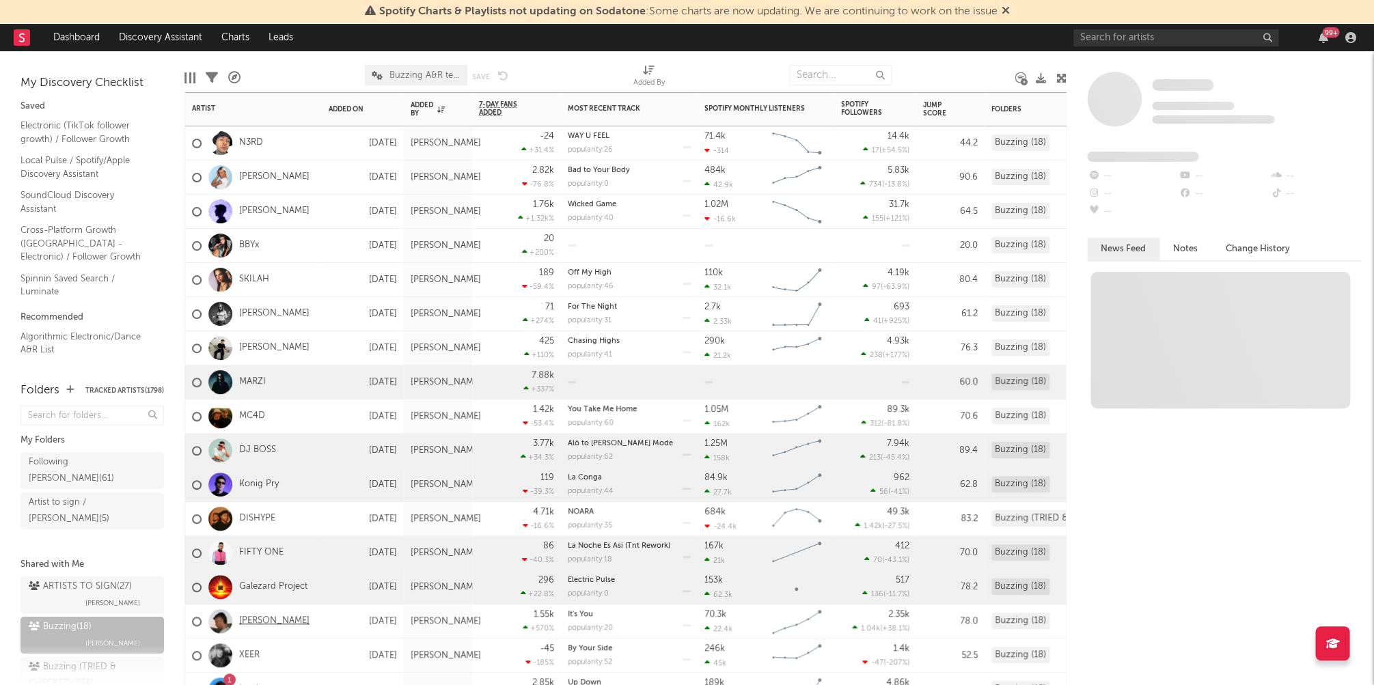
click at [269, 619] on link "Kelsey Parks" at bounding box center [274, 622] width 70 height 12
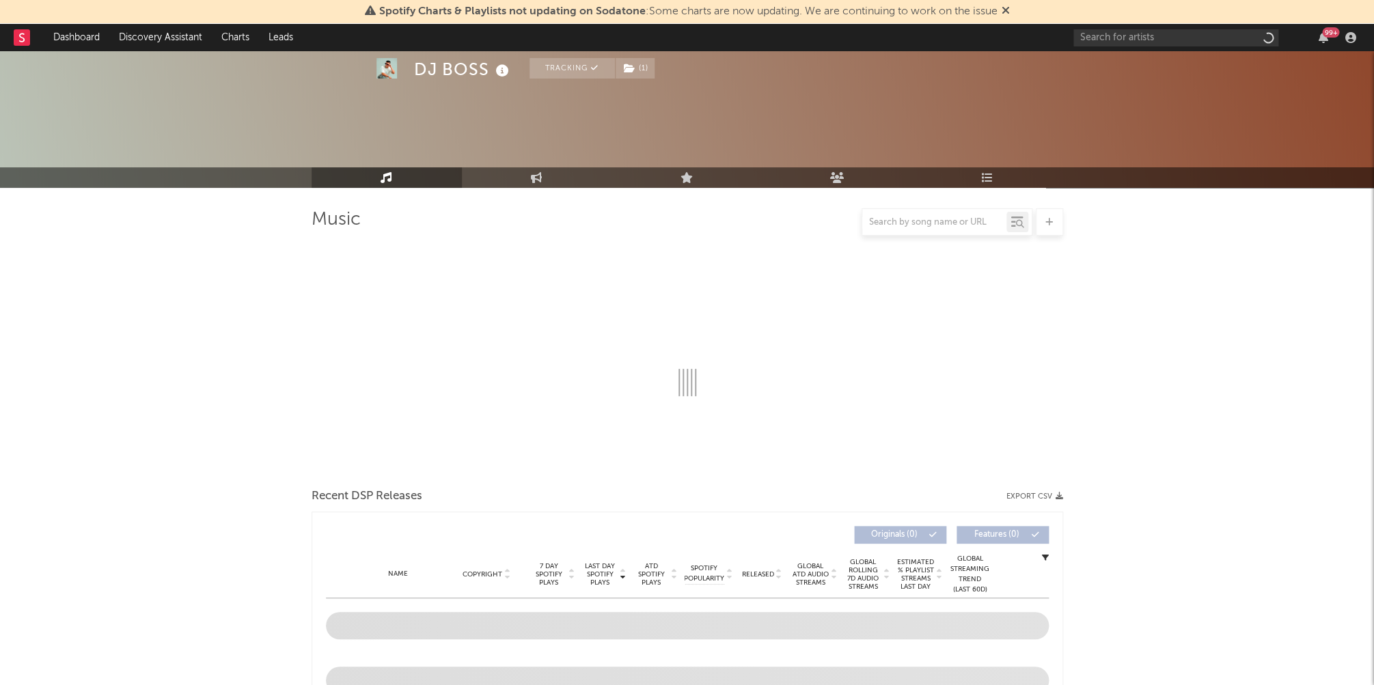
select select "6m"
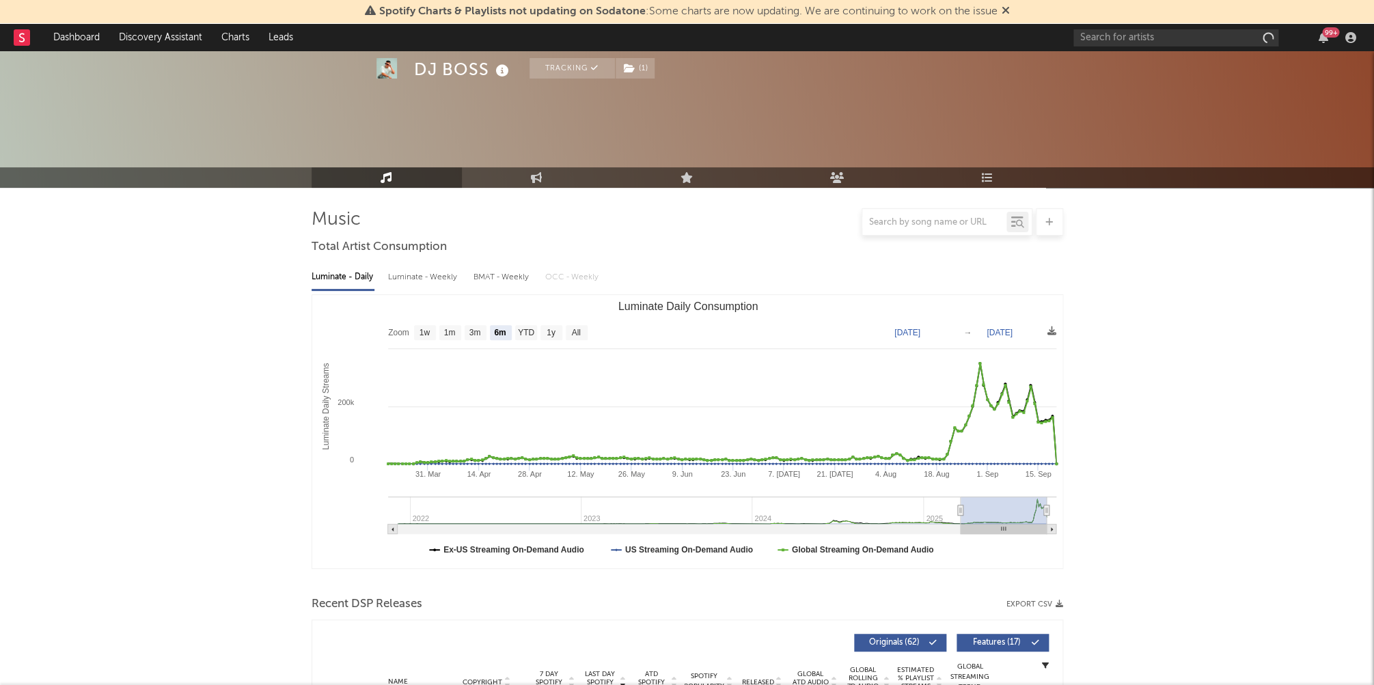
scroll to position [381, 0]
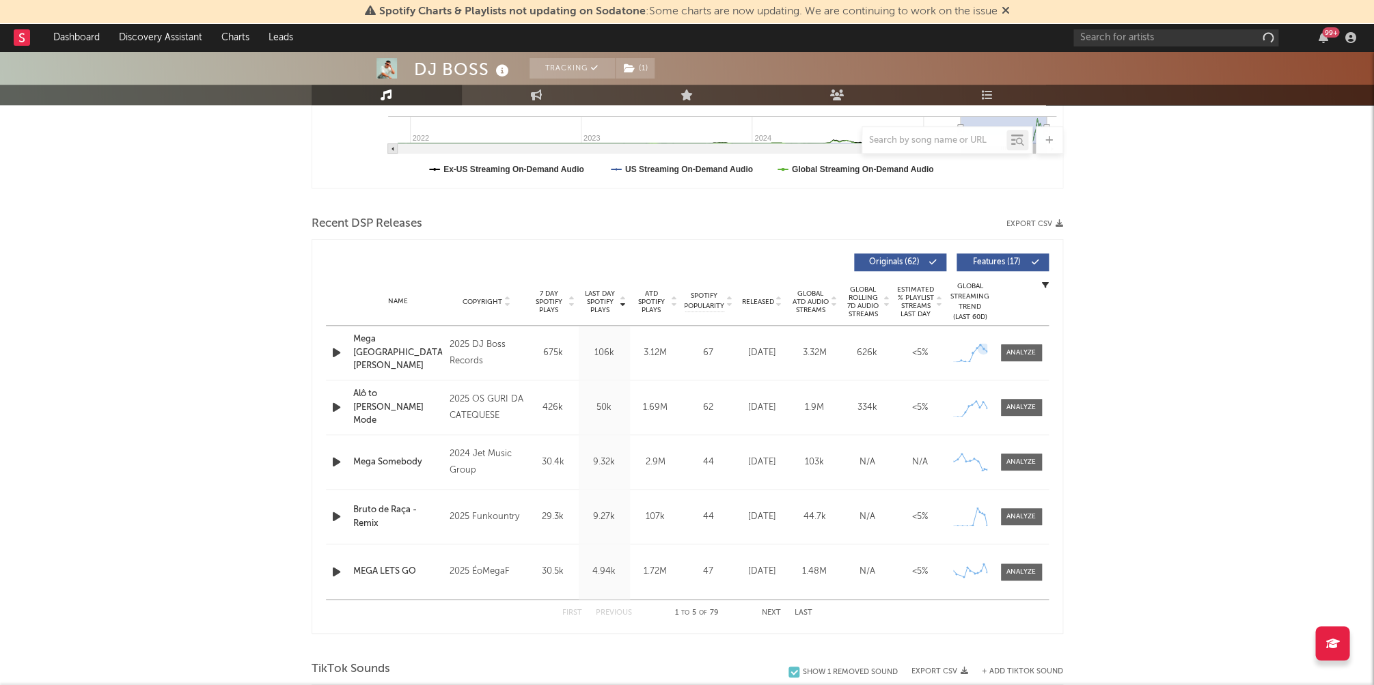
click at [994, 349] on div at bounding box center [1021, 352] width 55 height 17
click at [1024, 350] on div at bounding box center [1020, 353] width 29 height 10
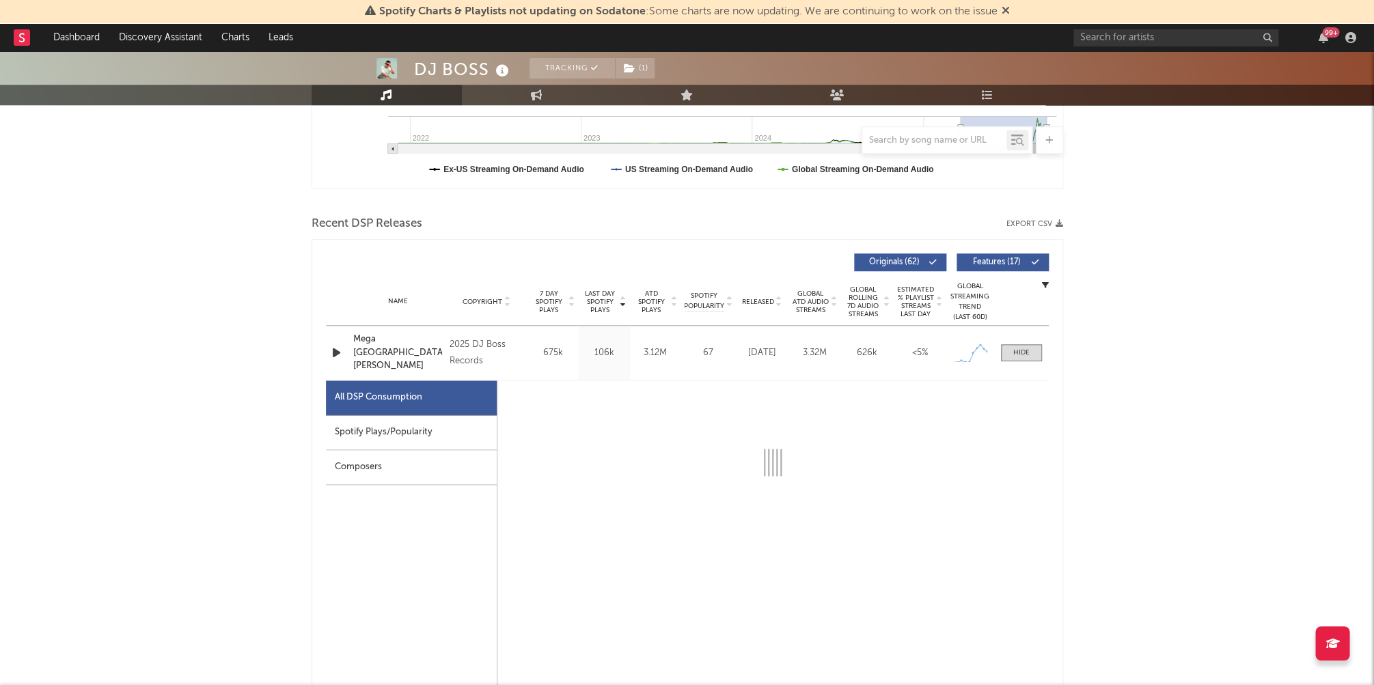
click at [448, 434] on div "Spotify Plays/Popularity" at bounding box center [411, 432] width 171 height 35
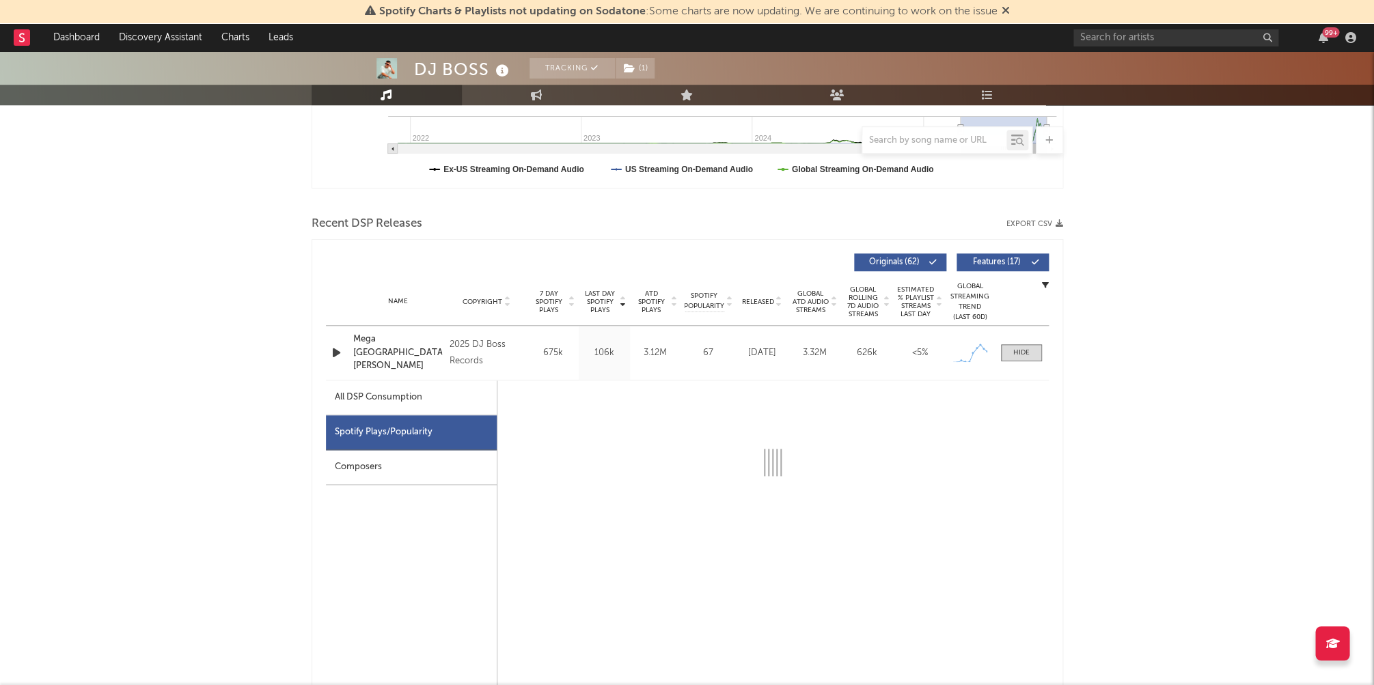
select select "1w"
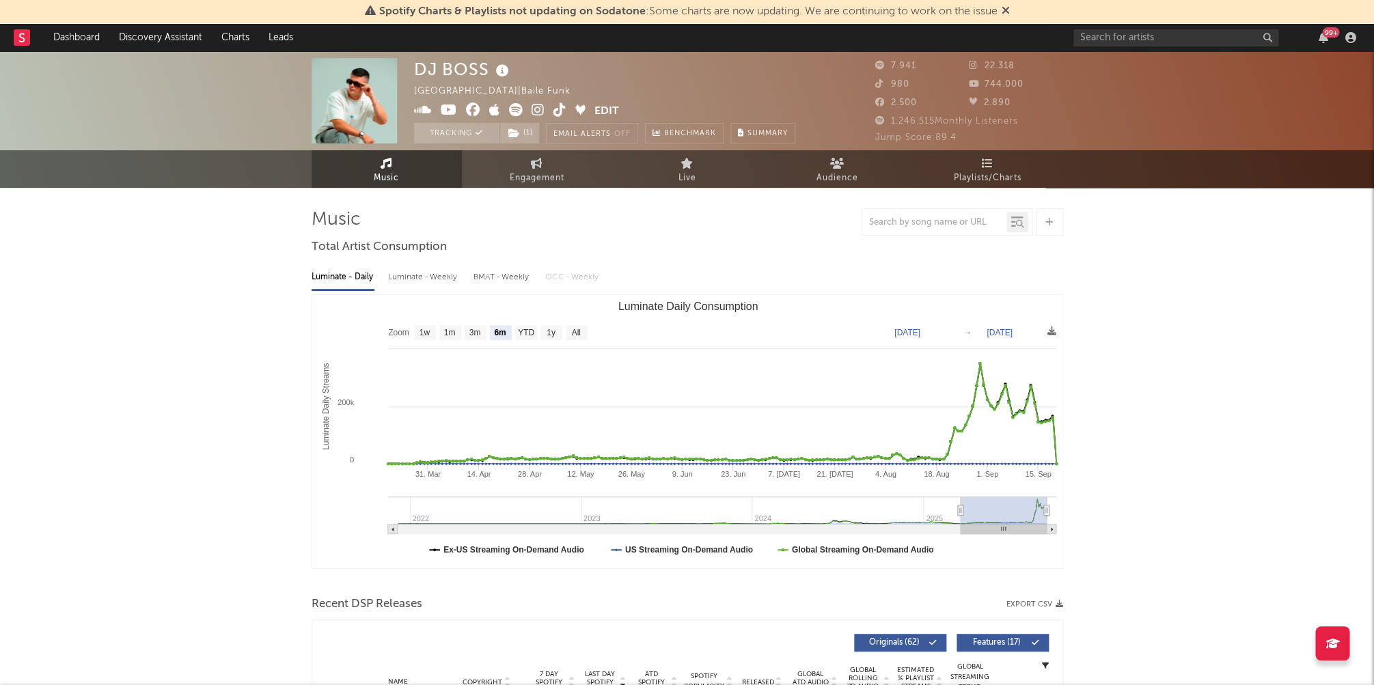
scroll to position [0, 0]
click at [530, 146] on div "DJ BOSS Brazil | Baile Funk Edit Tracking ( 1 ) Email Alerts Off Benchmark Summ…" at bounding box center [687, 100] width 1374 height 99
click at [532, 137] on span "( 1 )" at bounding box center [519, 133] width 40 height 20
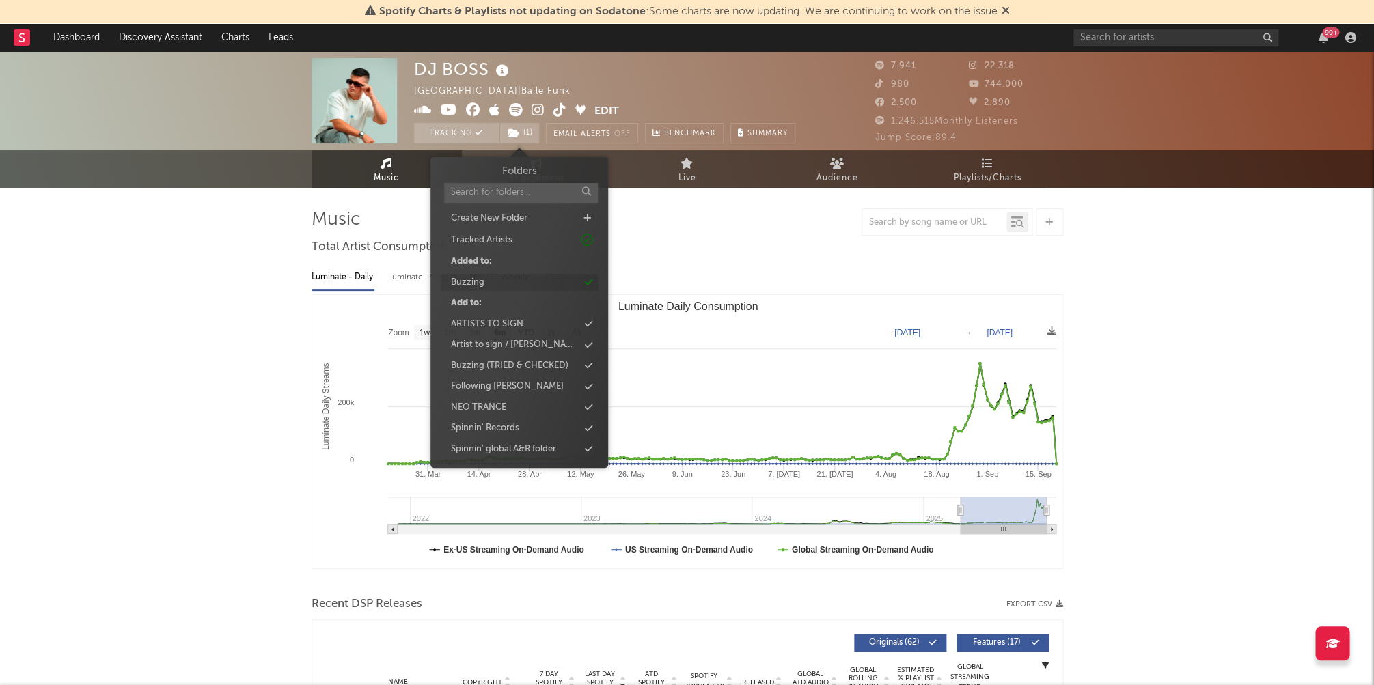
click at [538, 286] on div "Buzzing" at bounding box center [519, 283] width 157 height 18
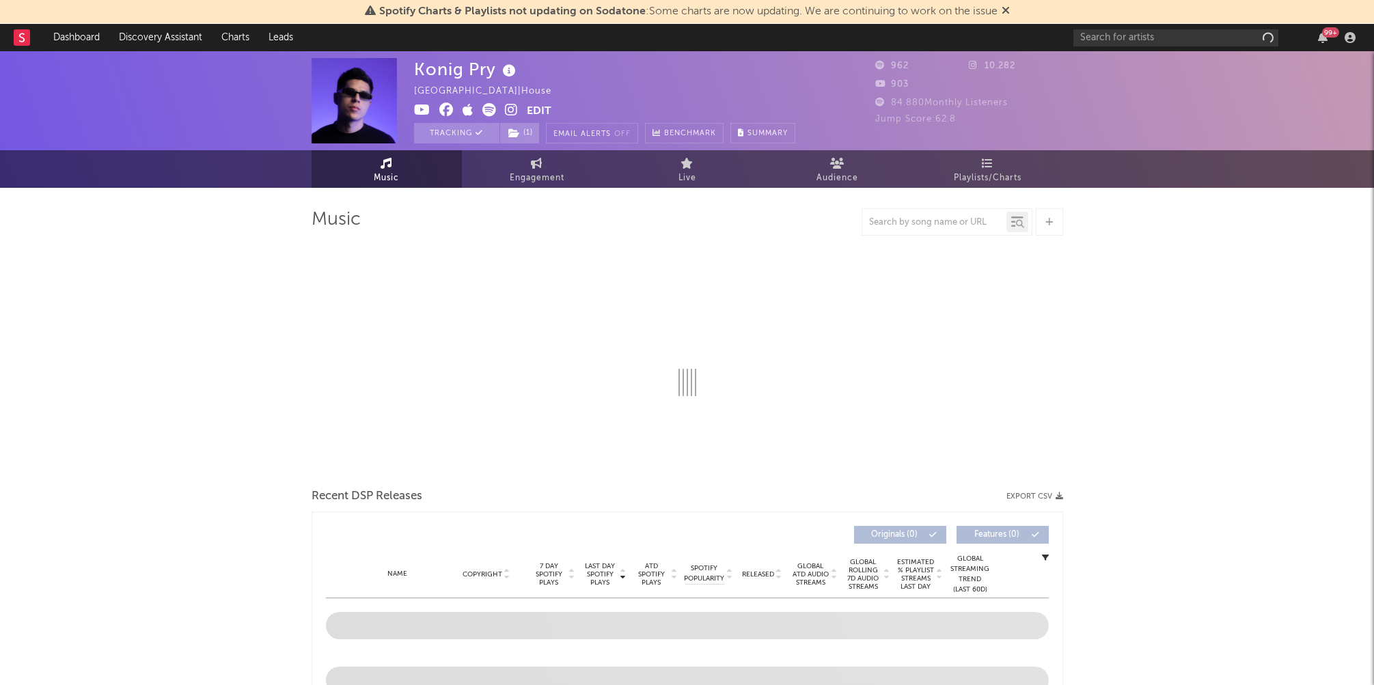
select select "1w"
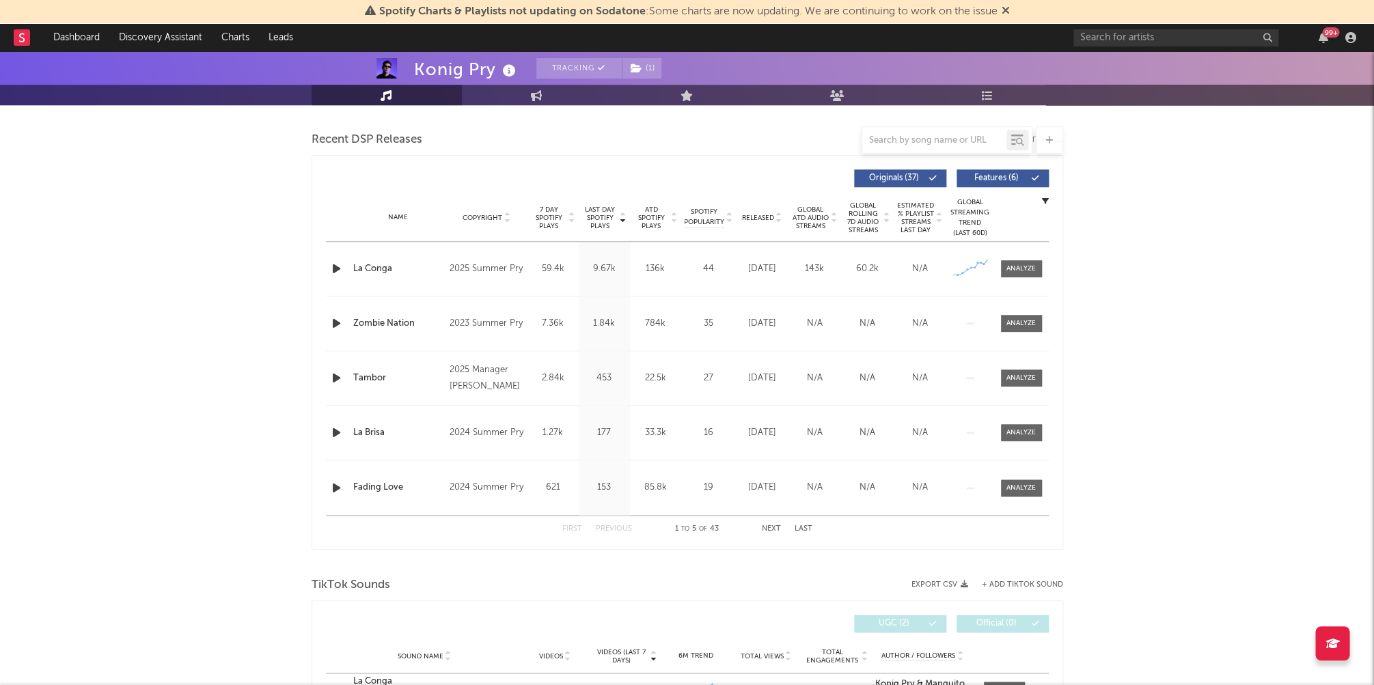
scroll to position [485, 0]
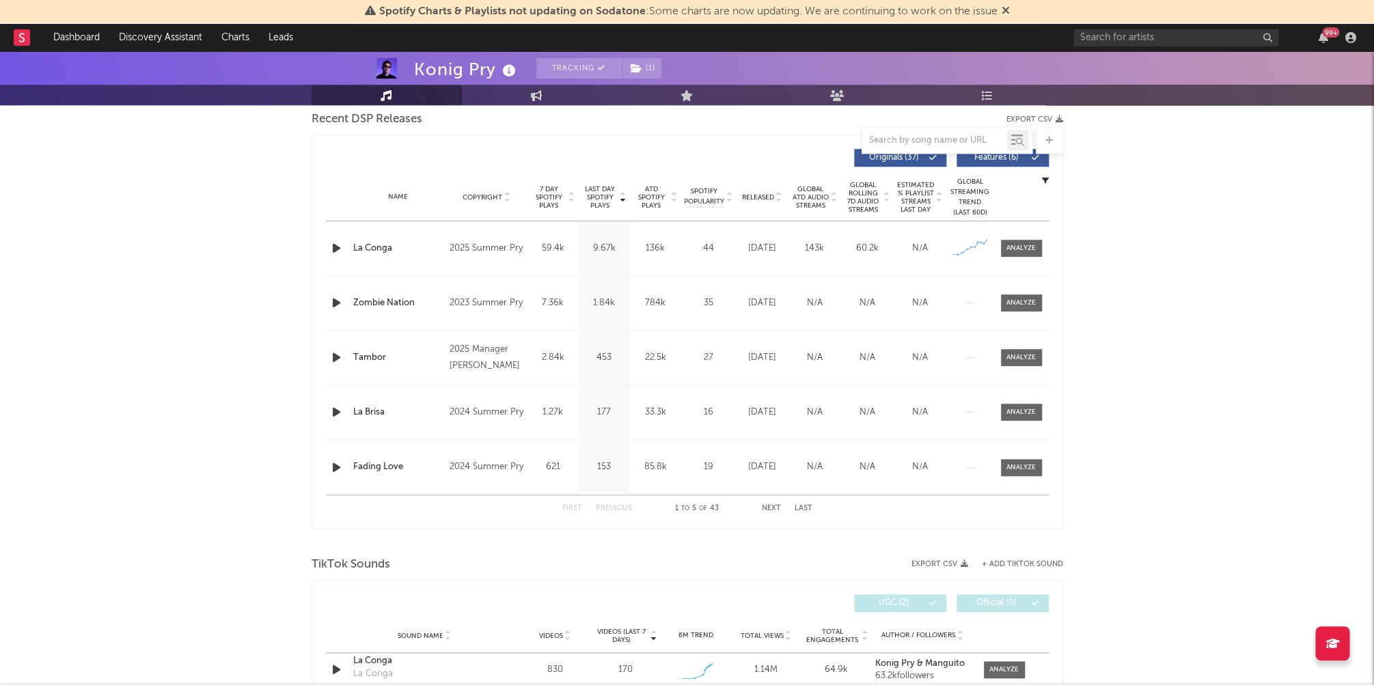
click at [1043, 251] on div at bounding box center [1021, 248] width 55 height 17
click at [1013, 248] on div at bounding box center [1020, 248] width 29 height 10
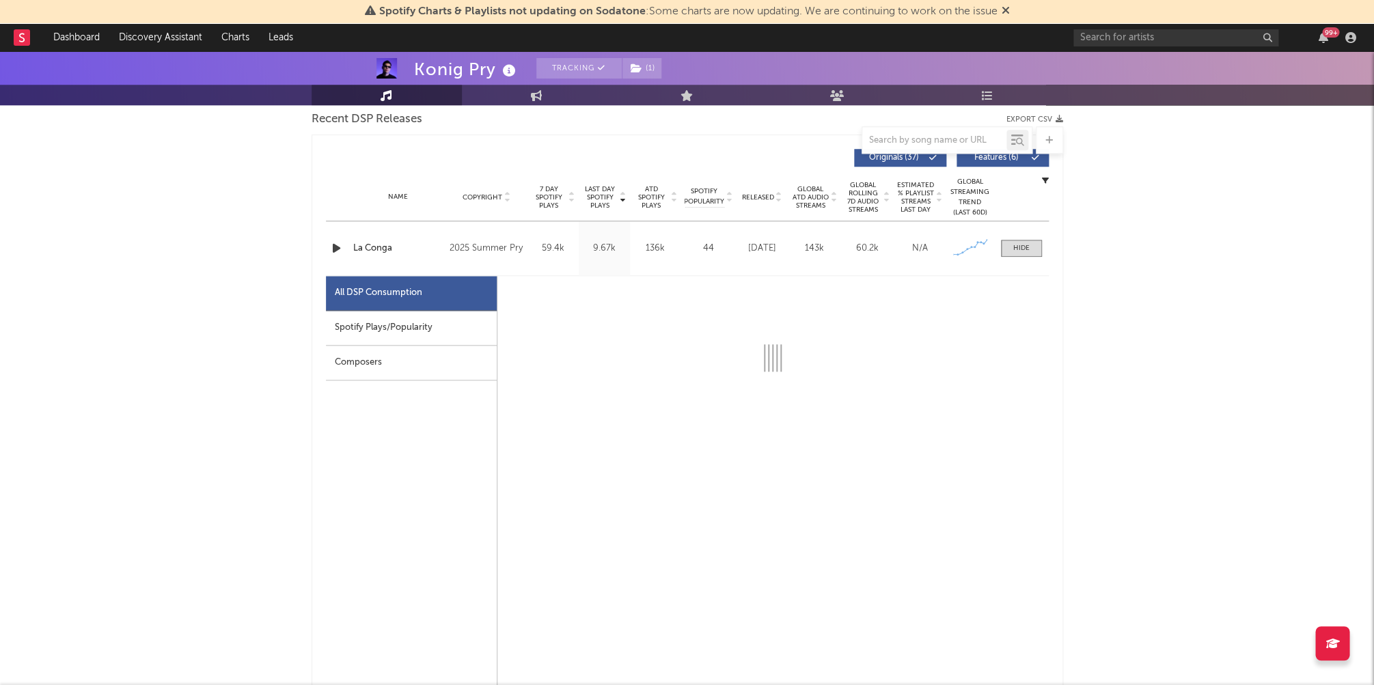
select select "1w"
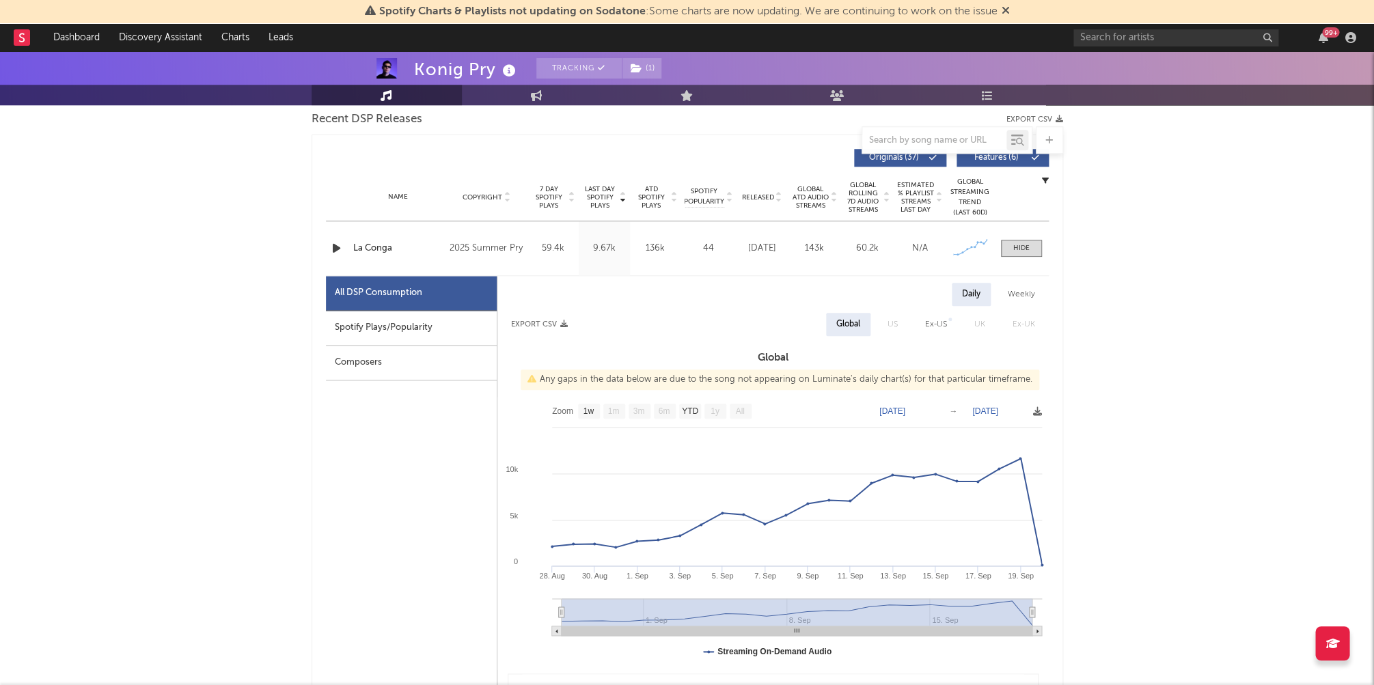
click at [407, 306] on div "All DSP Consumption" at bounding box center [411, 293] width 171 height 35
click at [418, 320] on div "Spotify Plays/Popularity" at bounding box center [411, 328] width 171 height 35
select select "1w"
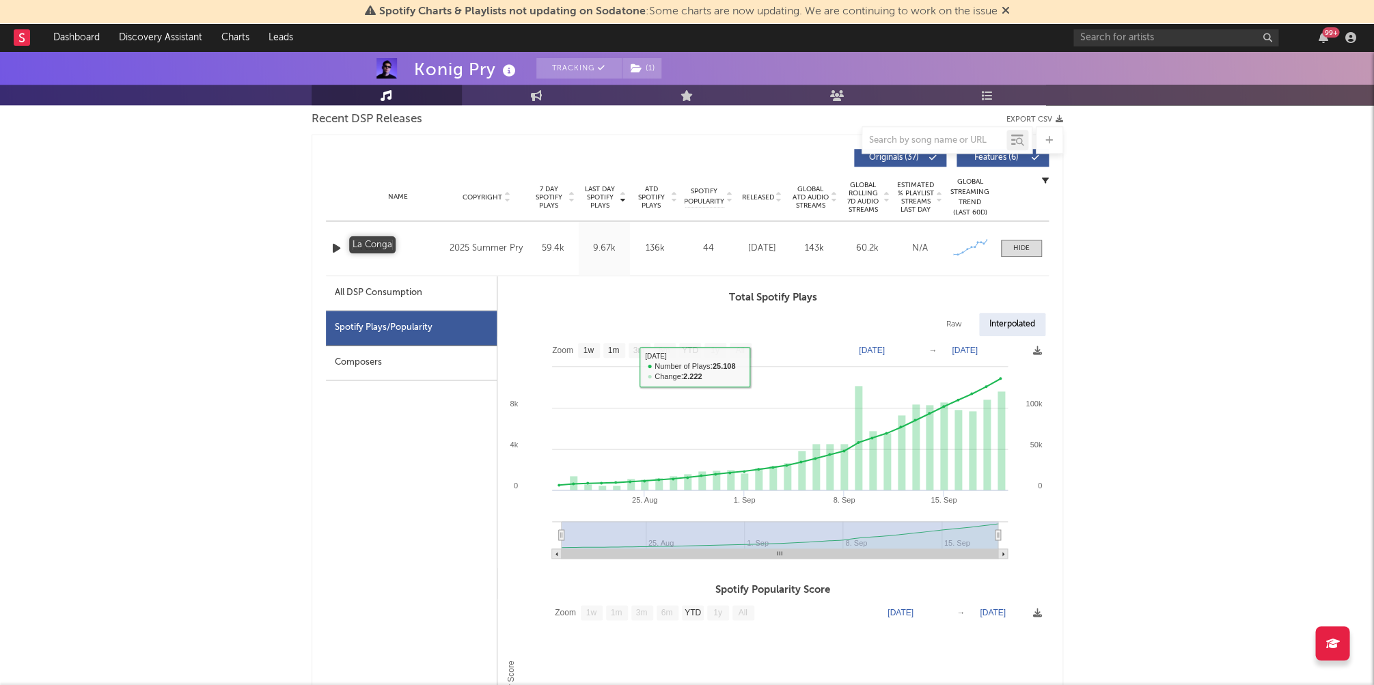
drag, startPoint x: 320, startPoint y: 251, endPoint x: 328, endPoint y: 250, distance: 8.2
click at [321, 251] on div "Last Day Spotify Plays Copyright 7 Day Spotify Plays Last Day Spotify Plays ATD…" at bounding box center [688, 657] width 752 height 1045
click at [333, 247] on icon "button" at bounding box center [336, 248] width 14 height 17
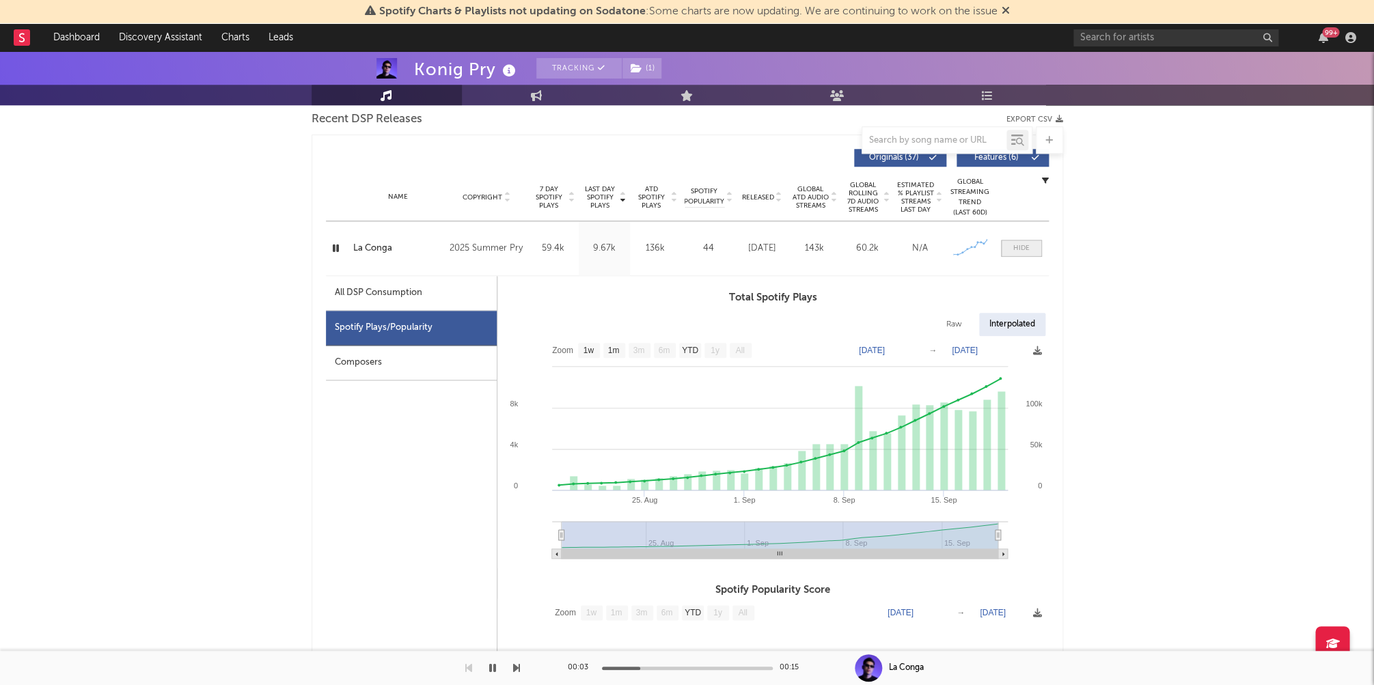
click at [1018, 245] on div at bounding box center [1021, 248] width 16 height 10
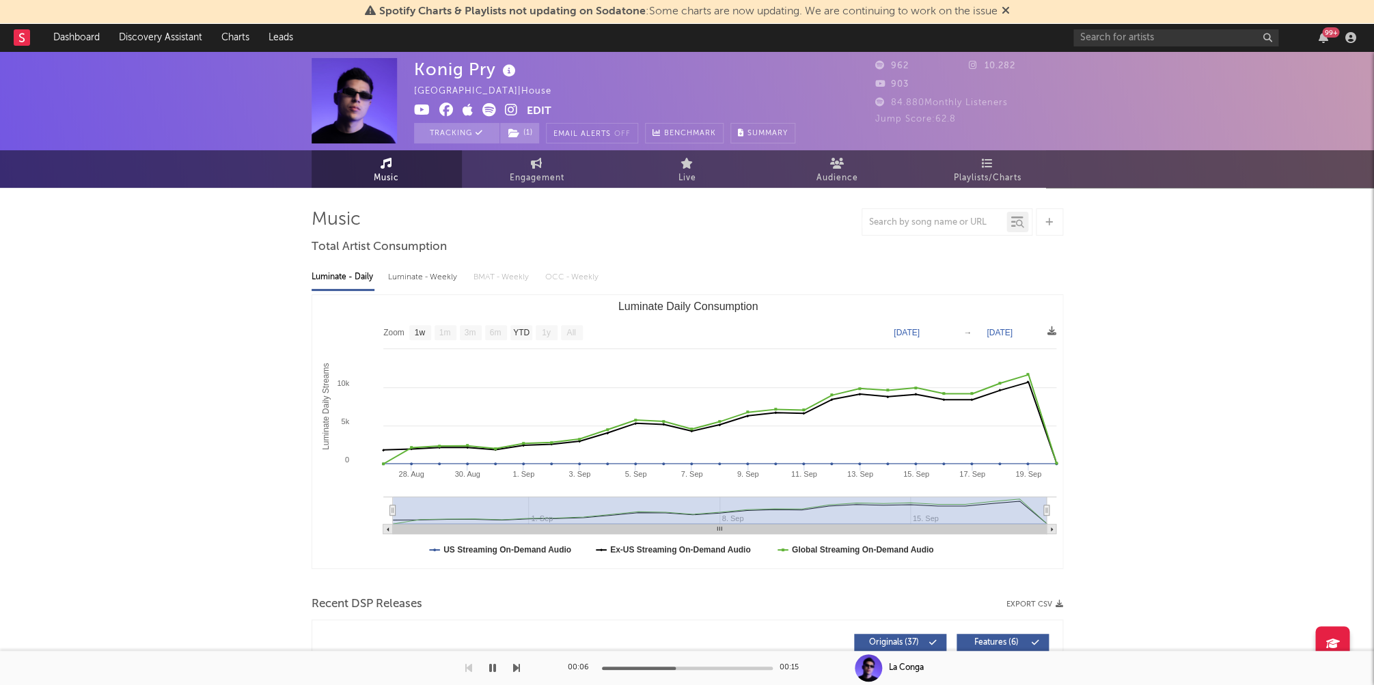
scroll to position [0, 0]
click at [492, 666] on icon "button" at bounding box center [492, 668] width 7 height 11
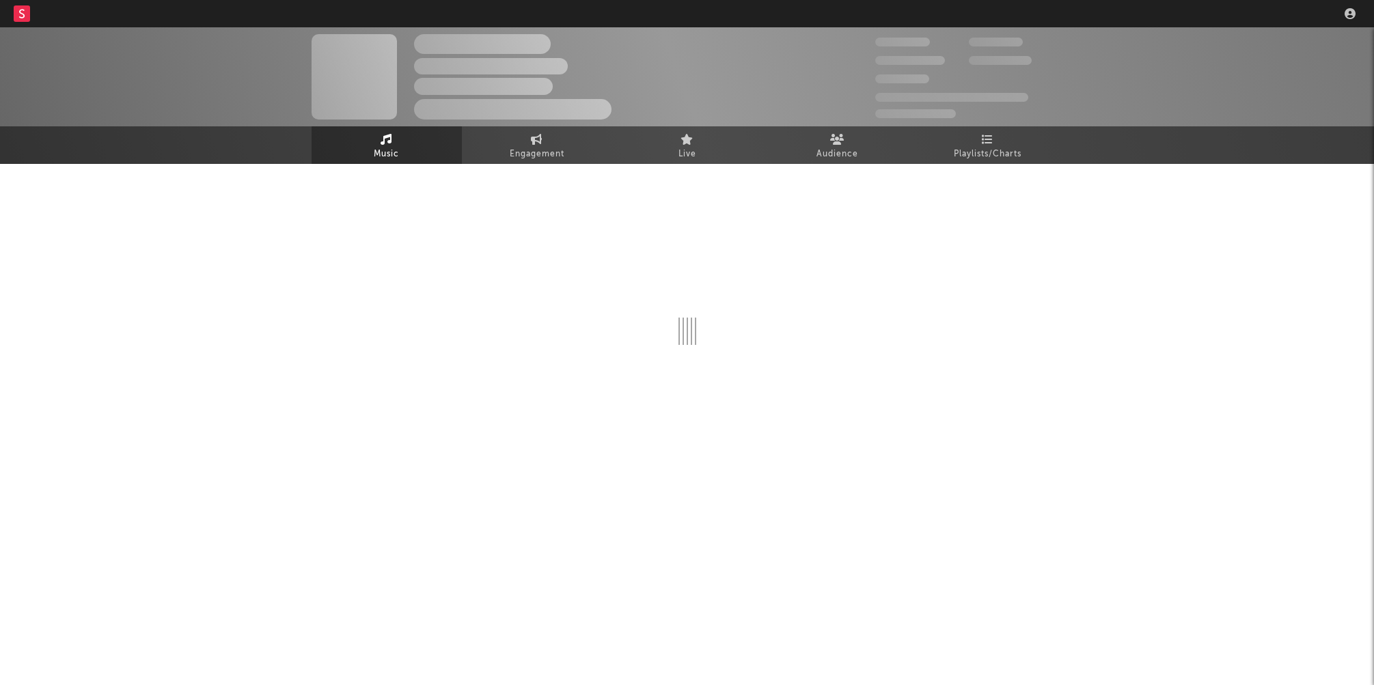
select select "1w"
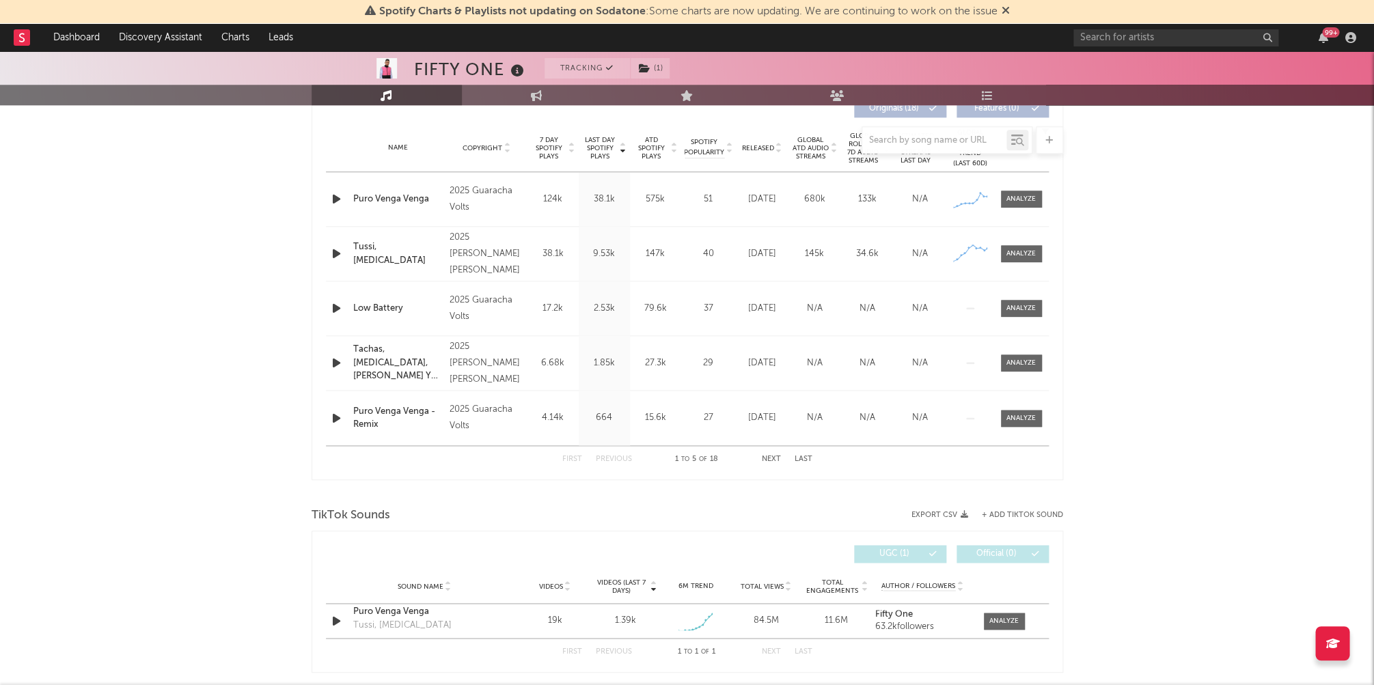
scroll to position [535, 0]
click at [1020, 193] on div at bounding box center [1020, 198] width 29 height 10
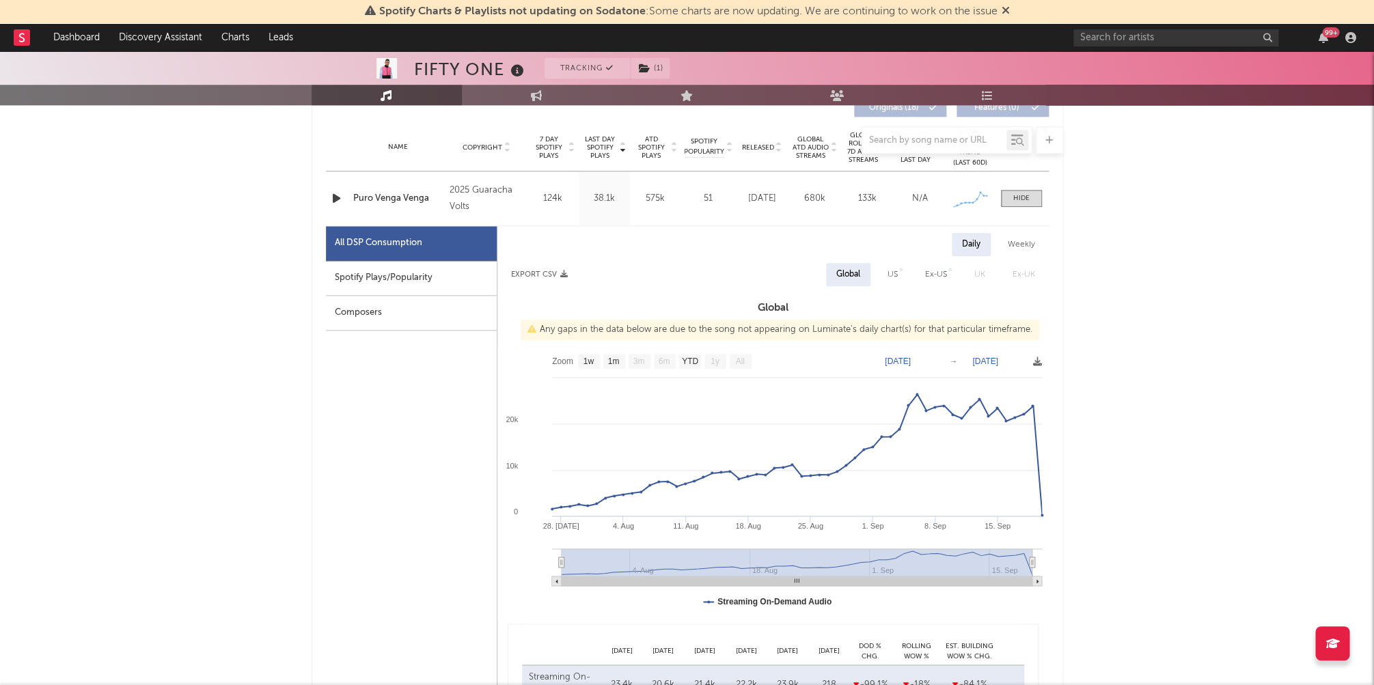
drag, startPoint x: 437, startPoint y: 286, endPoint x: 429, endPoint y: 286, distance: 7.5
click at [436, 286] on div "Spotify Plays/Popularity" at bounding box center [411, 278] width 171 height 35
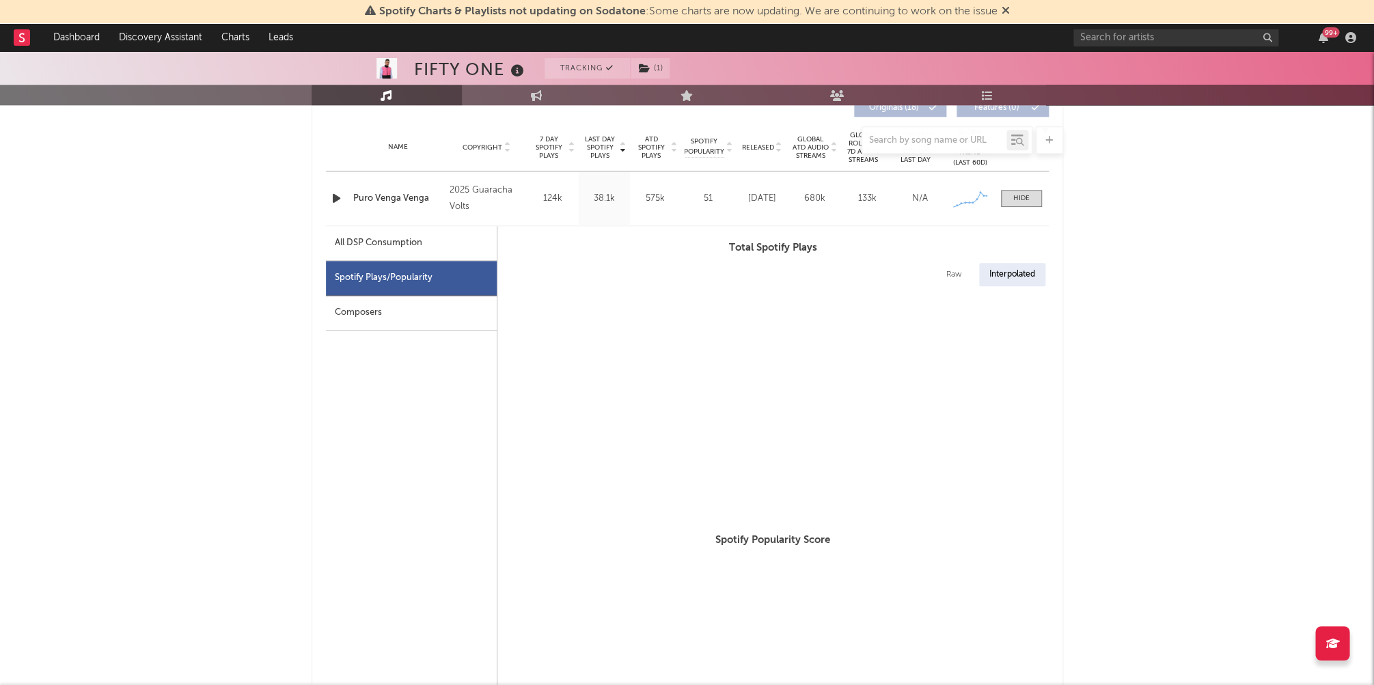
select select "1w"
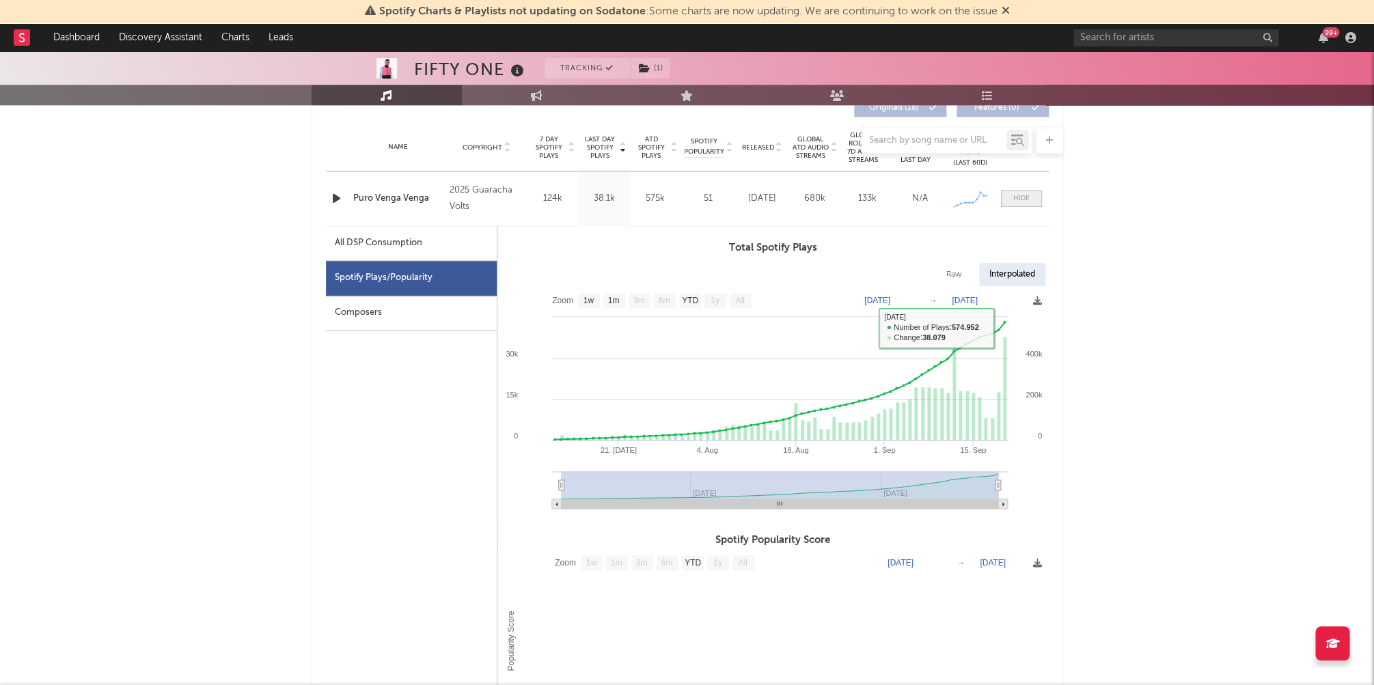
click at [1026, 195] on div at bounding box center [1021, 198] width 16 height 10
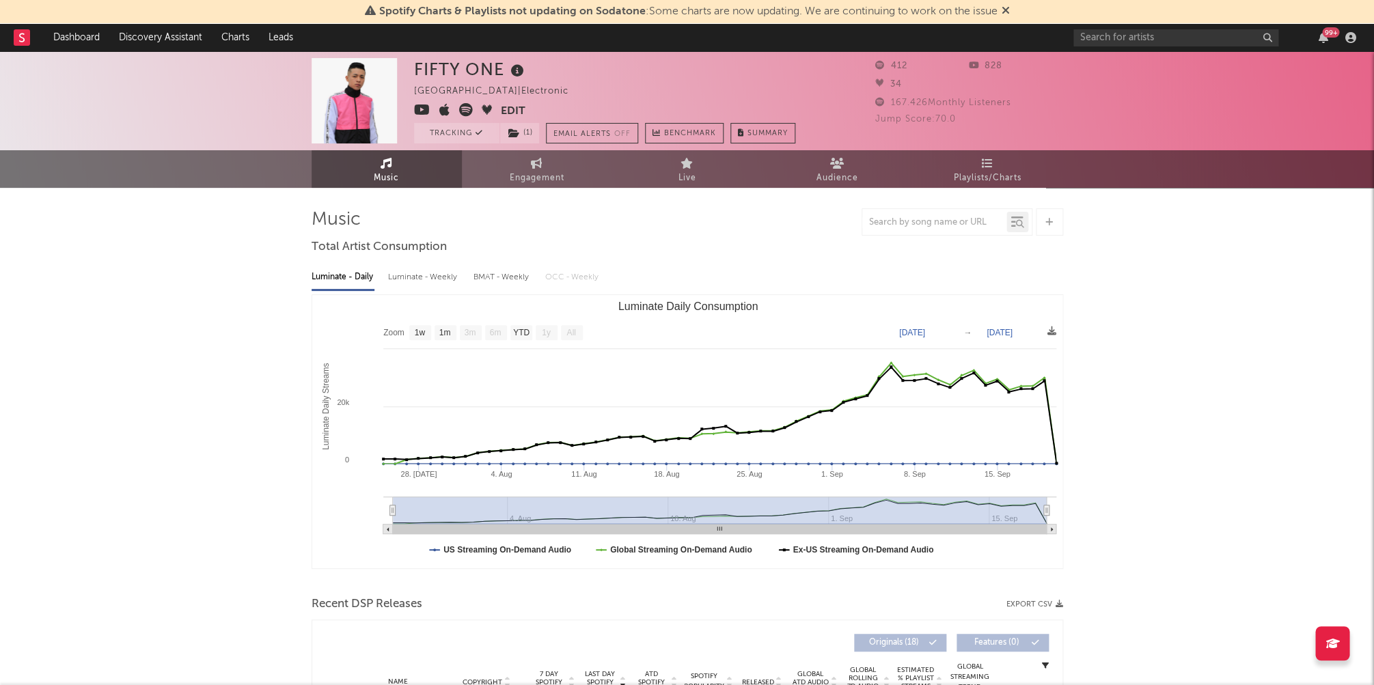
scroll to position [0, 0]
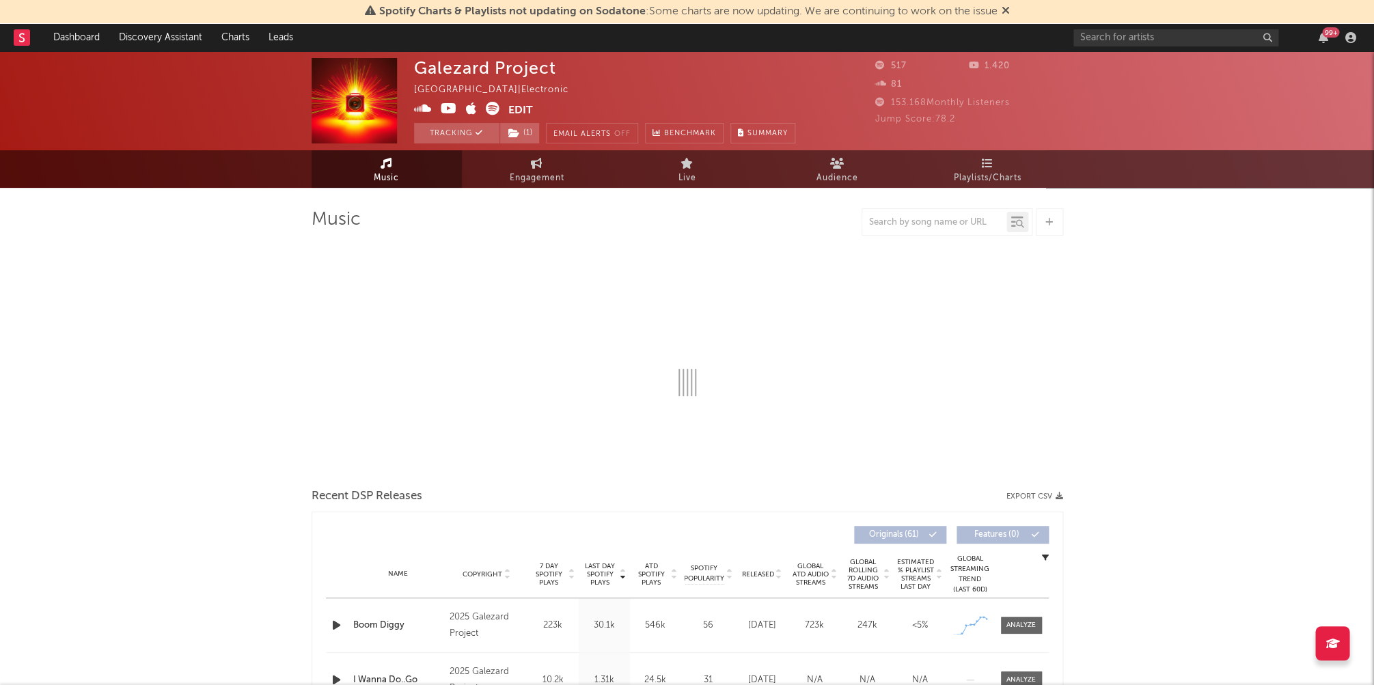
select select "1w"
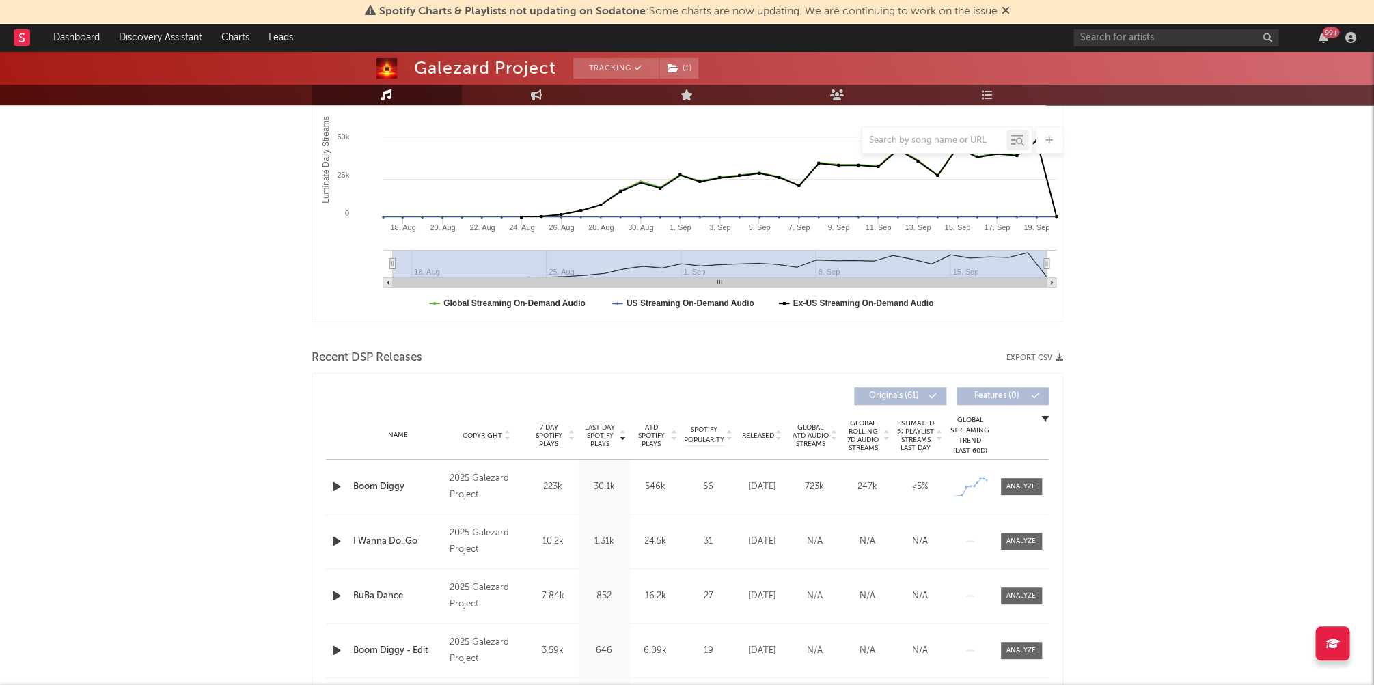
scroll to position [386, 0]
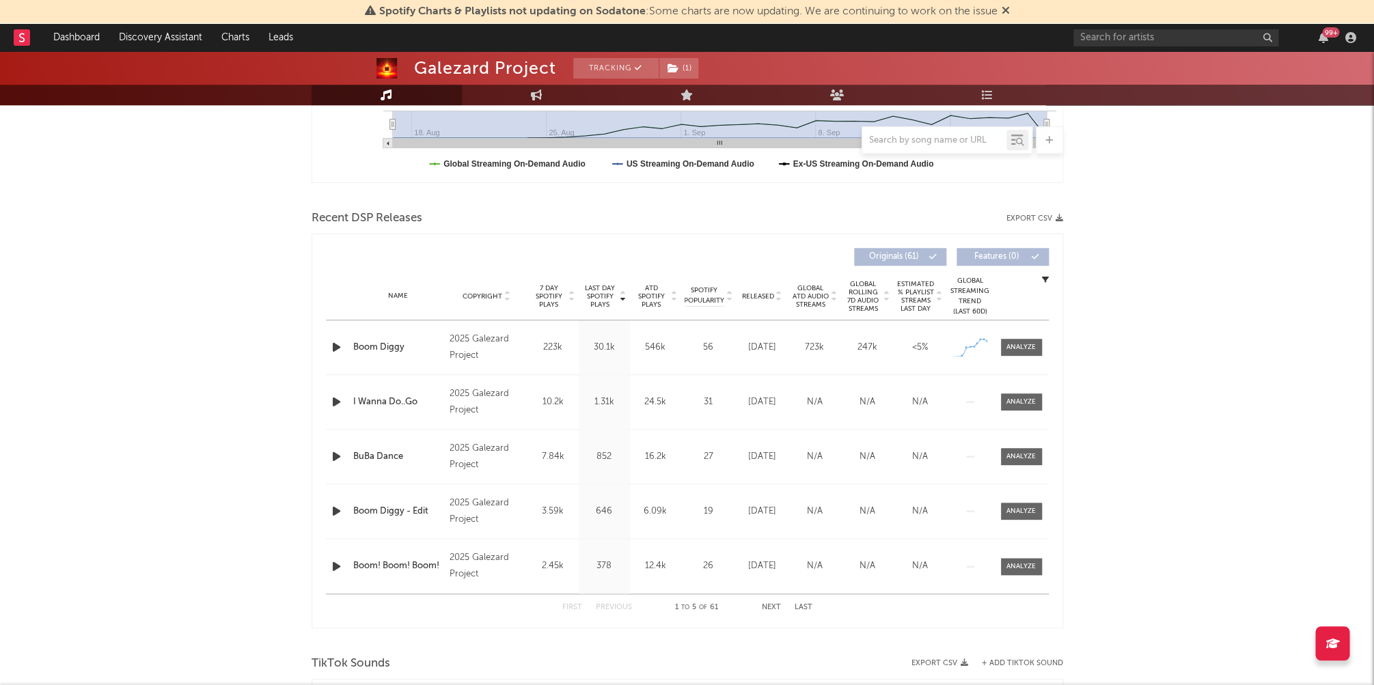
click at [338, 348] on icon "button" at bounding box center [336, 347] width 14 height 17
drag, startPoint x: 338, startPoint y: 348, endPoint x: 331, endPoint y: 354, distance: 9.3
click at [338, 348] on icon "button" at bounding box center [335, 347] width 13 height 17
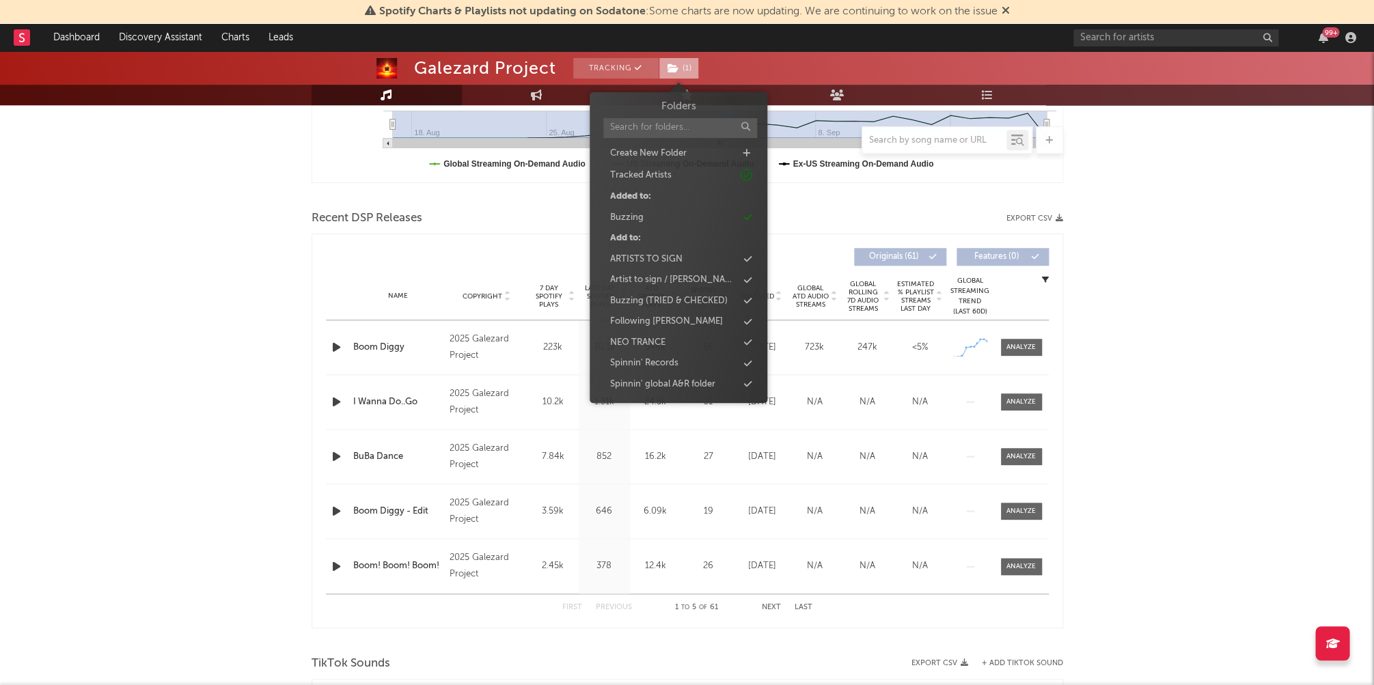
click at [679, 64] on span "( 1 )" at bounding box center [679, 68] width 40 height 20
click at [660, 219] on div "Buzzing" at bounding box center [678, 218] width 157 height 18
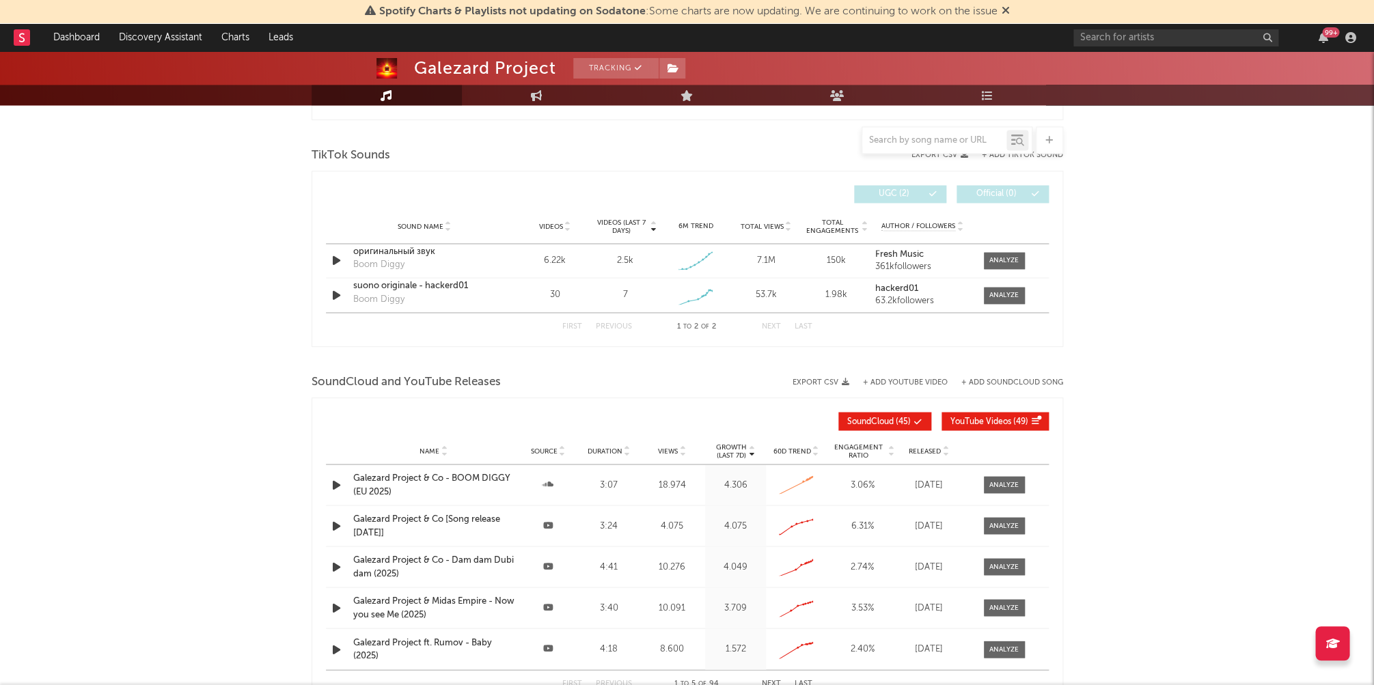
scroll to position [895, 0]
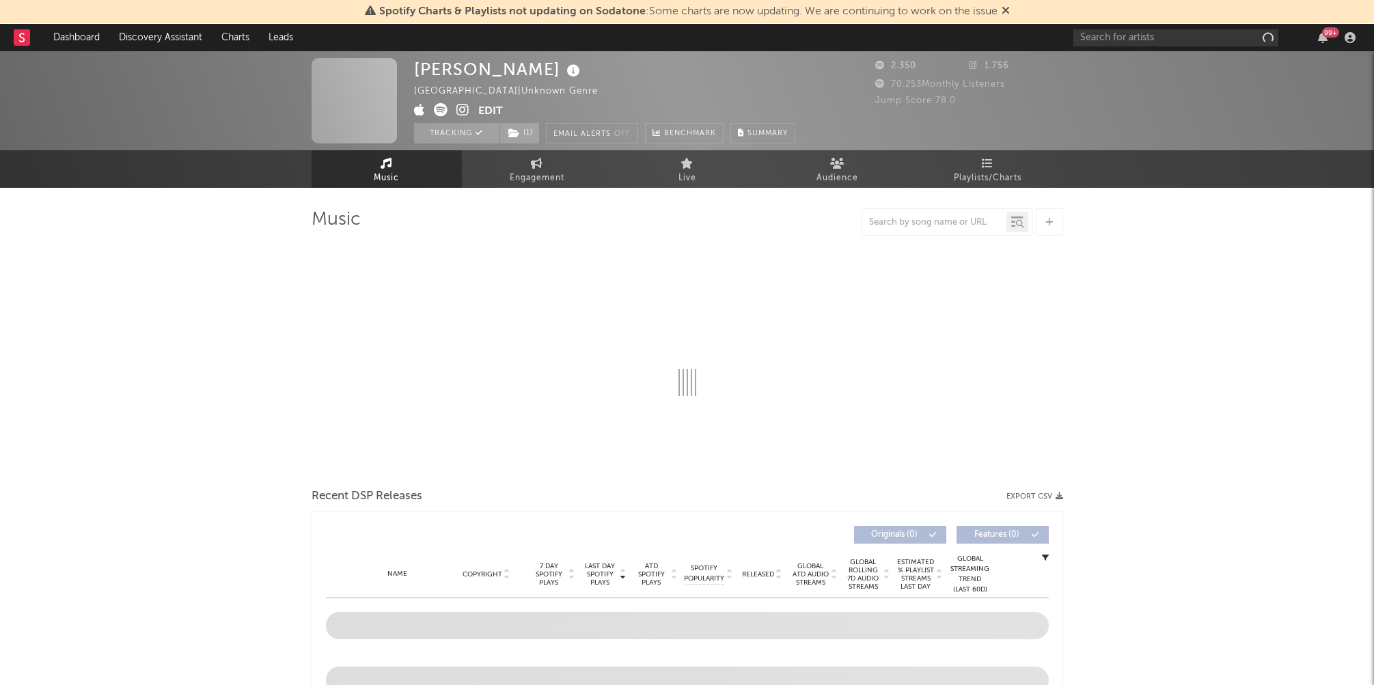
select select "1w"
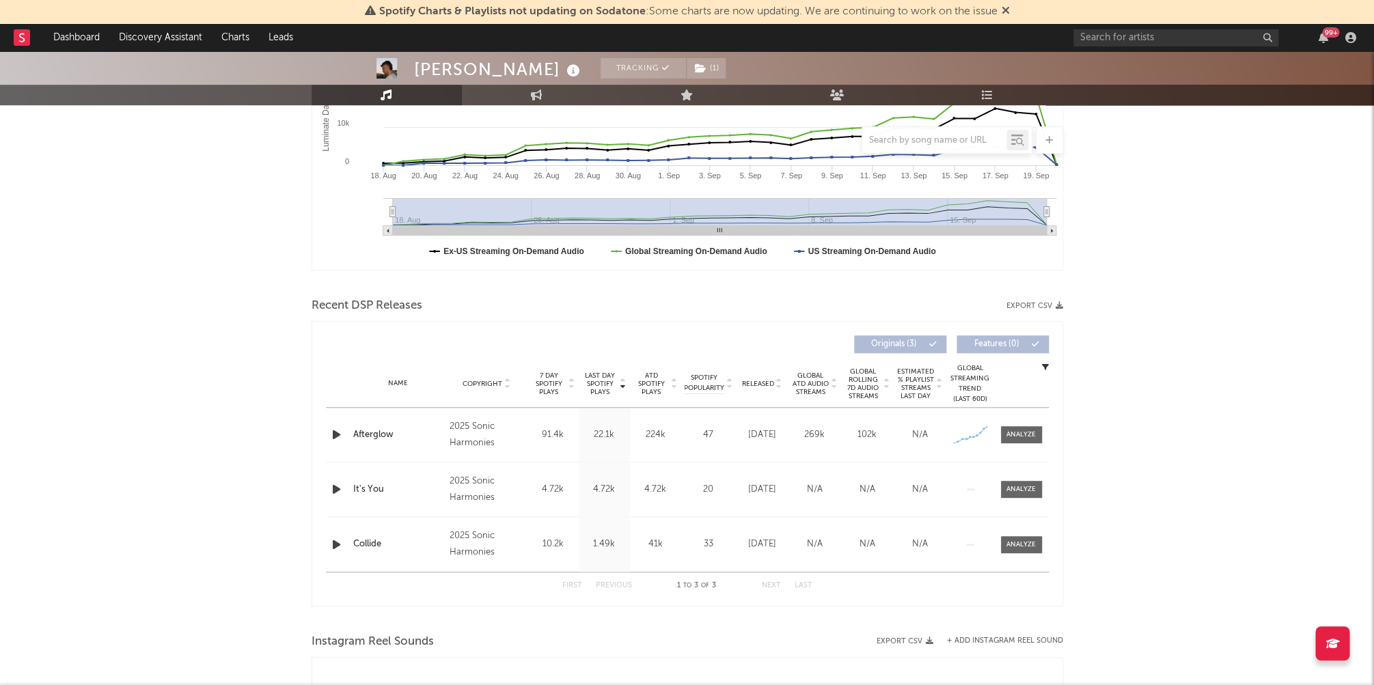
scroll to position [319, 0]
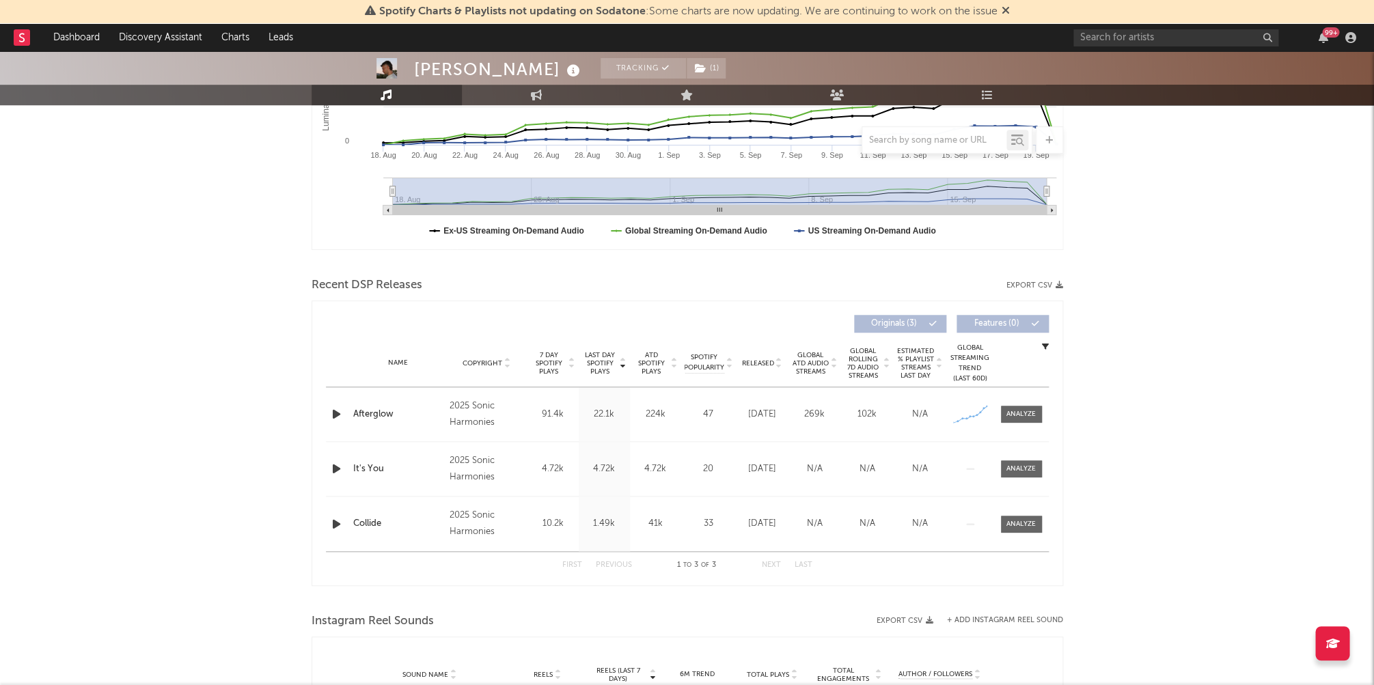
click at [335, 413] on icon "button" at bounding box center [336, 414] width 14 height 17
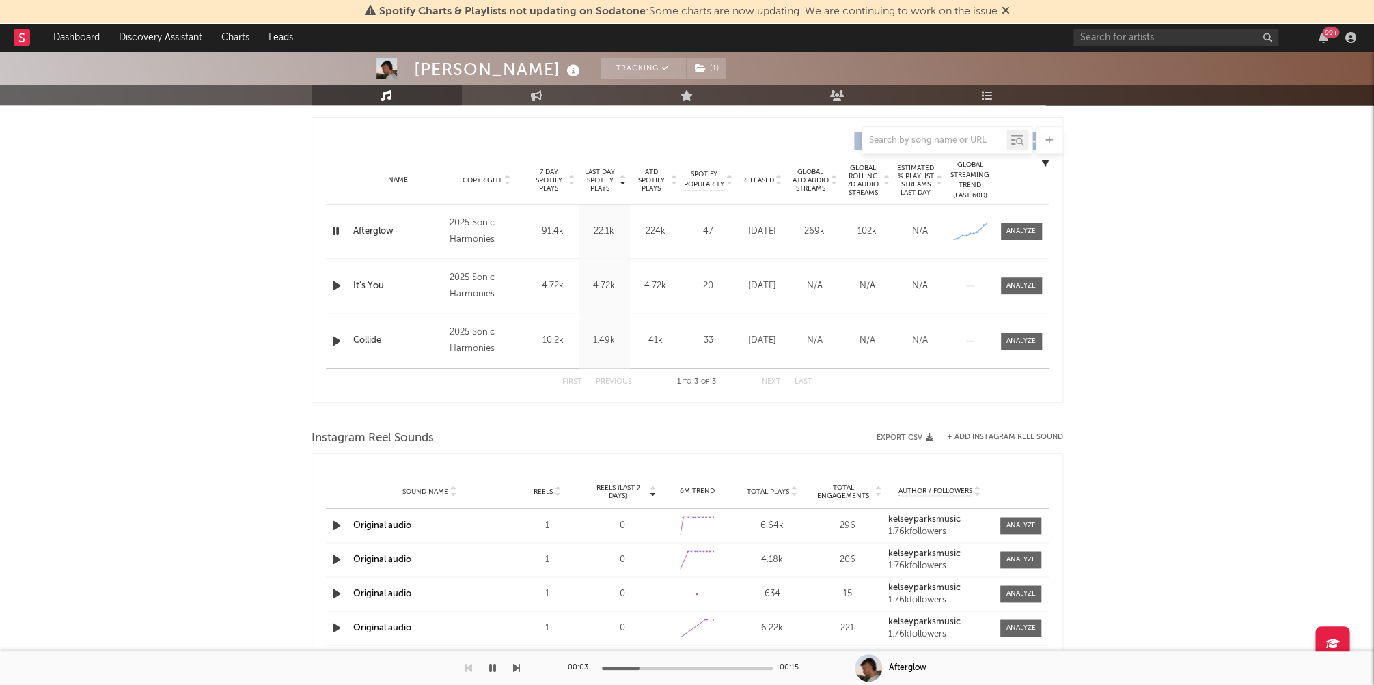
scroll to position [499, 0]
click at [1026, 231] on div at bounding box center [1020, 234] width 29 height 10
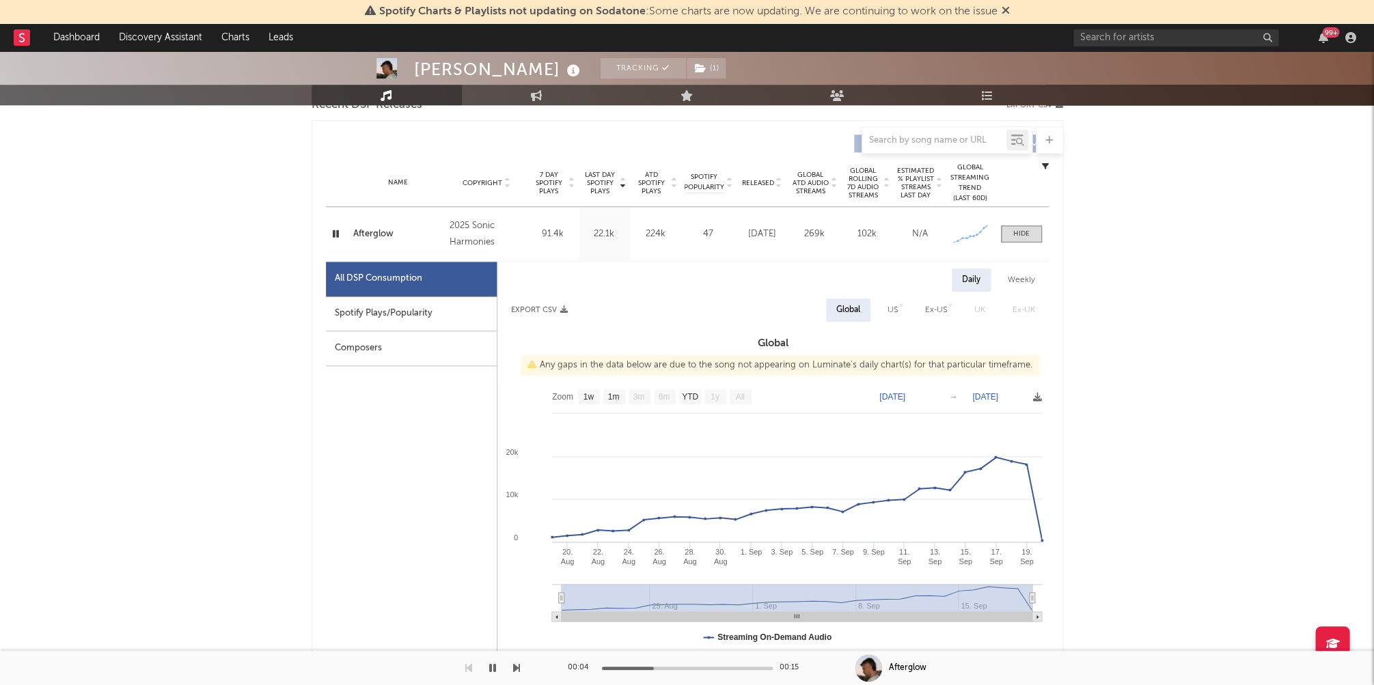
click at [406, 300] on div "Spotify Plays/Popularity" at bounding box center [411, 314] width 171 height 35
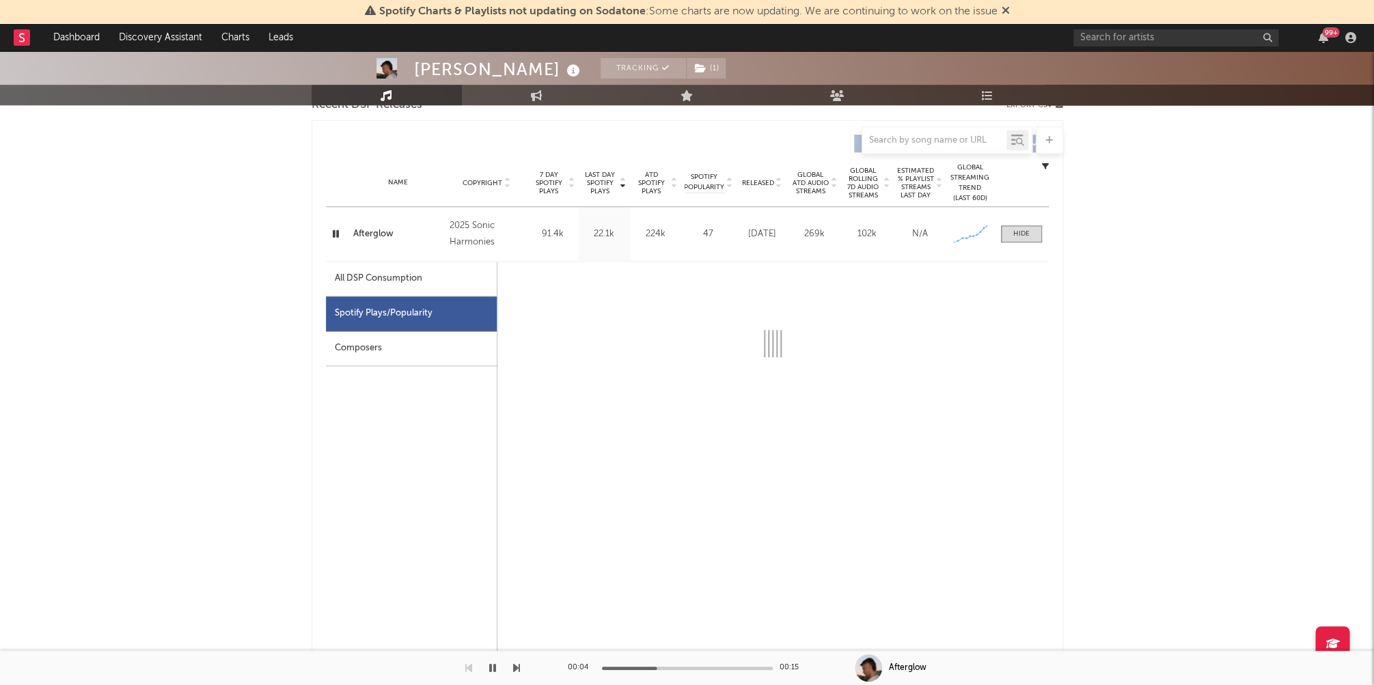
select select "1w"
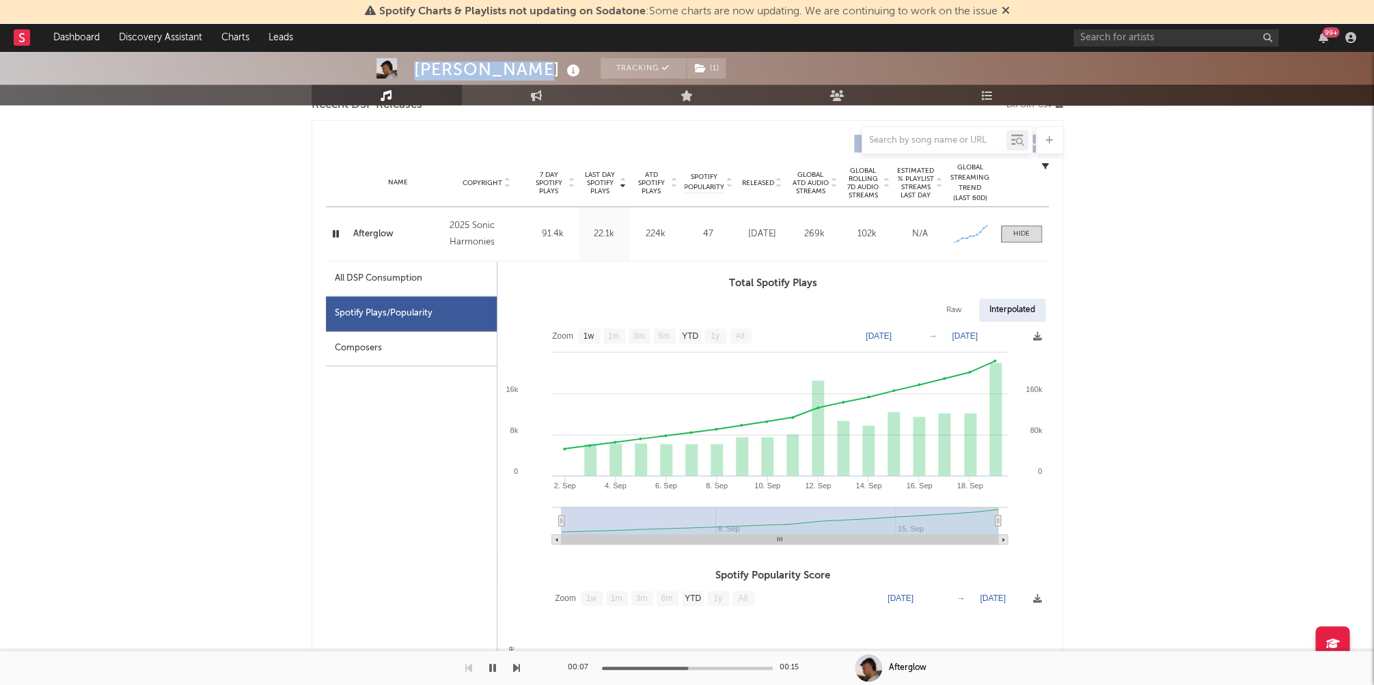
drag, startPoint x: 418, startPoint y: 68, endPoint x: 516, endPoint y: 67, distance: 97.7
click at [516, 67] on div "Kelsey Parks" at bounding box center [498, 69] width 169 height 23
copy div "Kelsey Parks"
